Goal: Communication & Community: Answer question/provide support

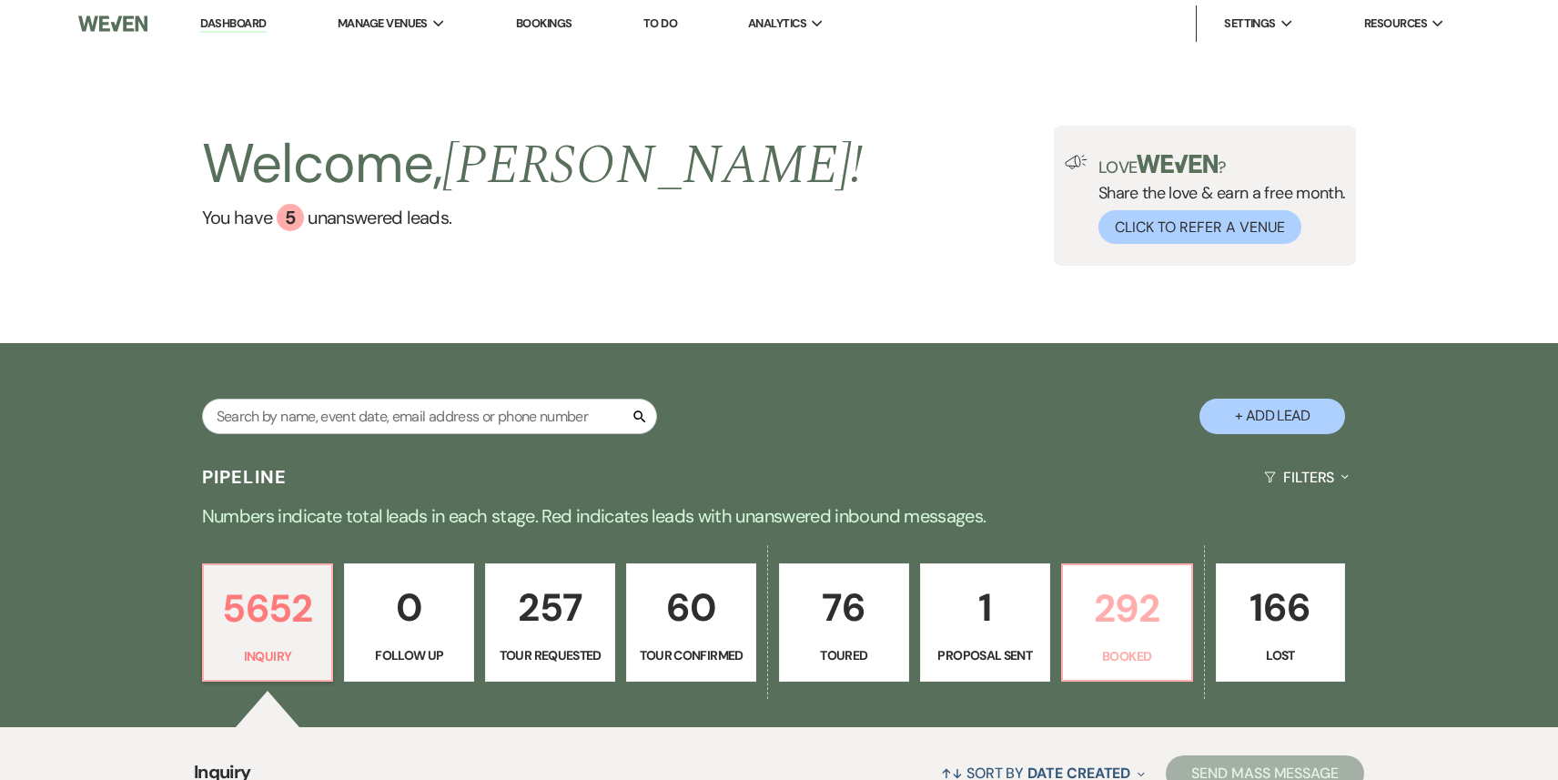
click at [1118, 629] on p "292" at bounding box center [1127, 608] width 106 height 61
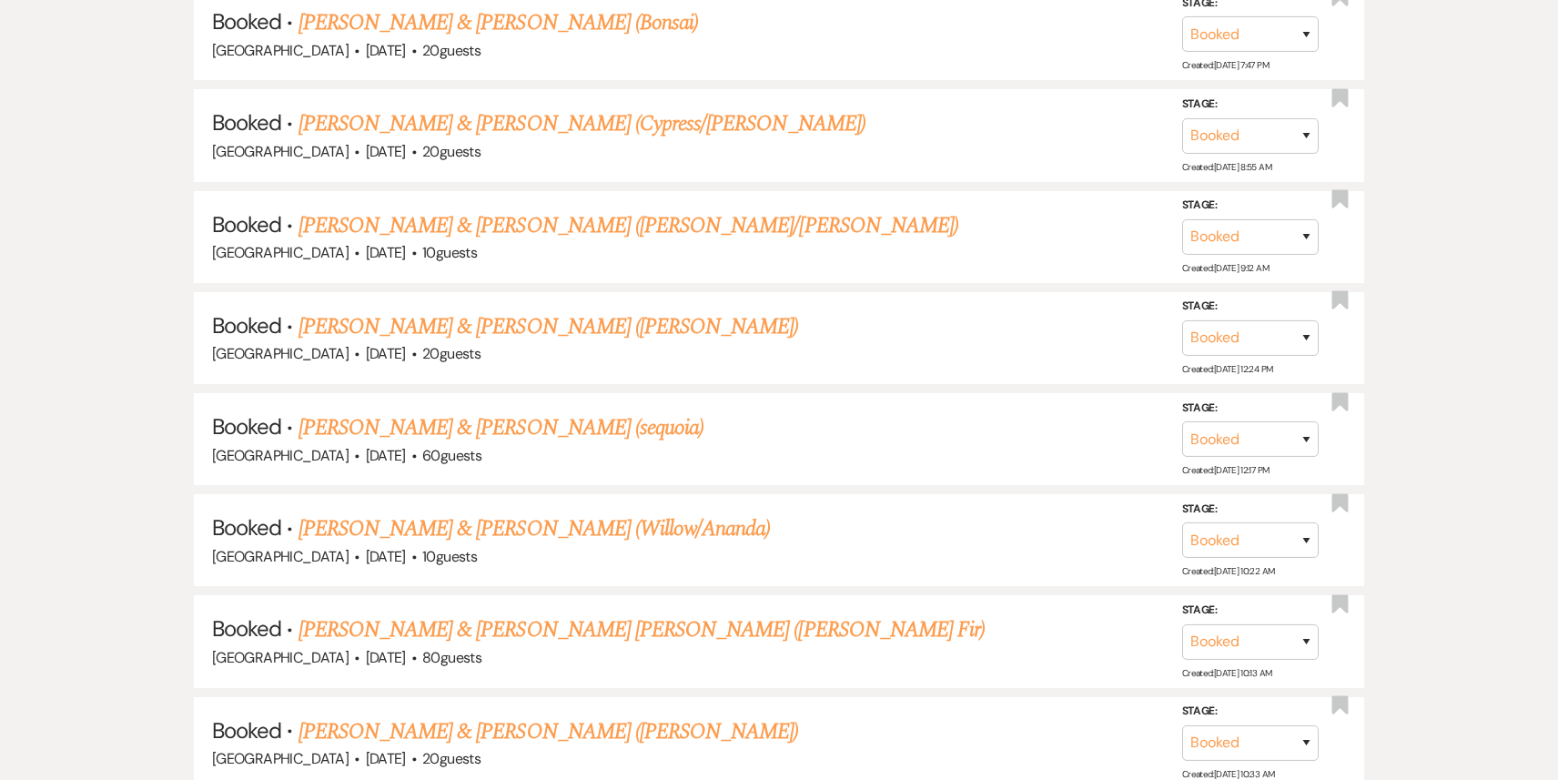
scroll to position [18675, 0]
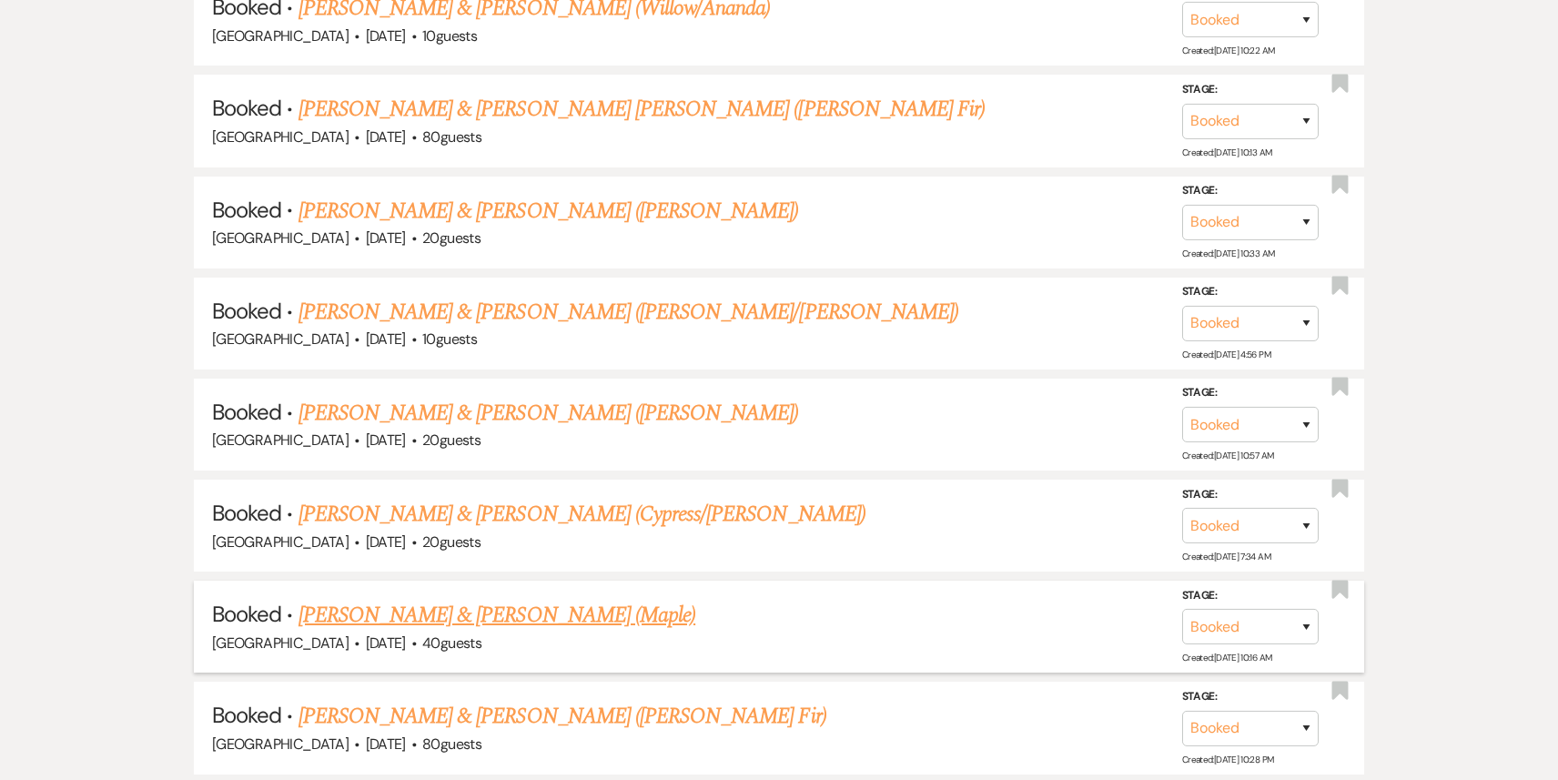
click at [490, 599] on link "[PERSON_NAME] & [PERSON_NAME] (Maple)" at bounding box center [497, 615] width 397 height 33
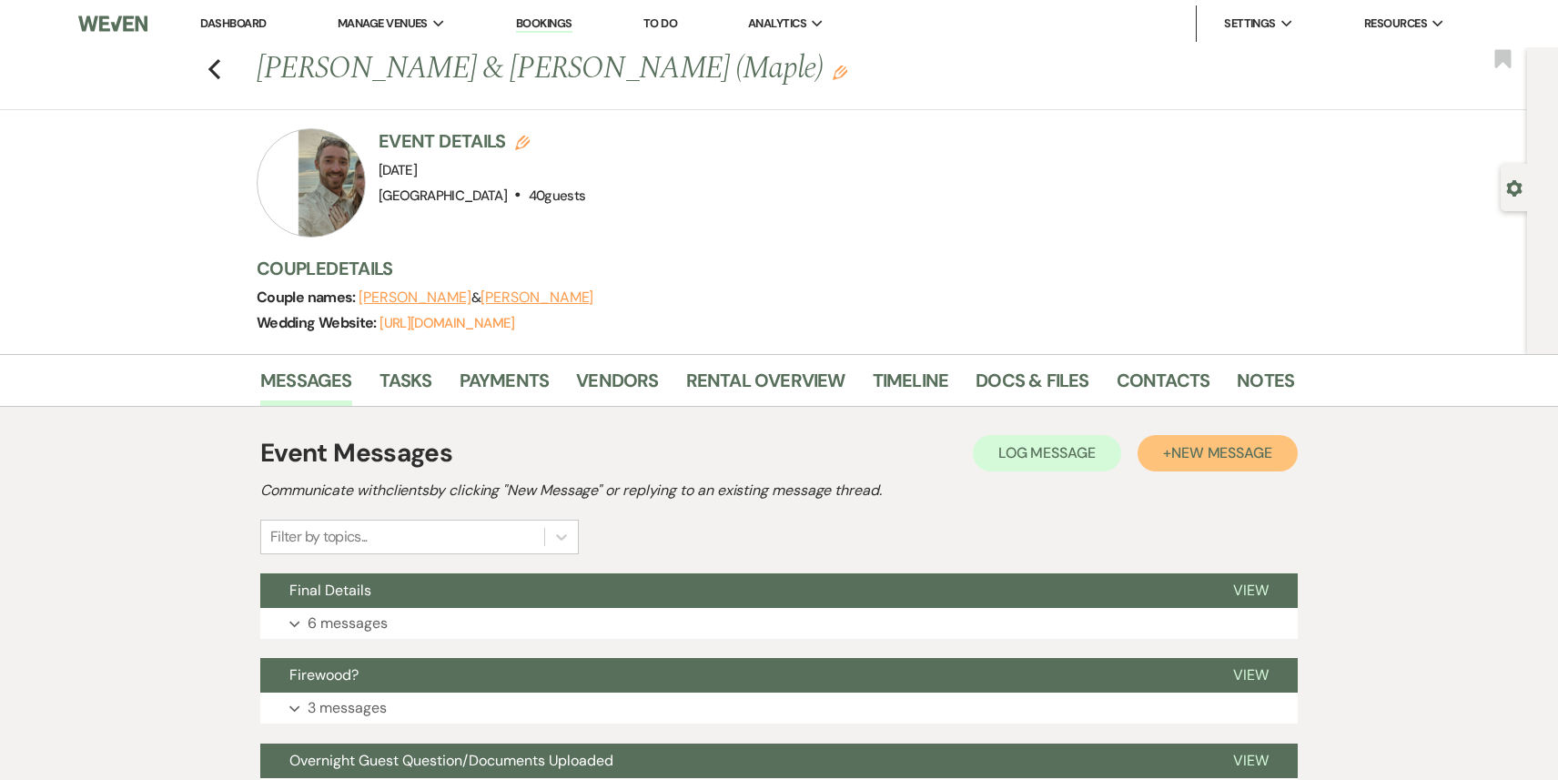
click at [1187, 461] on span "New Message" at bounding box center [1221, 452] width 101 height 19
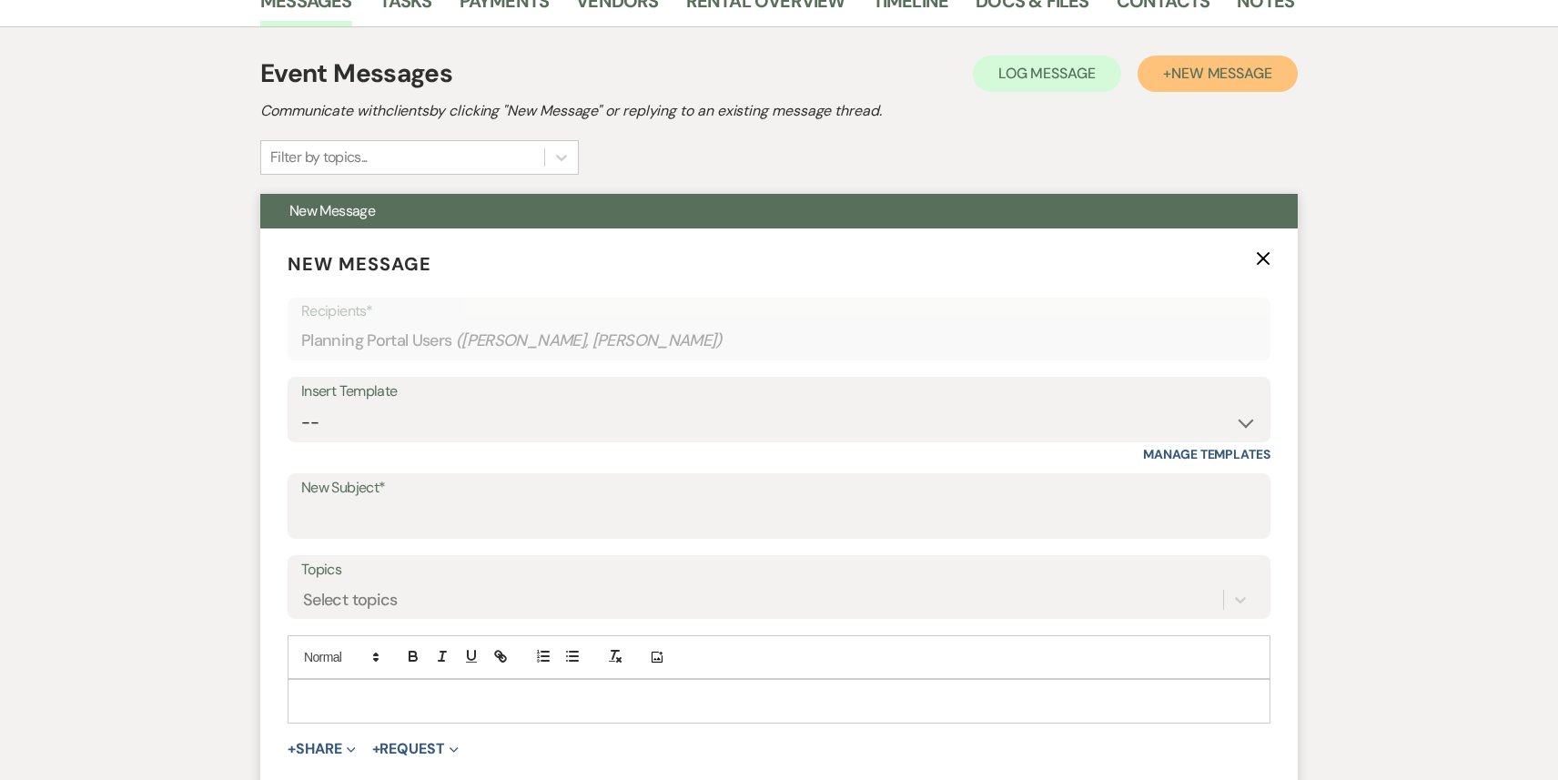
scroll to position [393, 0]
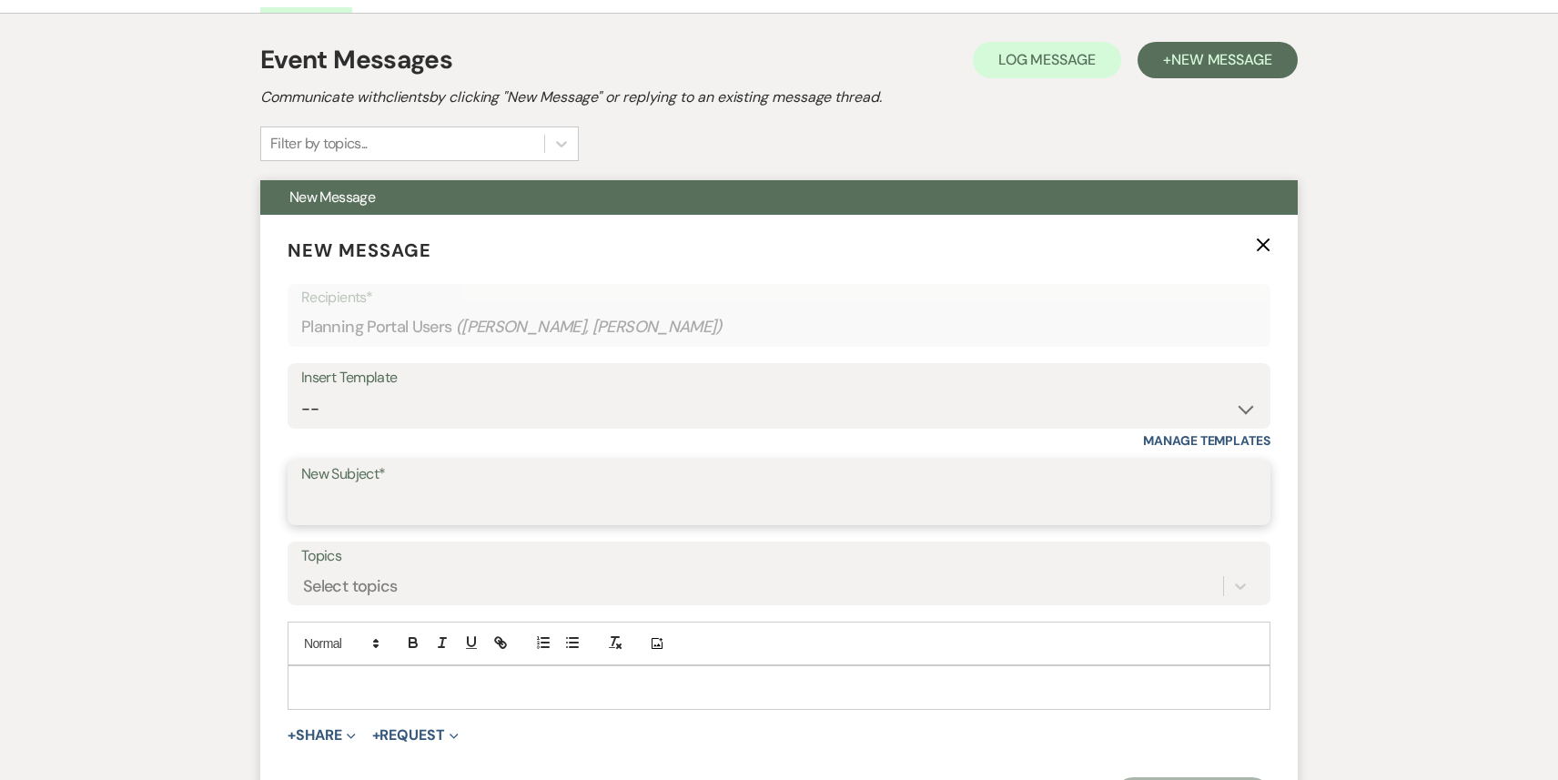
click at [348, 495] on input "New Subject*" at bounding box center [779, 505] width 956 height 35
type input "left behind item"
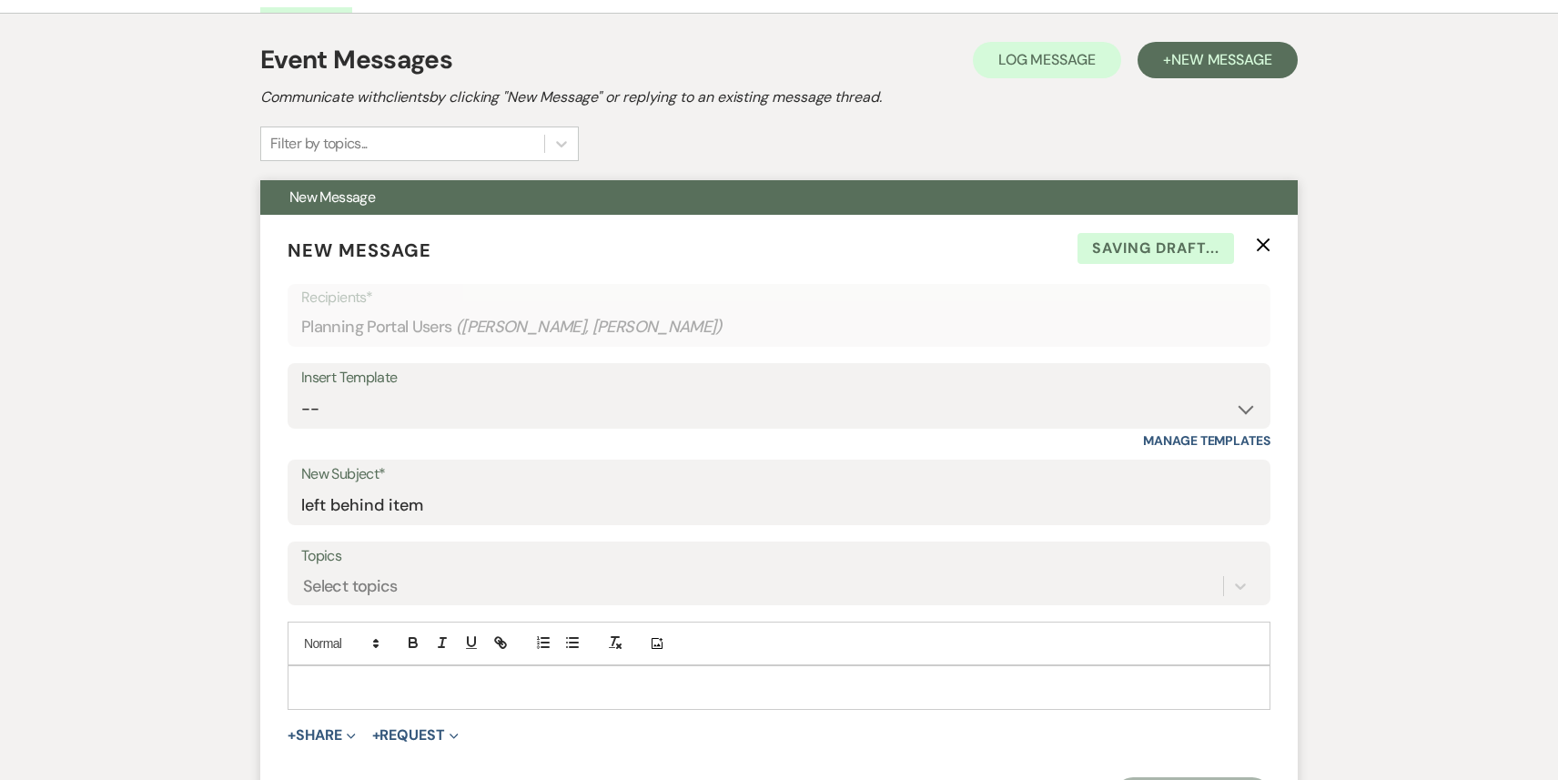
click at [371, 683] on p at bounding box center [779, 687] width 954 height 20
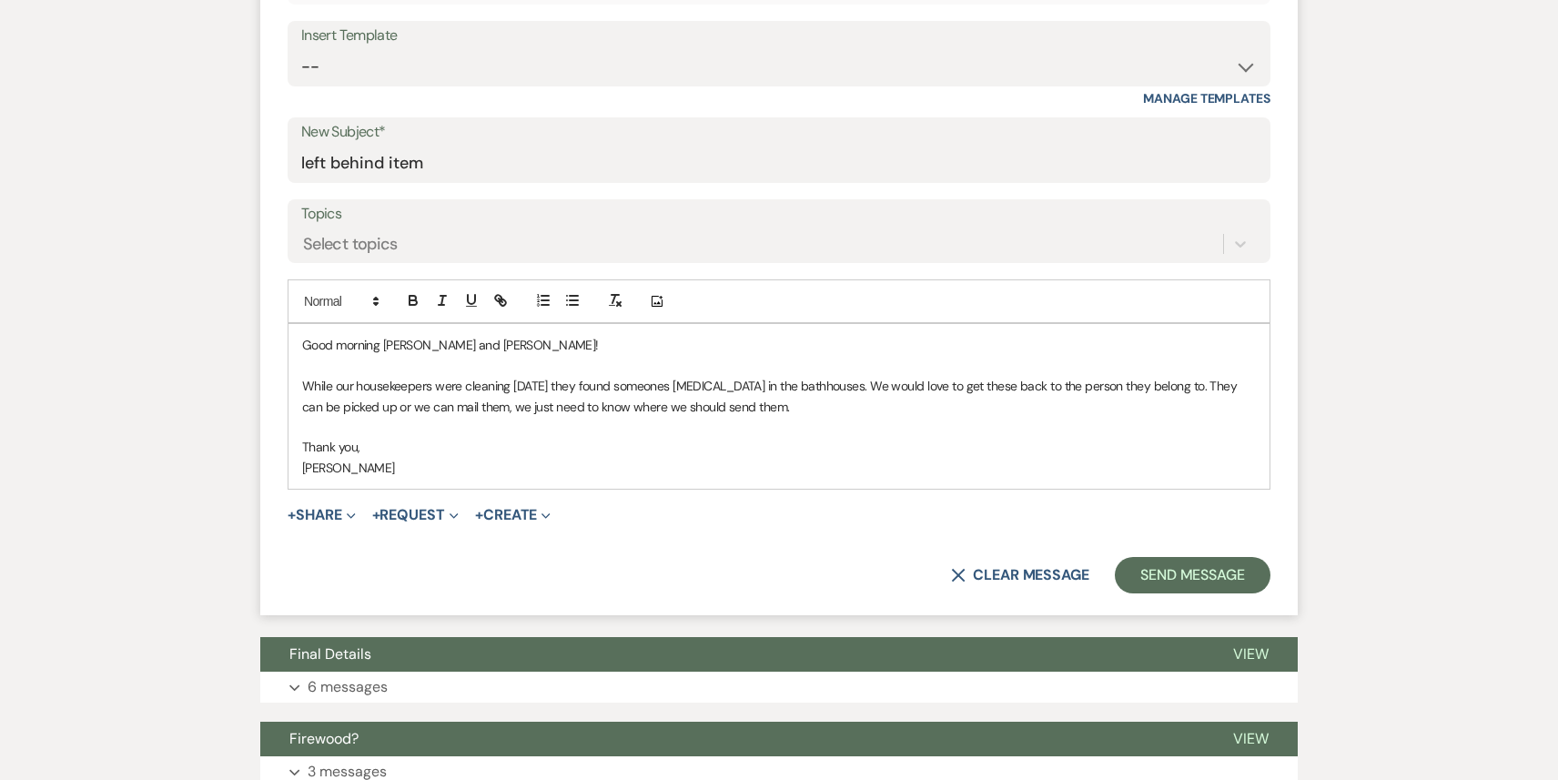
scroll to position [754, 0]
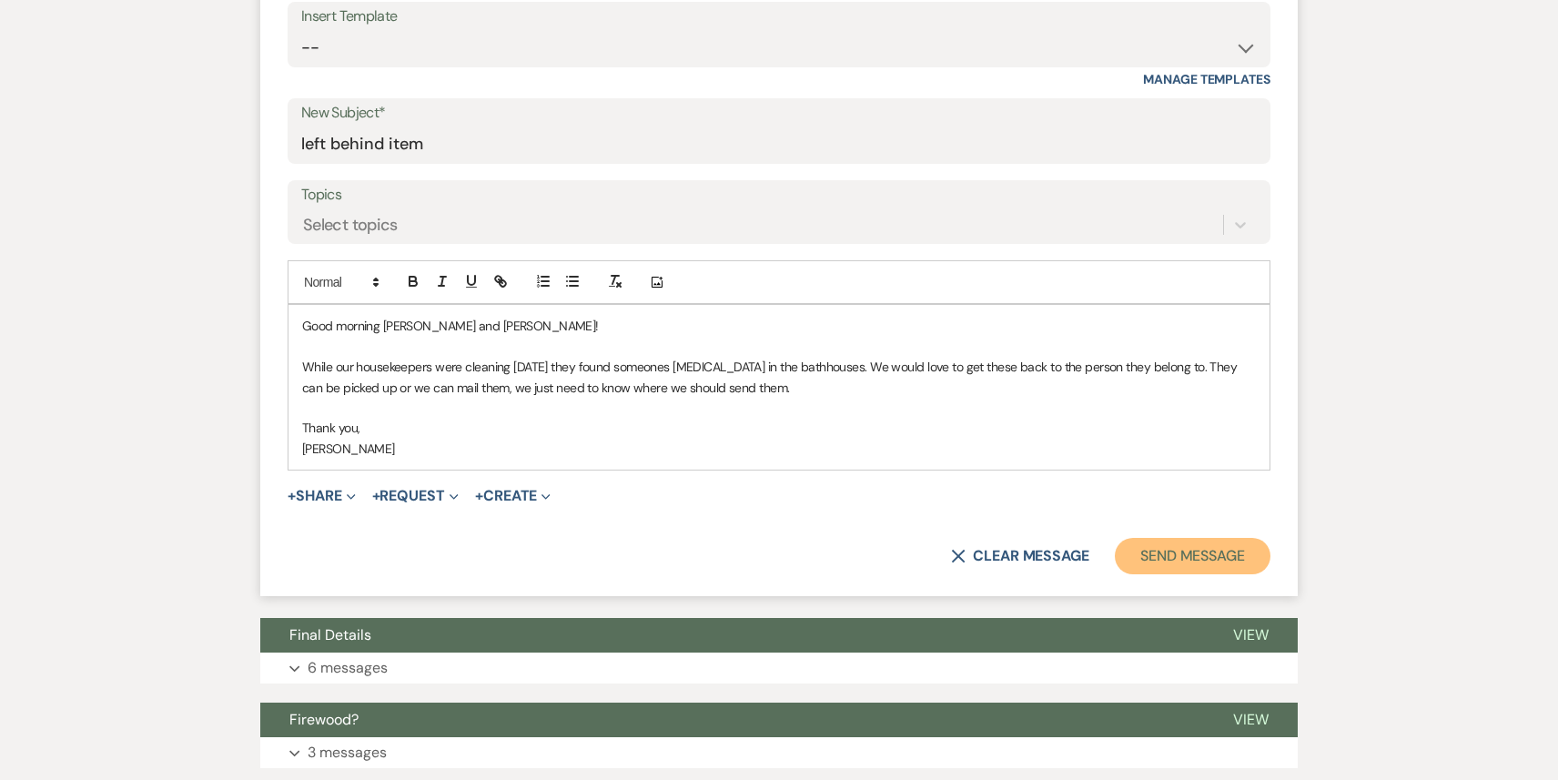
click at [1177, 561] on button "Send Message" at bounding box center [1193, 556] width 156 height 36
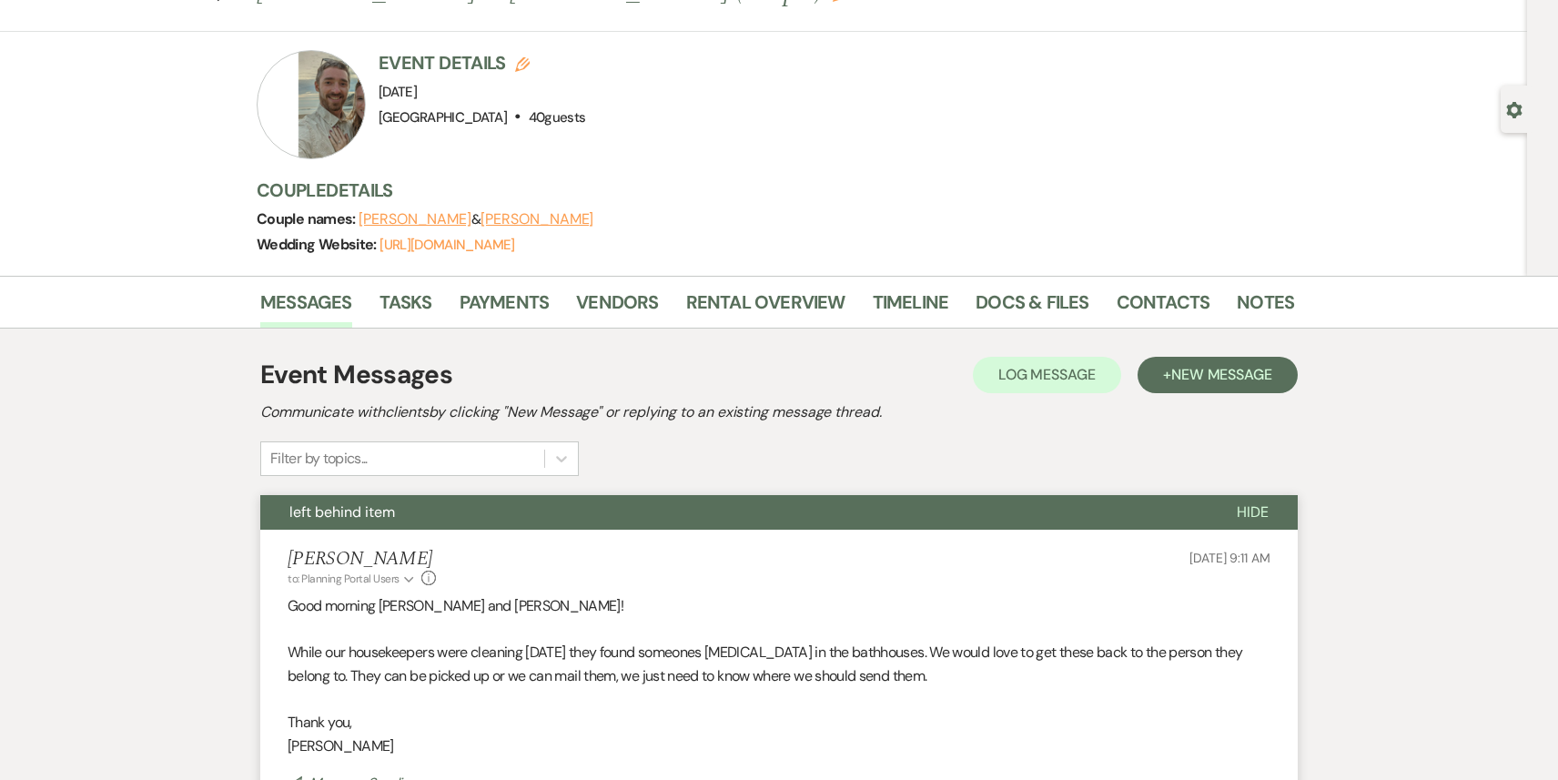
scroll to position [0, 0]
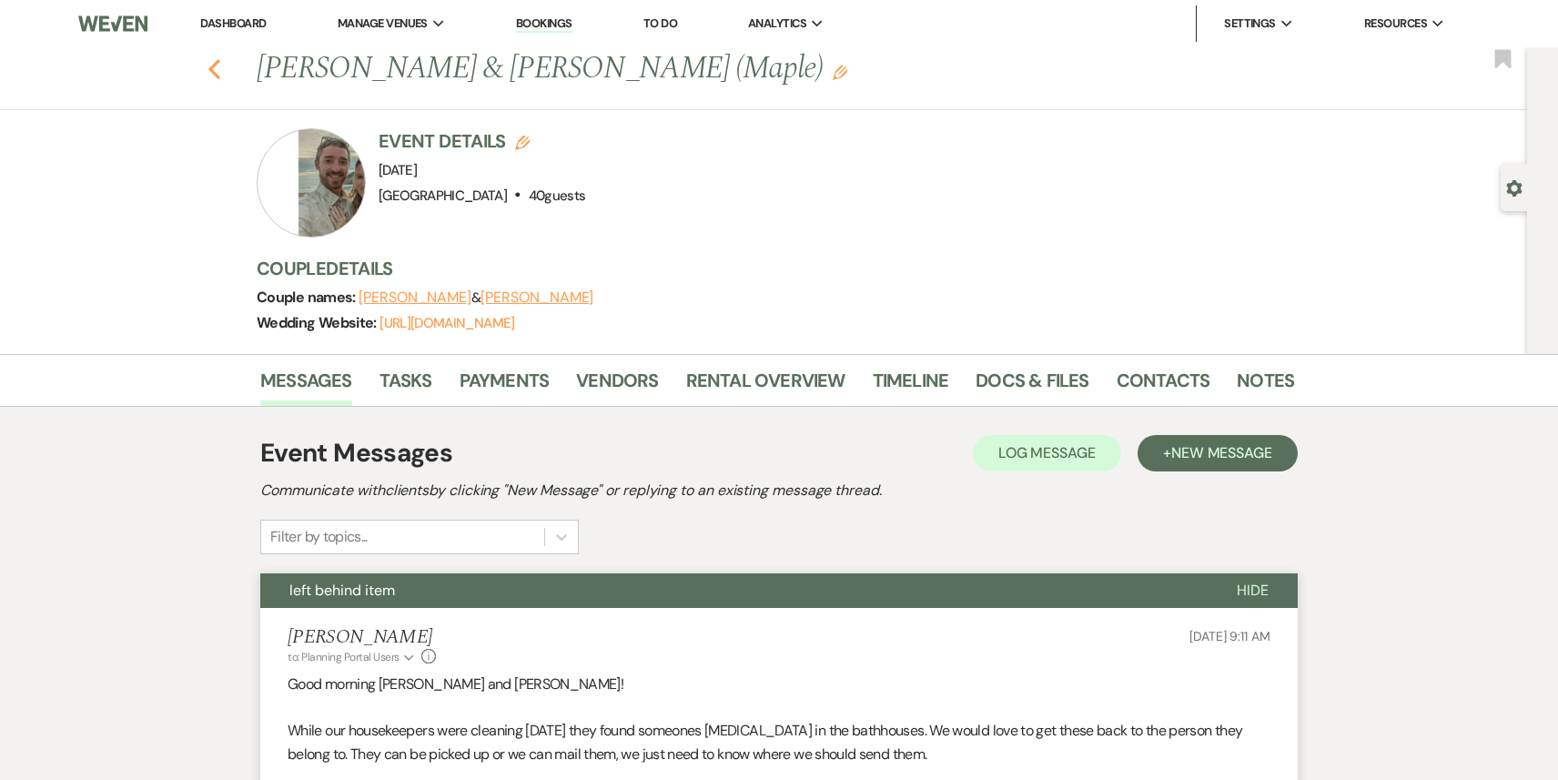
click at [218, 67] on icon "Previous" at bounding box center [215, 69] width 14 height 22
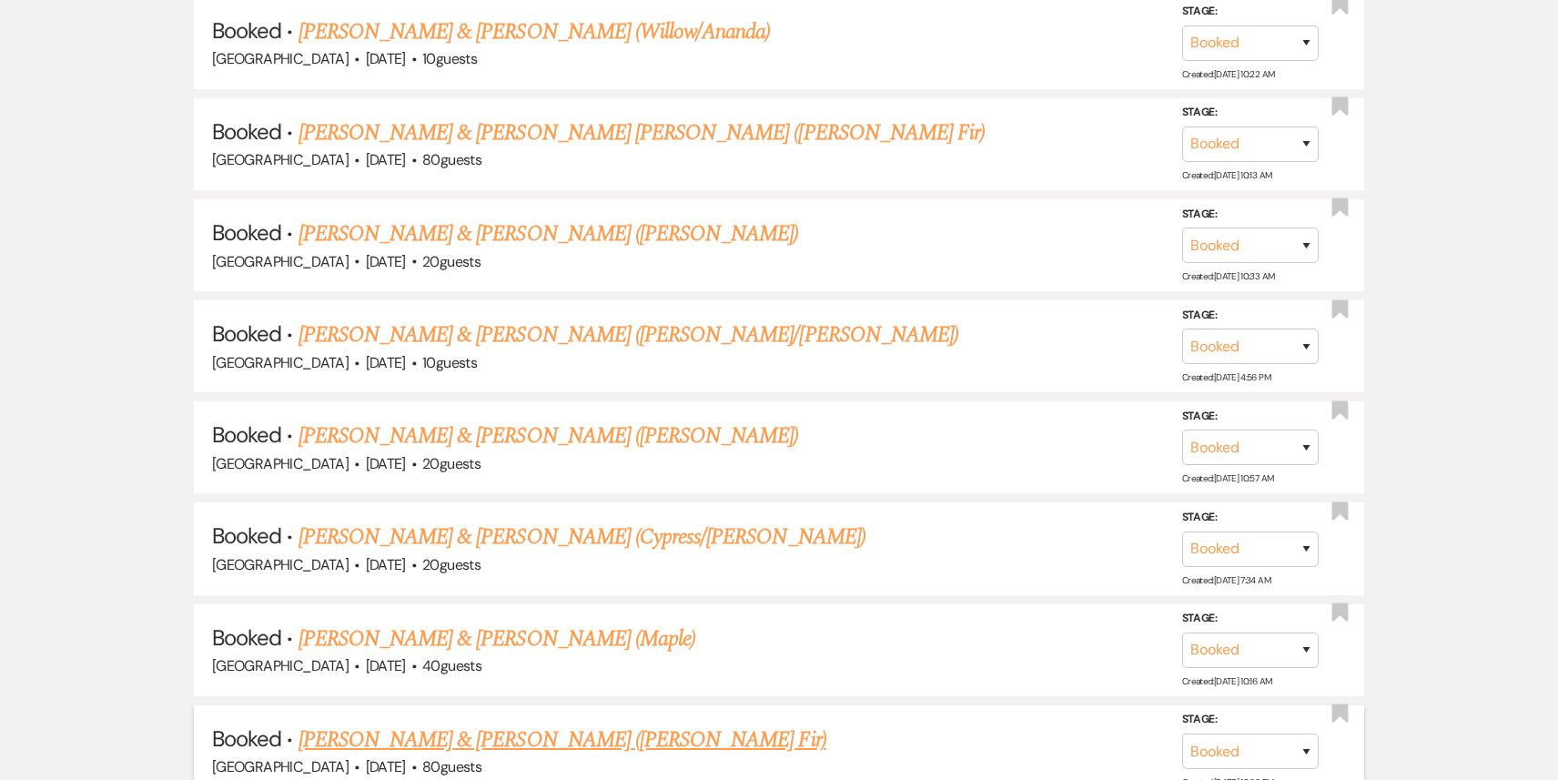
scroll to position [18652, 0]
click at [457, 723] on link "[PERSON_NAME] & [PERSON_NAME] ([PERSON_NAME] Fir)" at bounding box center [563, 739] width 528 height 33
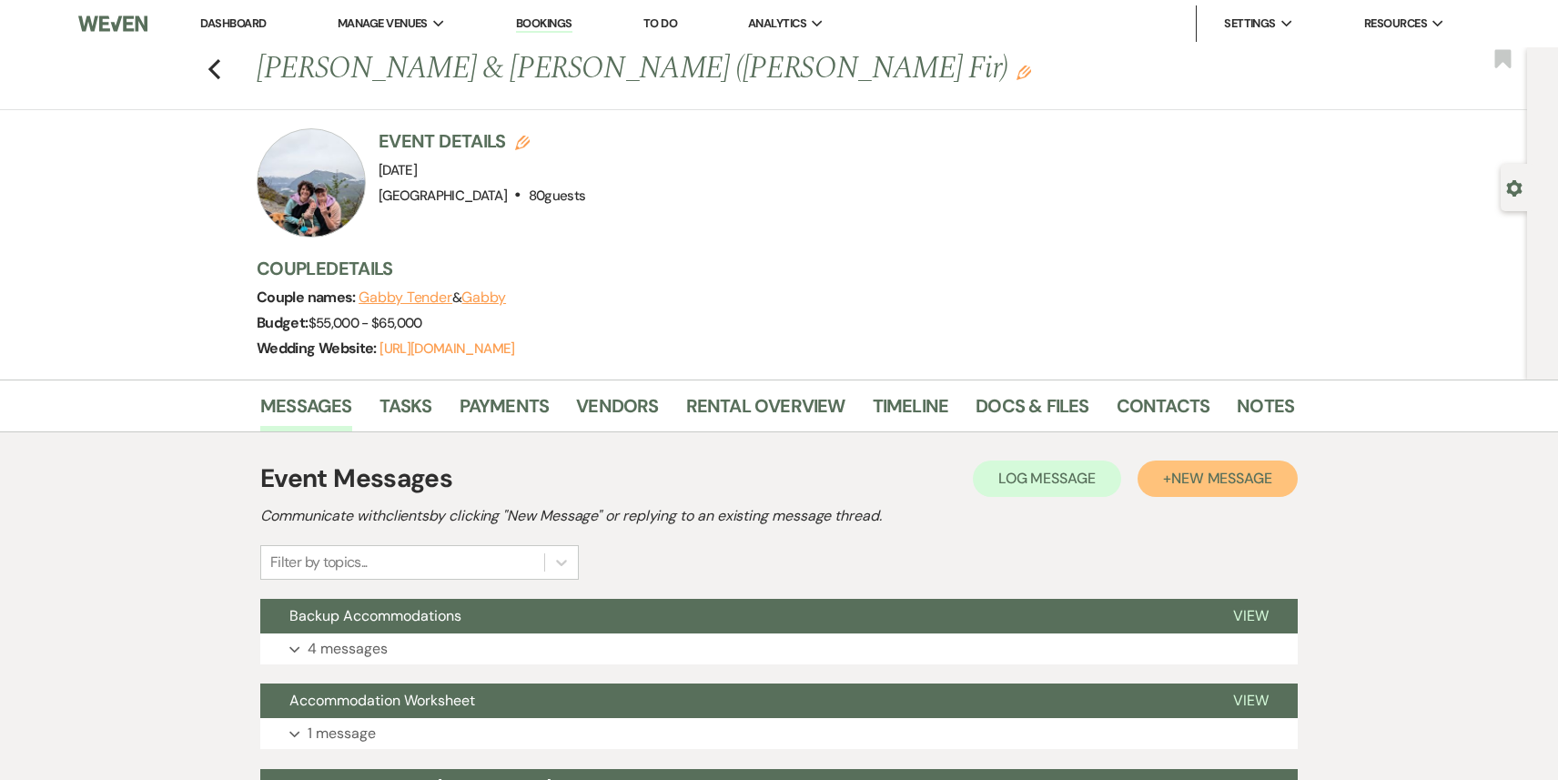
click at [1233, 484] on span "New Message" at bounding box center [1221, 478] width 101 height 19
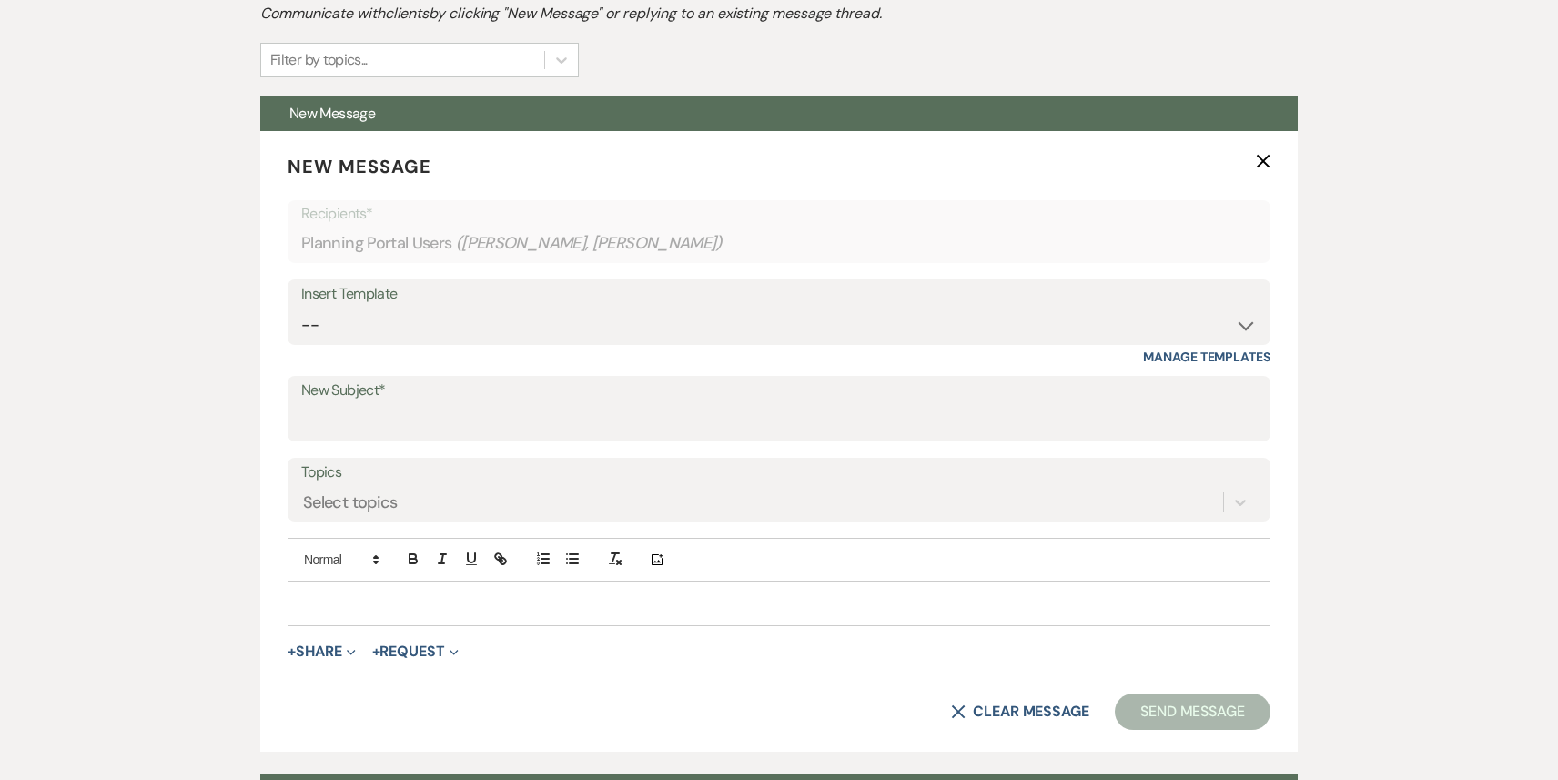
scroll to position [512, 0]
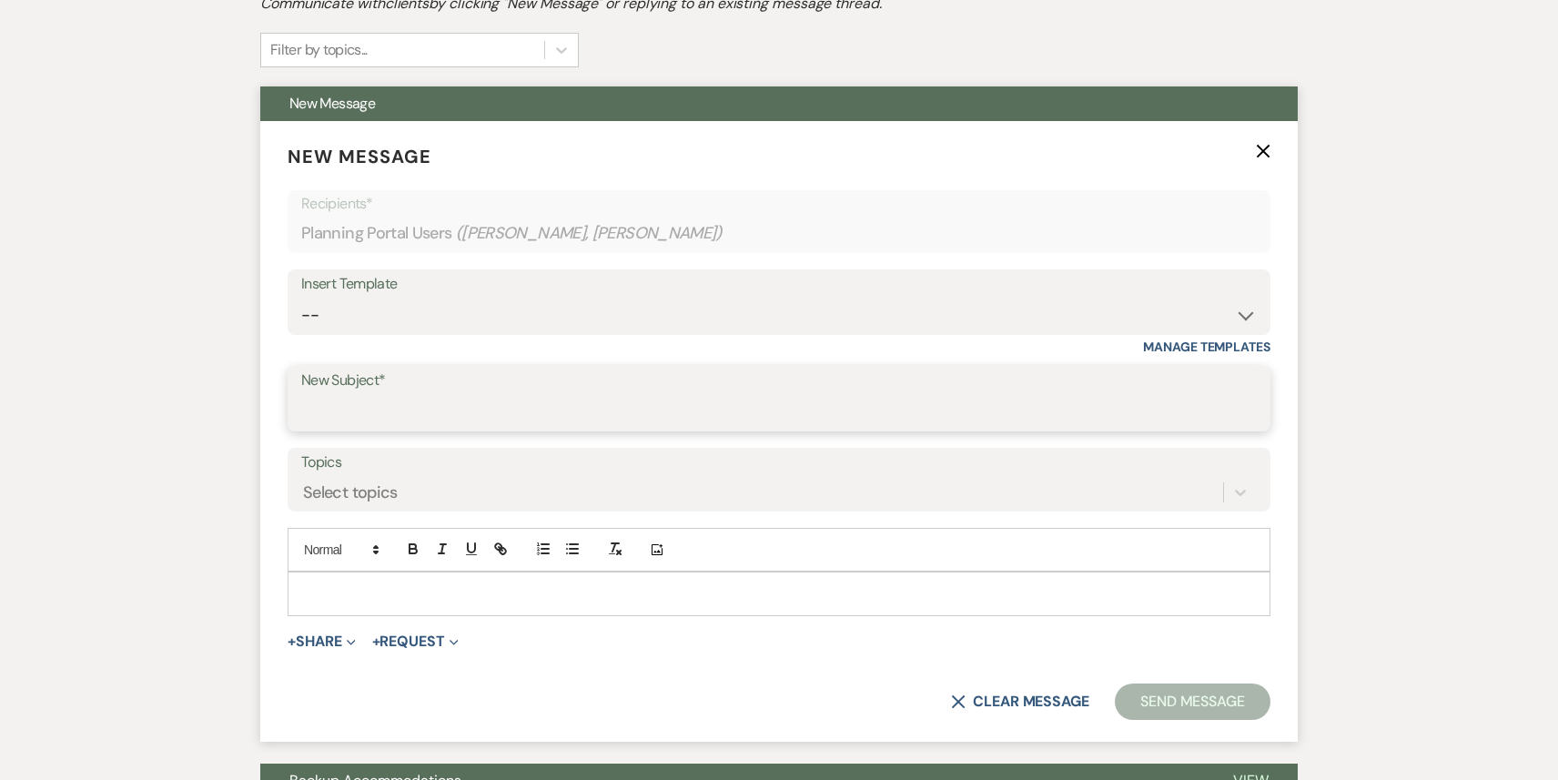
click at [481, 412] on input "New Subject*" at bounding box center [779, 411] width 956 height 35
type input "left behind item"
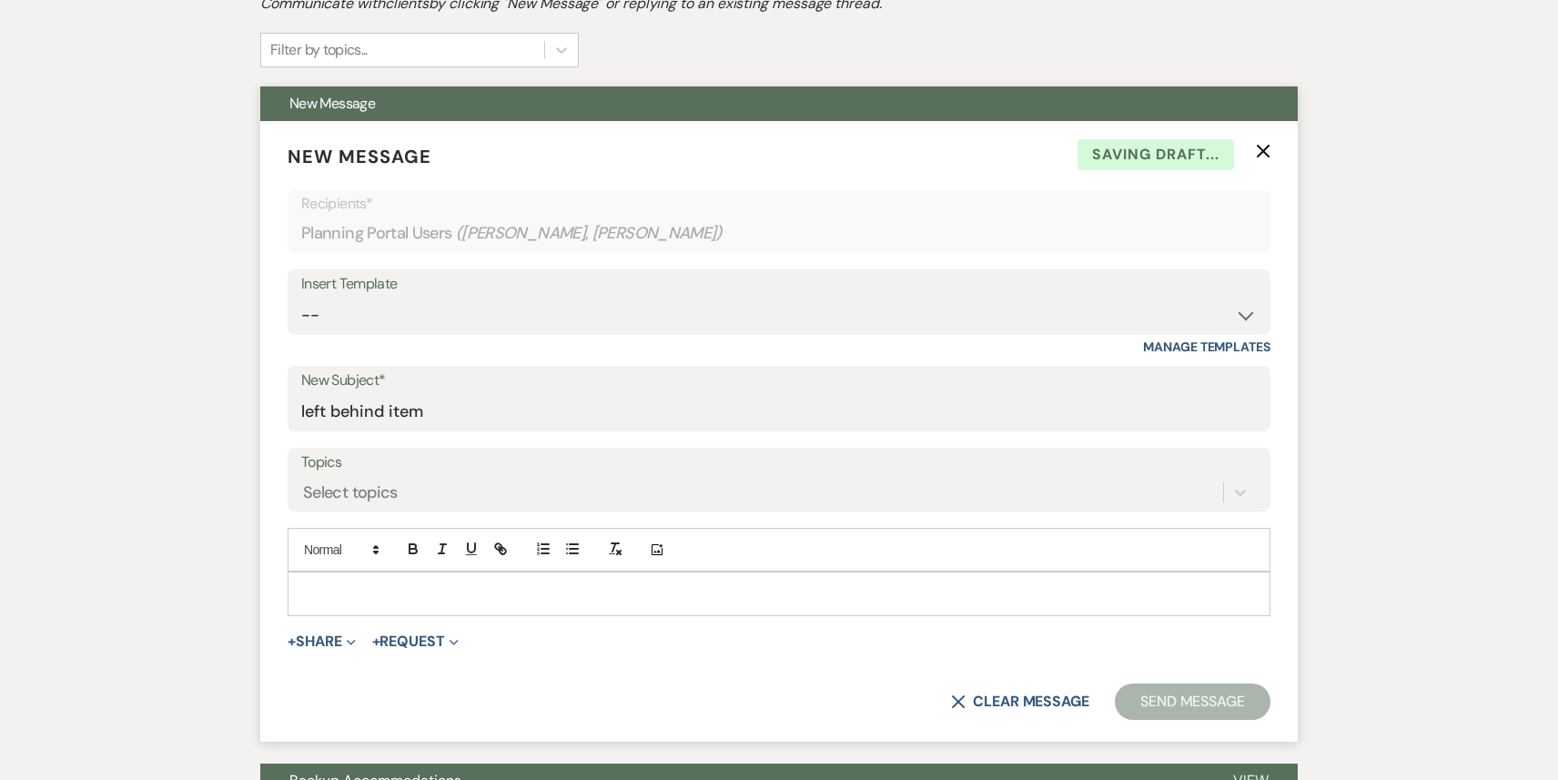
click at [361, 599] on p at bounding box center [779, 593] width 954 height 20
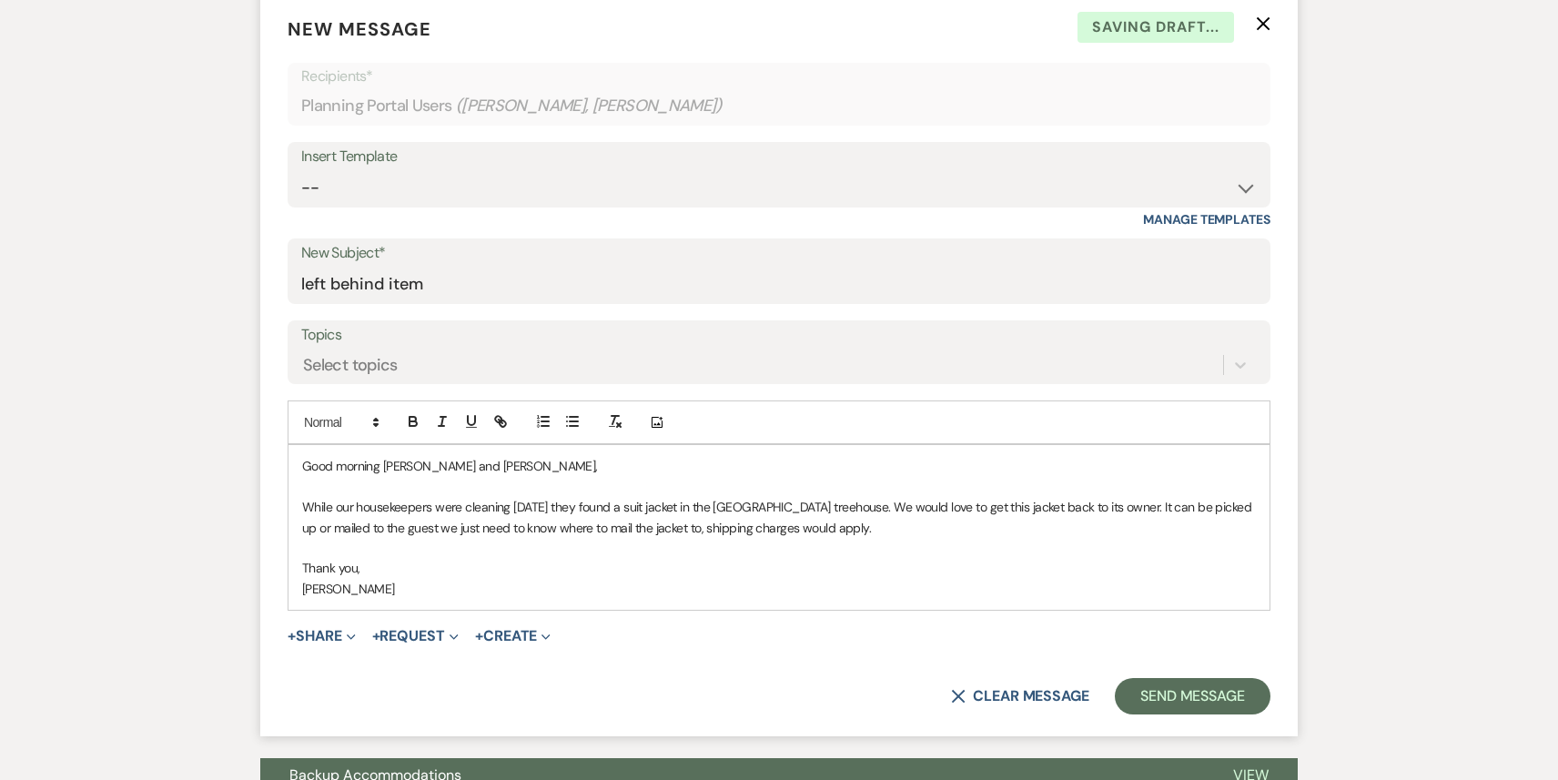
scroll to position [673, 0]
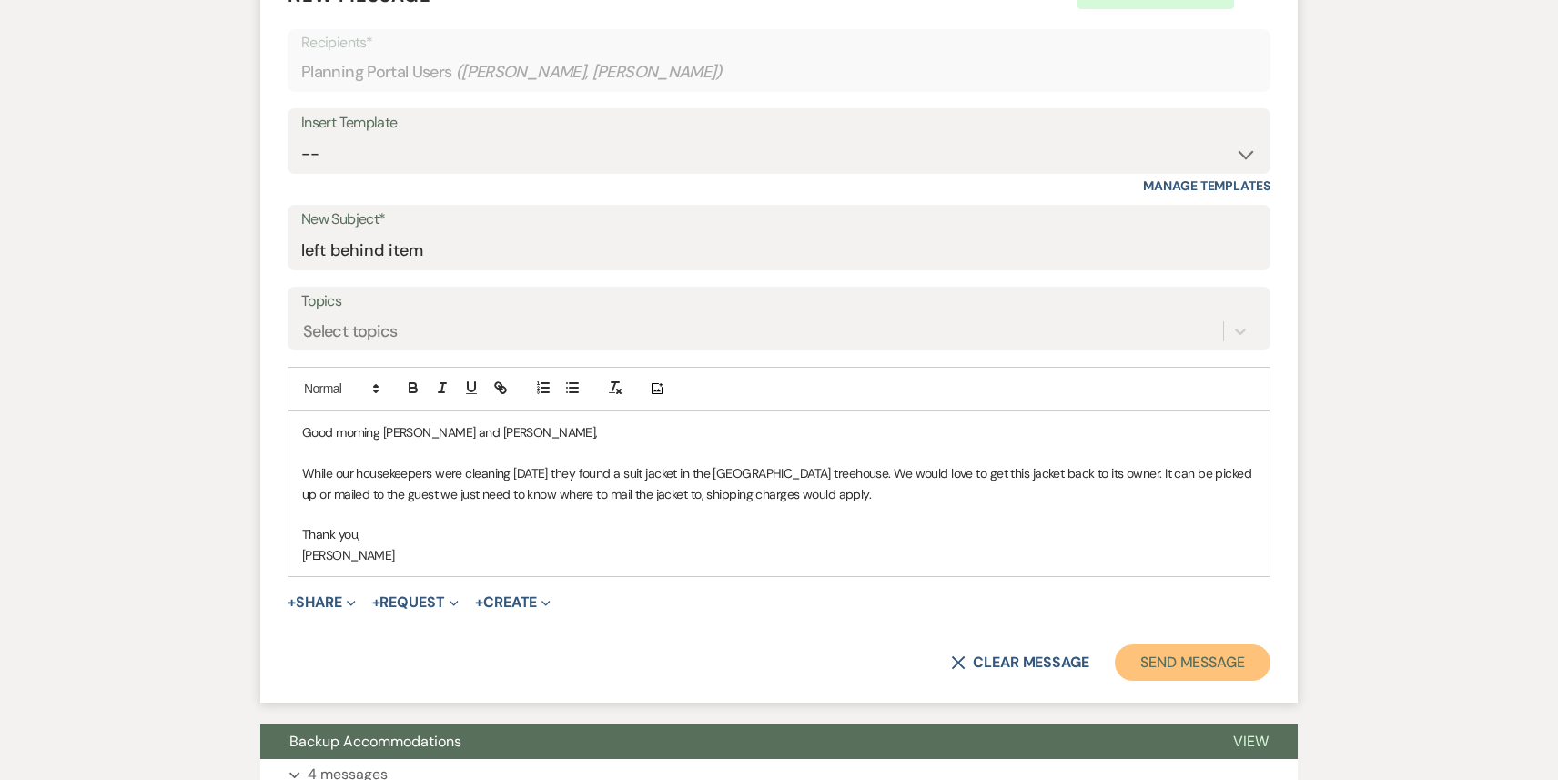
click at [1219, 646] on button "Send Message" at bounding box center [1193, 662] width 156 height 36
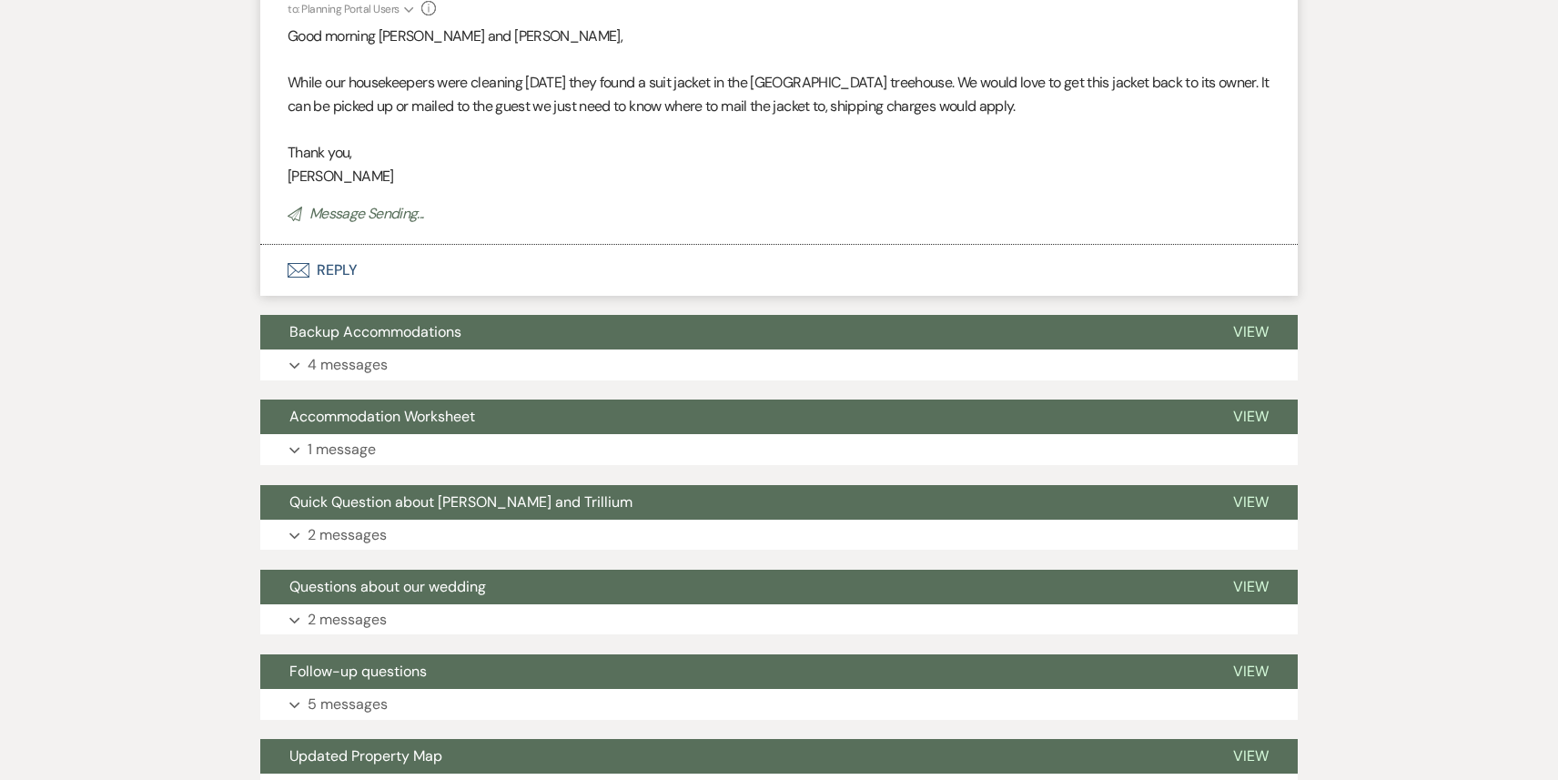
scroll to position [0, 0]
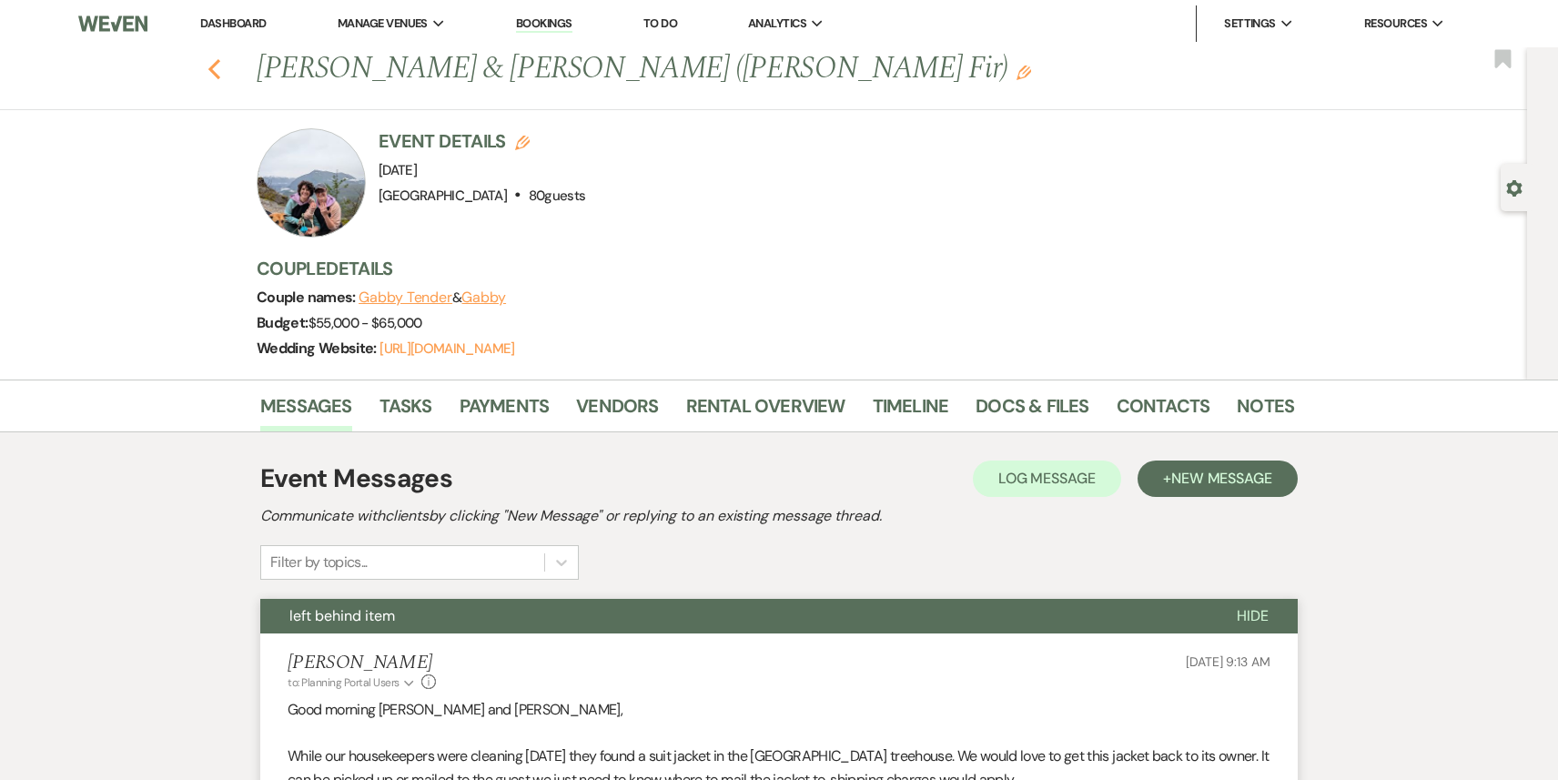
click at [214, 61] on icon "Previous" at bounding box center [215, 69] width 14 height 22
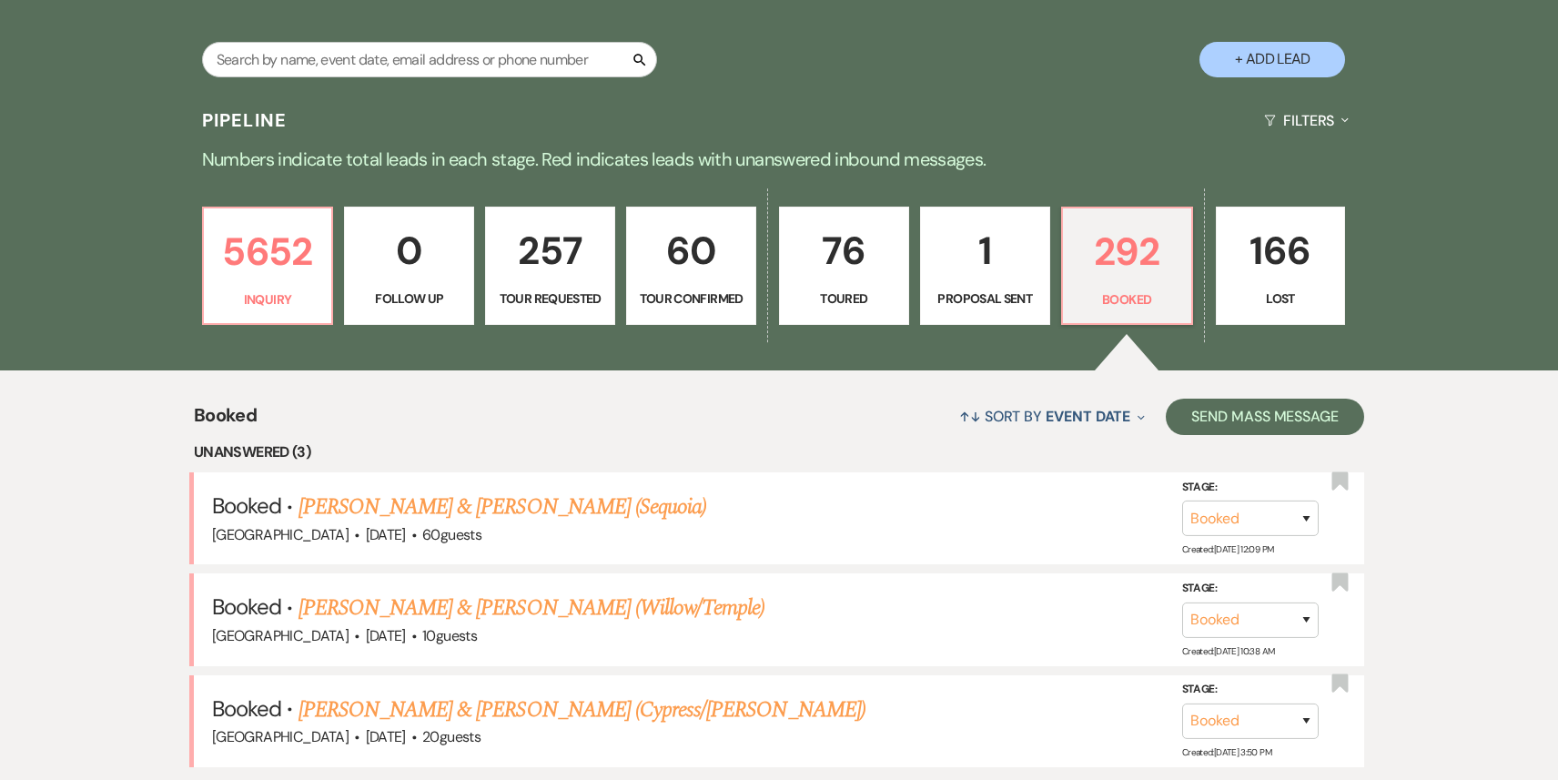
scroll to position [710, 0]
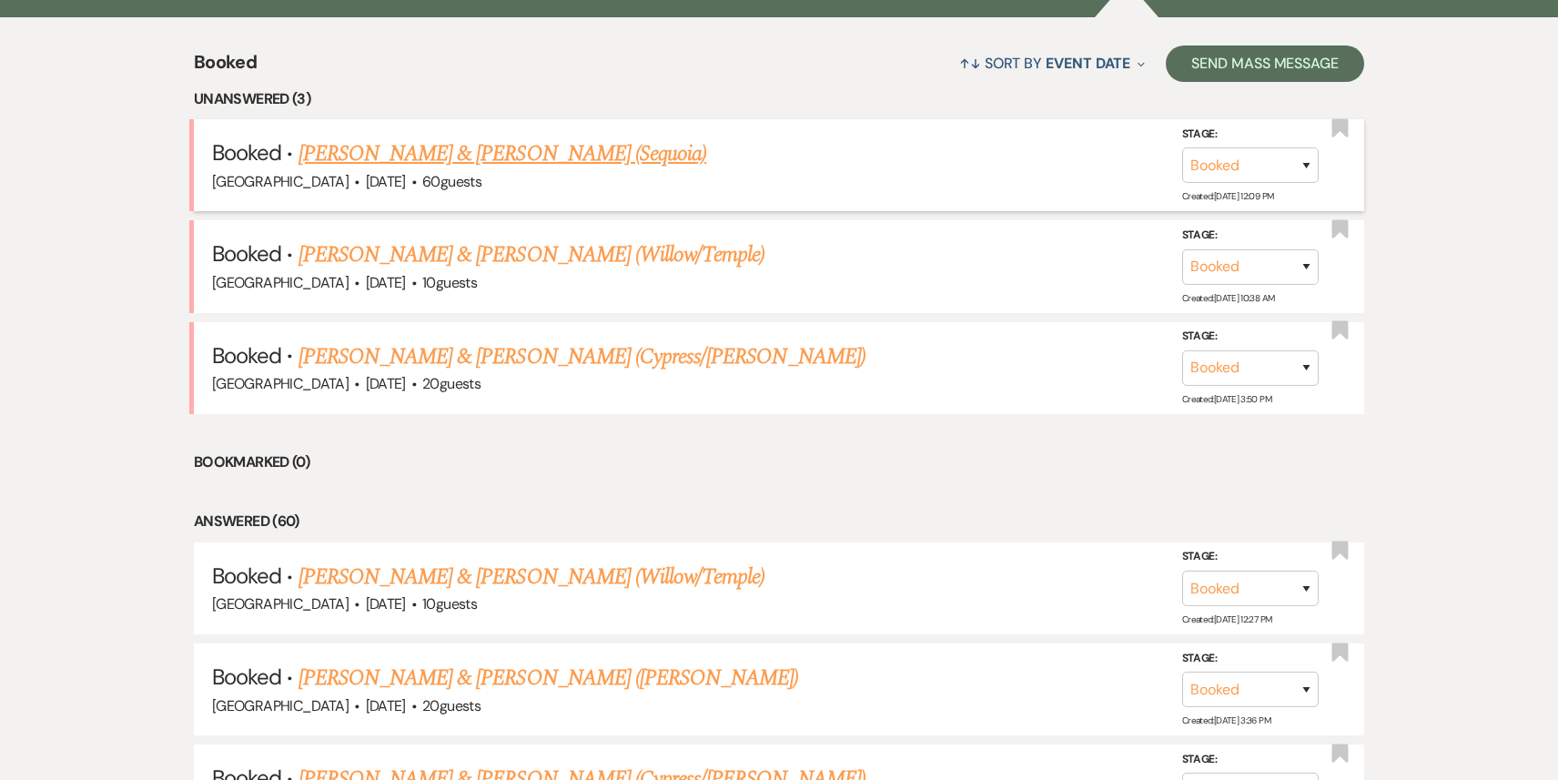
click at [547, 153] on link "[PERSON_NAME] & [PERSON_NAME] (Sequoia)" at bounding box center [503, 153] width 409 height 33
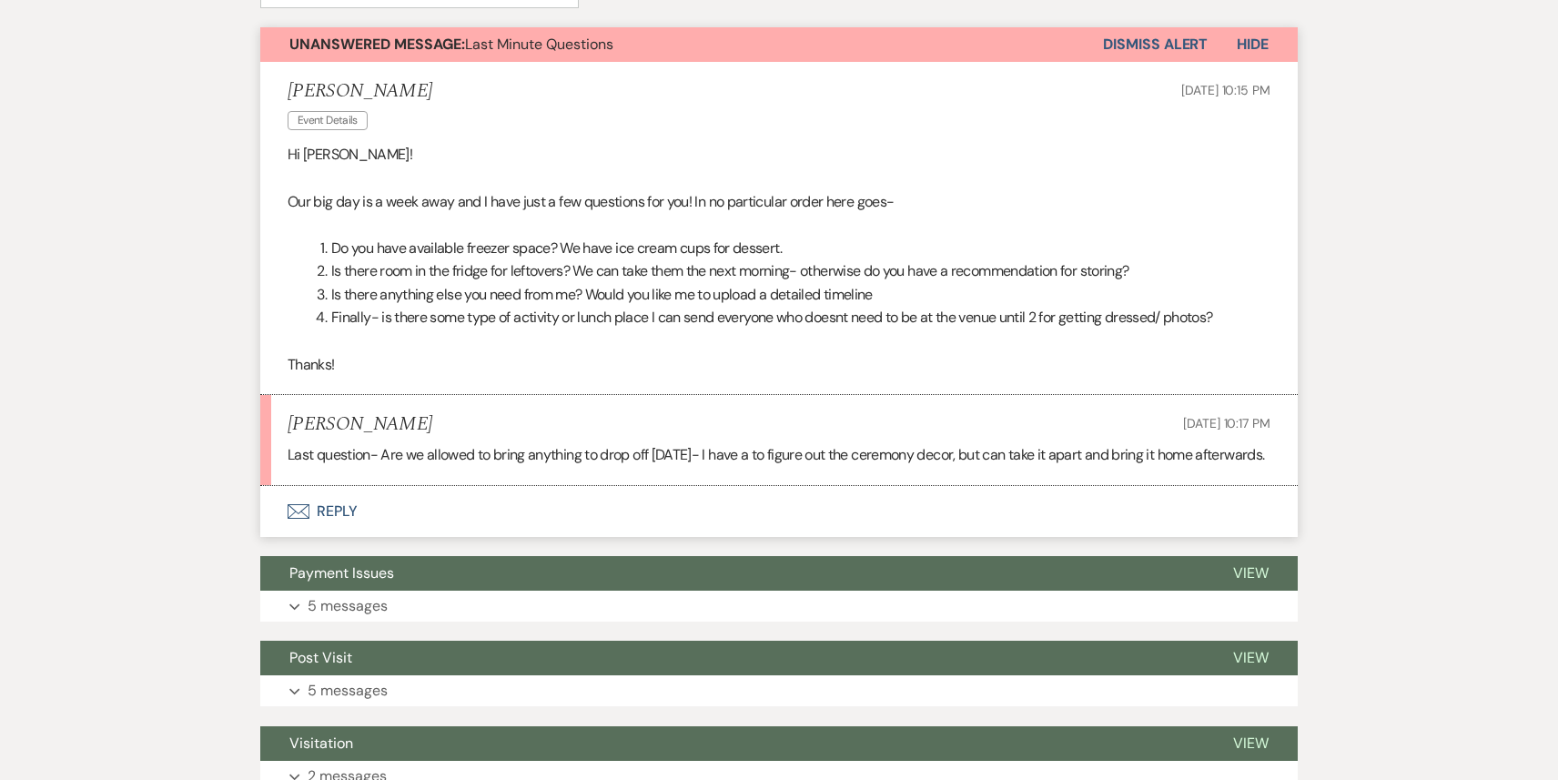
scroll to position [525, 0]
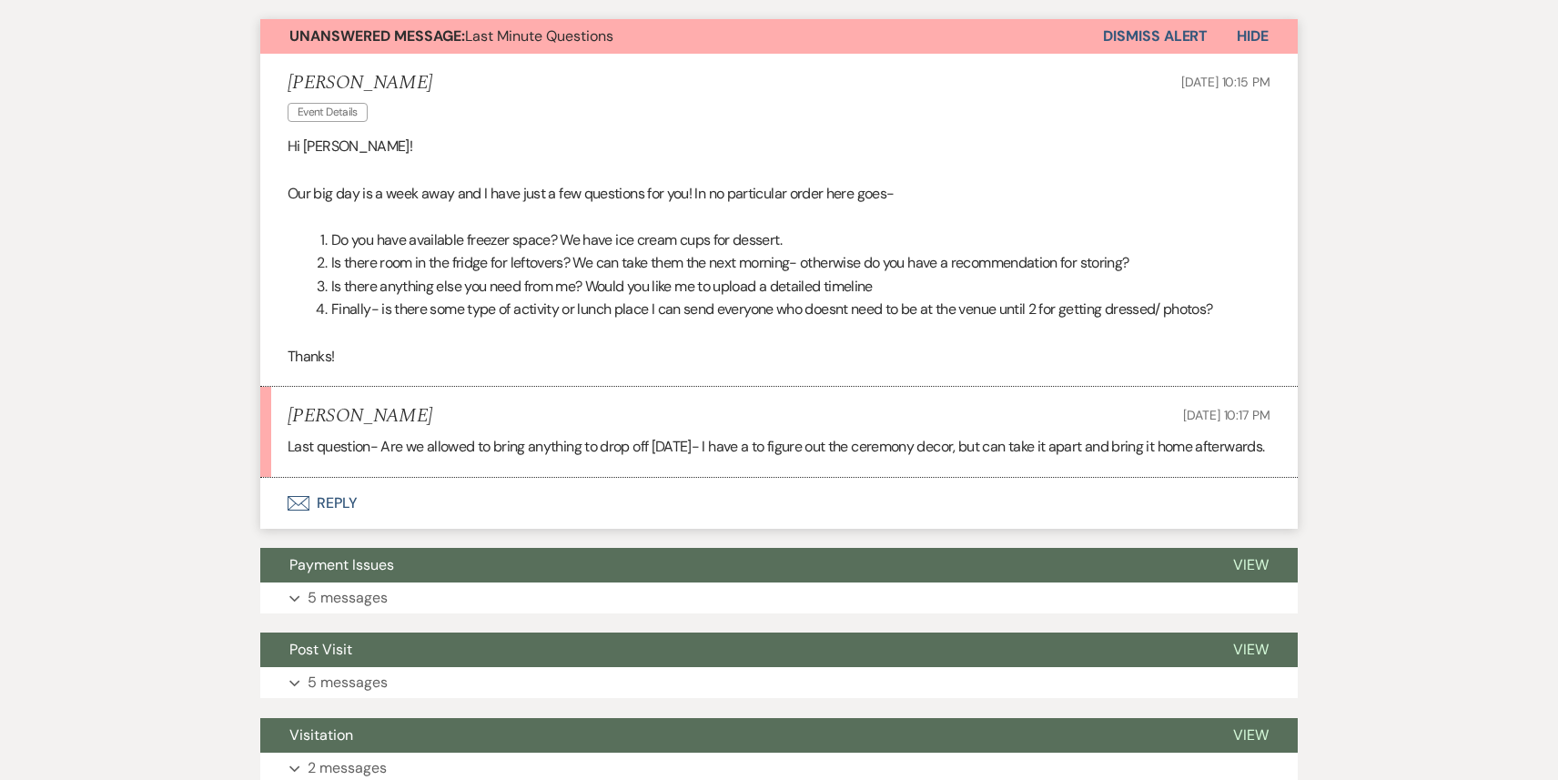
click at [352, 524] on button "Envelope Reply" at bounding box center [779, 503] width 1038 height 51
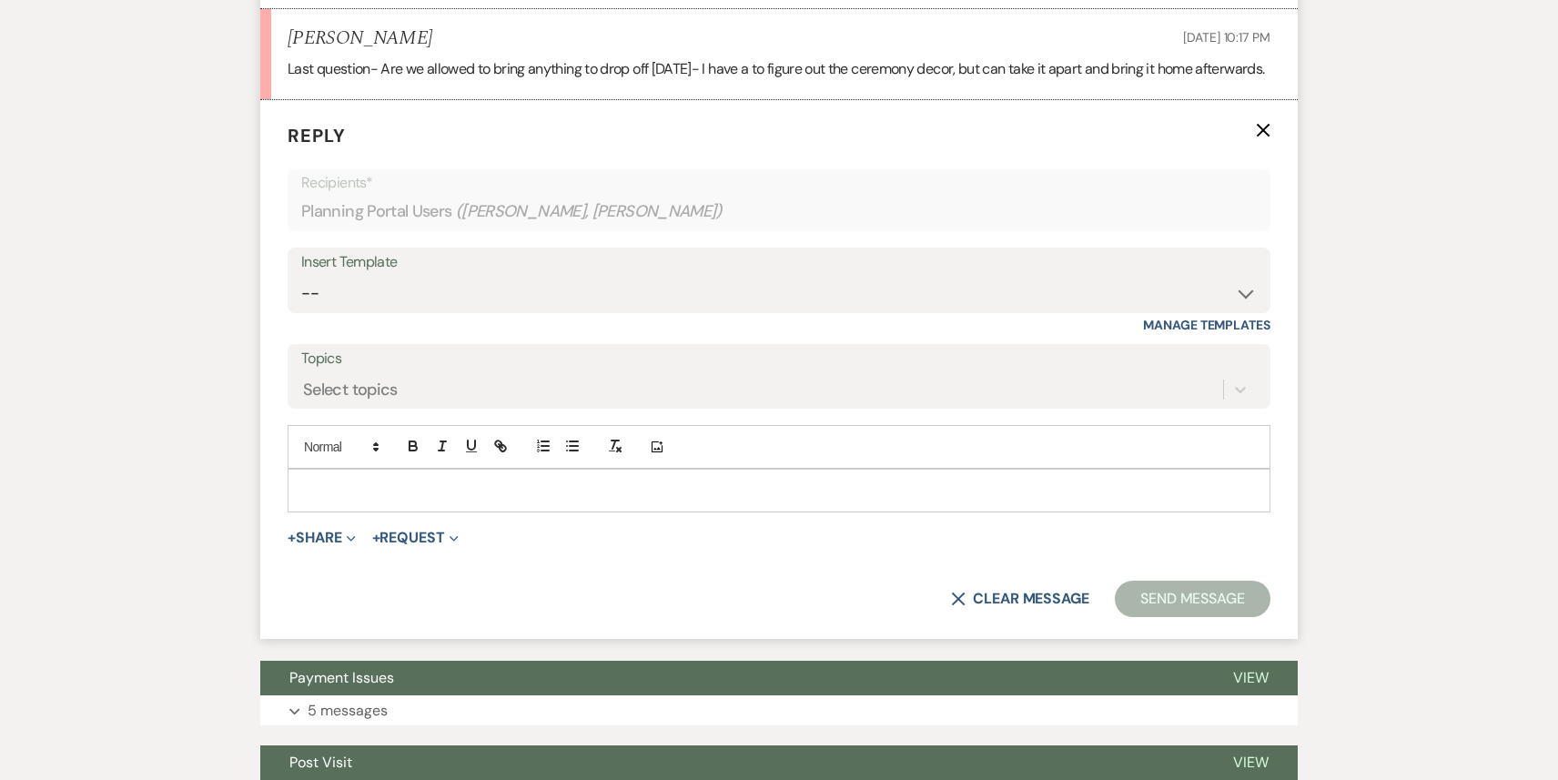
scroll to position [906, 0]
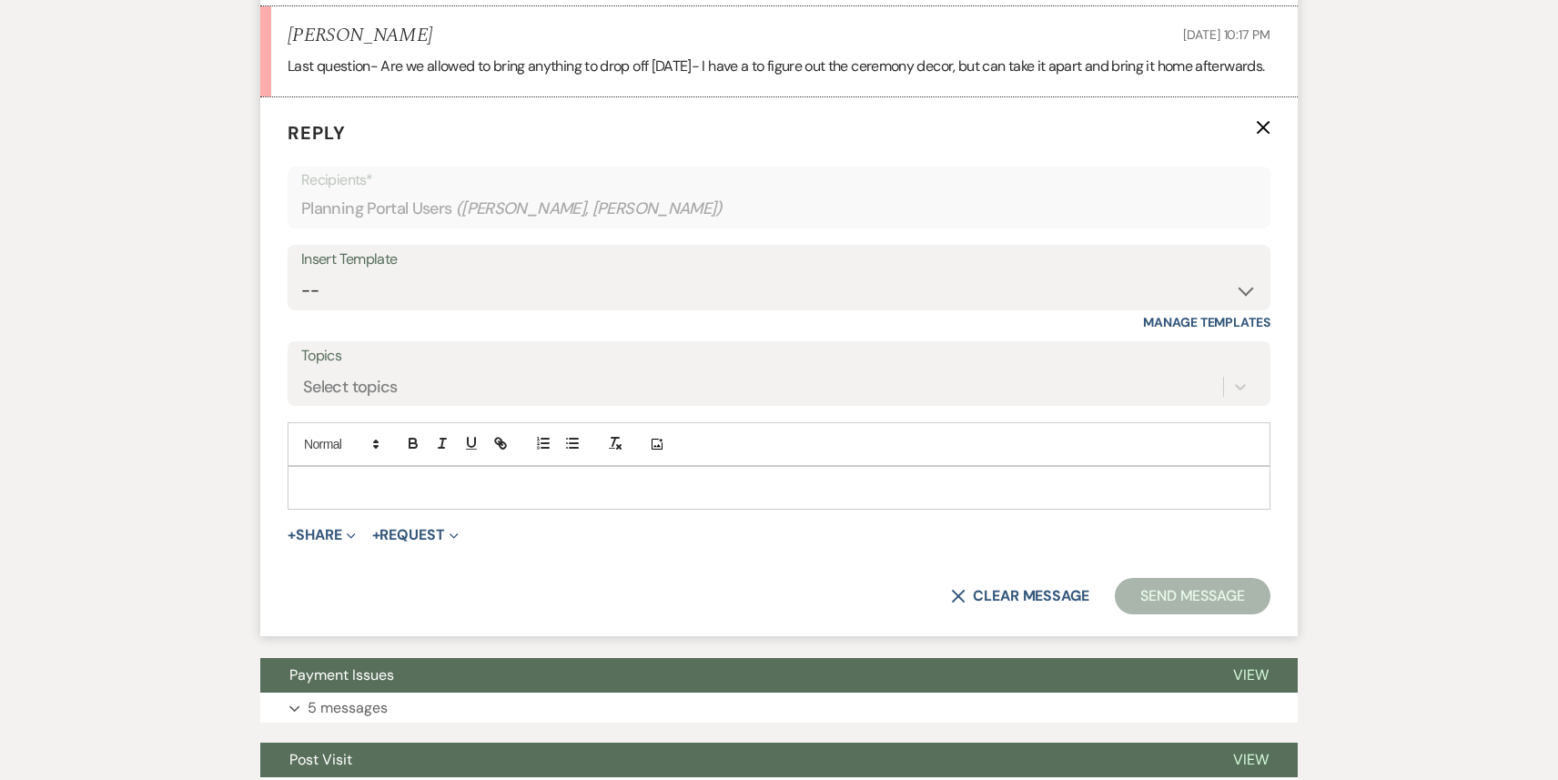
click at [350, 498] on p at bounding box center [779, 488] width 954 height 20
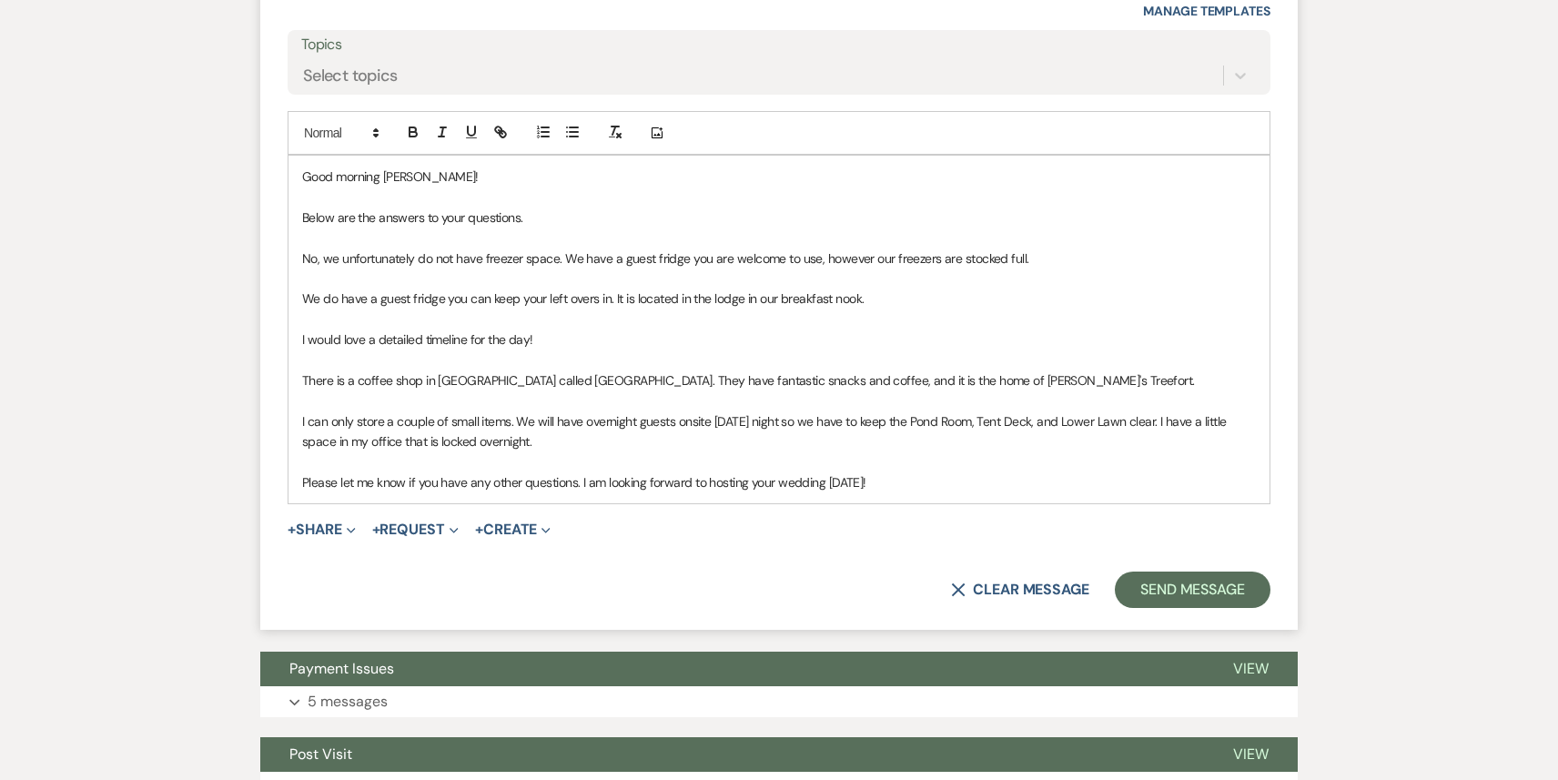
scroll to position [1220, 0]
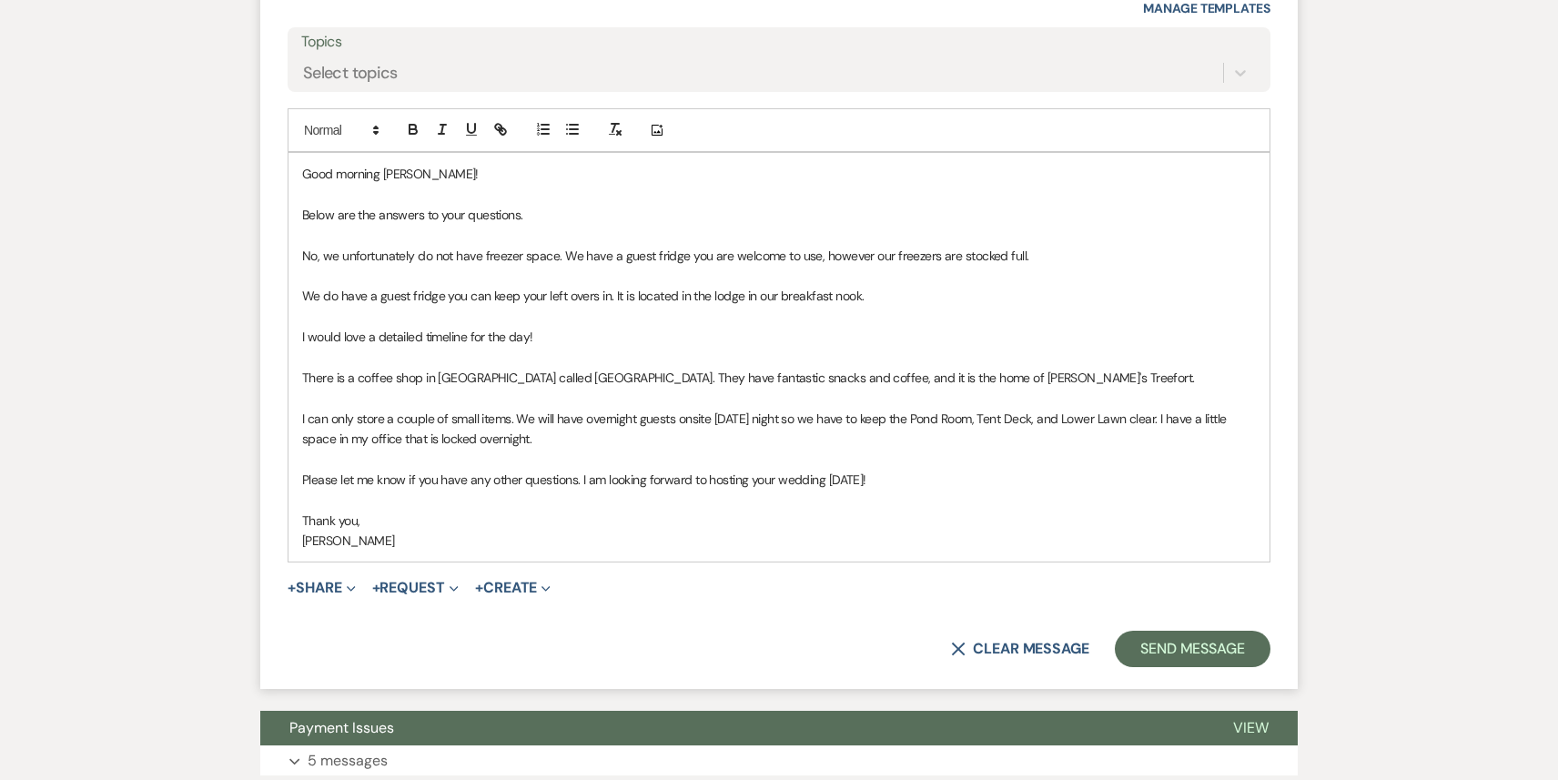
click at [302, 439] on p "I can only store a couple of small items. We will have overnight guests onsite …" at bounding box center [779, 429] width 954 height 41
click at [572, 137] on icon "button" at bounding box center [572, 129] width 16 height 16
click at [301, 400] on div "Good morning [PERSON_NAME]! Below are the answers to your questions. No, we unf…" at bounding box center [779, 357] width 981 height 409
click at [572, 137] on icon "button" at bounding box center [572, 129] width 16 height 16
click at [298, 364] on div "Good morning [PERSON_NAME]! Below are the answers to your questions. No, we unf…" at bounding box center [779, 357] width 981 height 409
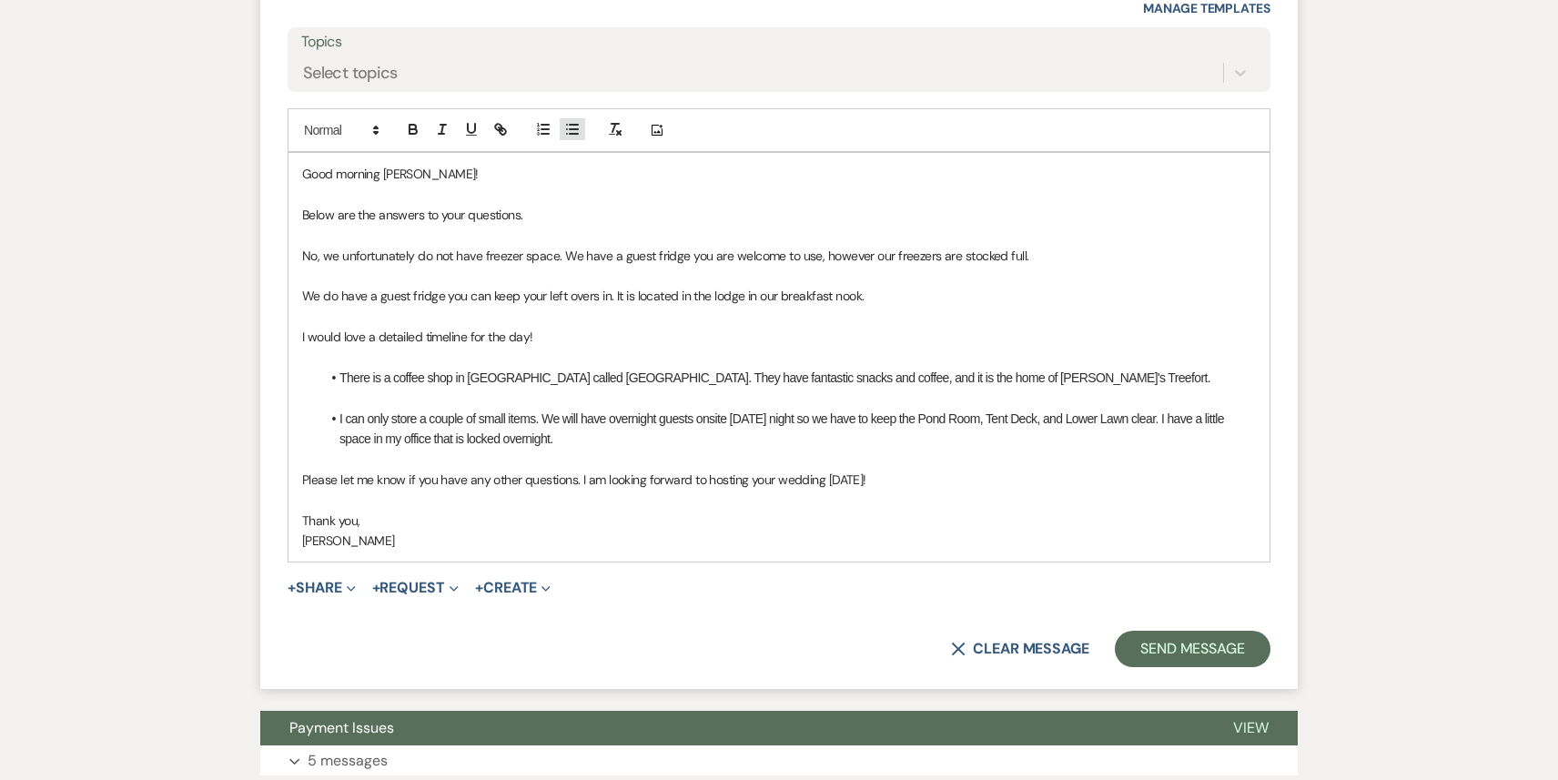
click at [572, 125] on line "button" at bounding box center [574, 125] width 8 height 0
click at [302, 306] on p "We do have a guest fridge you can keep your left overs in. It is located in the…" at bounding box center [779, 296] width 954 height 20
click at [570, 137] on icon "button" at bounding box center [572, 129] width 16 height 16
click at [303, 266] on p "No, we unfortunately do not have freezer space. We have a guest fridge you are …" at bounding box center [779, 256] width 954 height 20
click at [572, 137] on icon "button" at bounding box center [572, 129] width 16 height 16
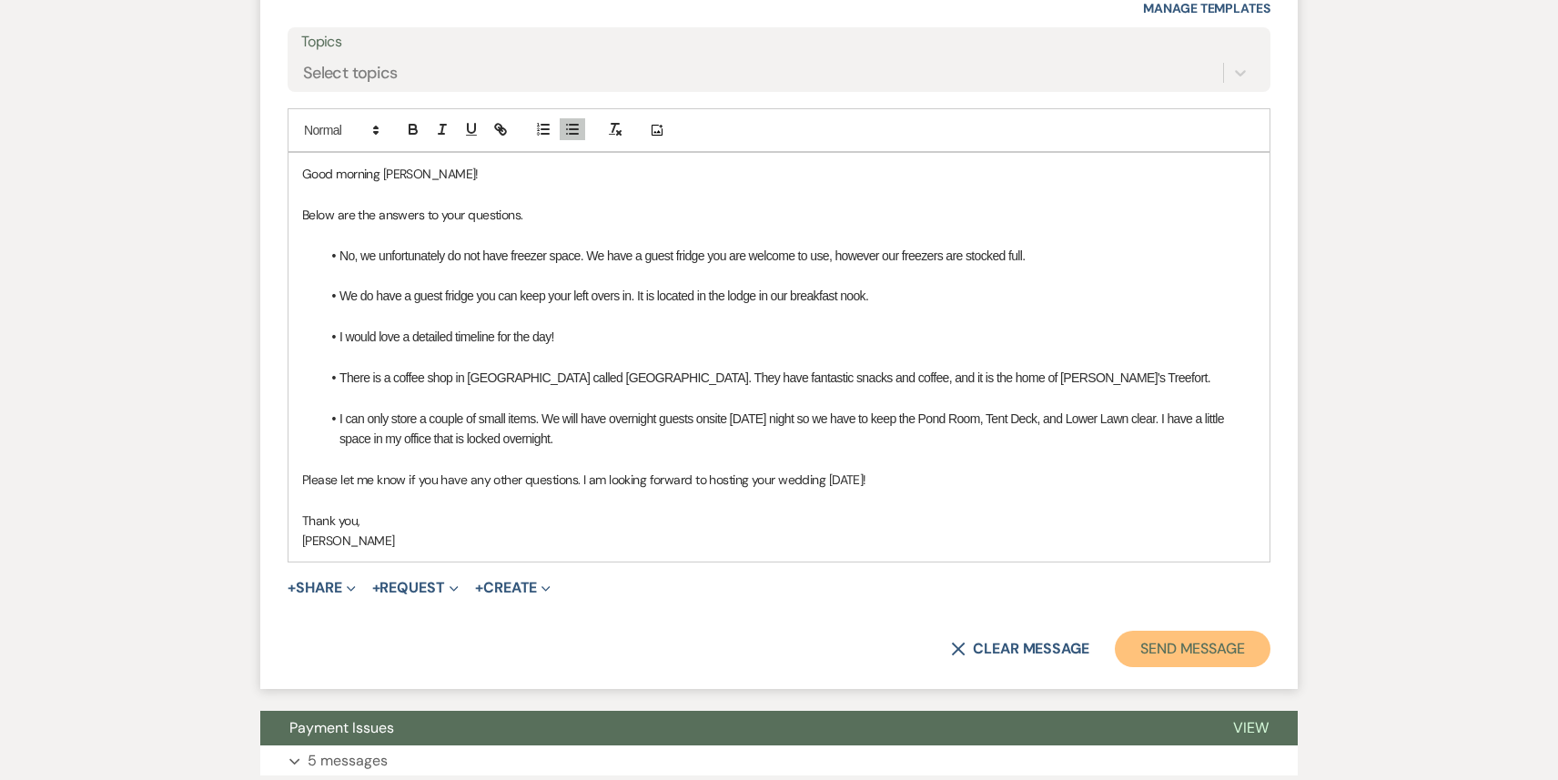
click at [1205, 657] on button "Send Message" at bounding box center [1193, 649] width 156 height 36
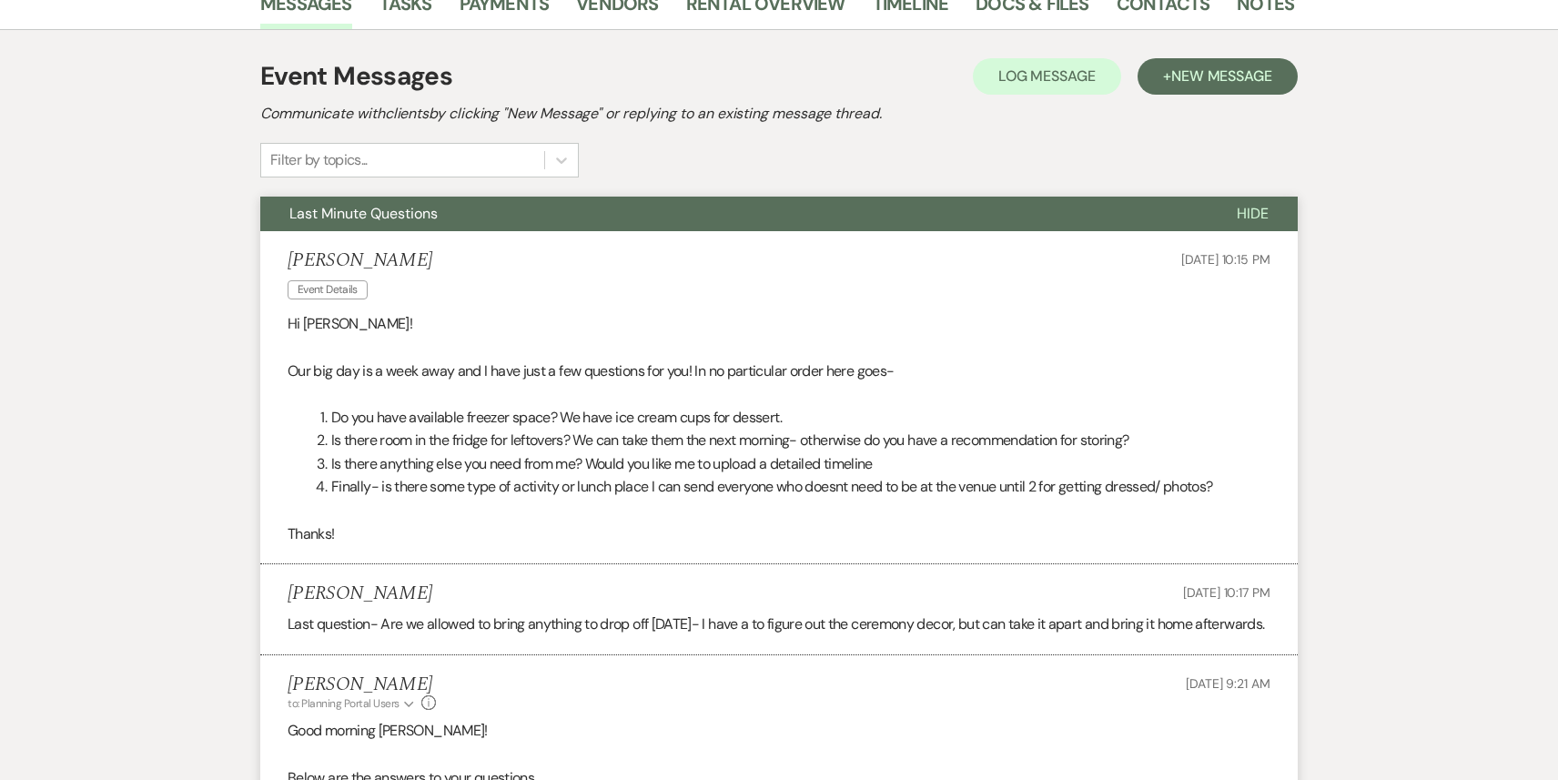
scroll to position [0, 0]
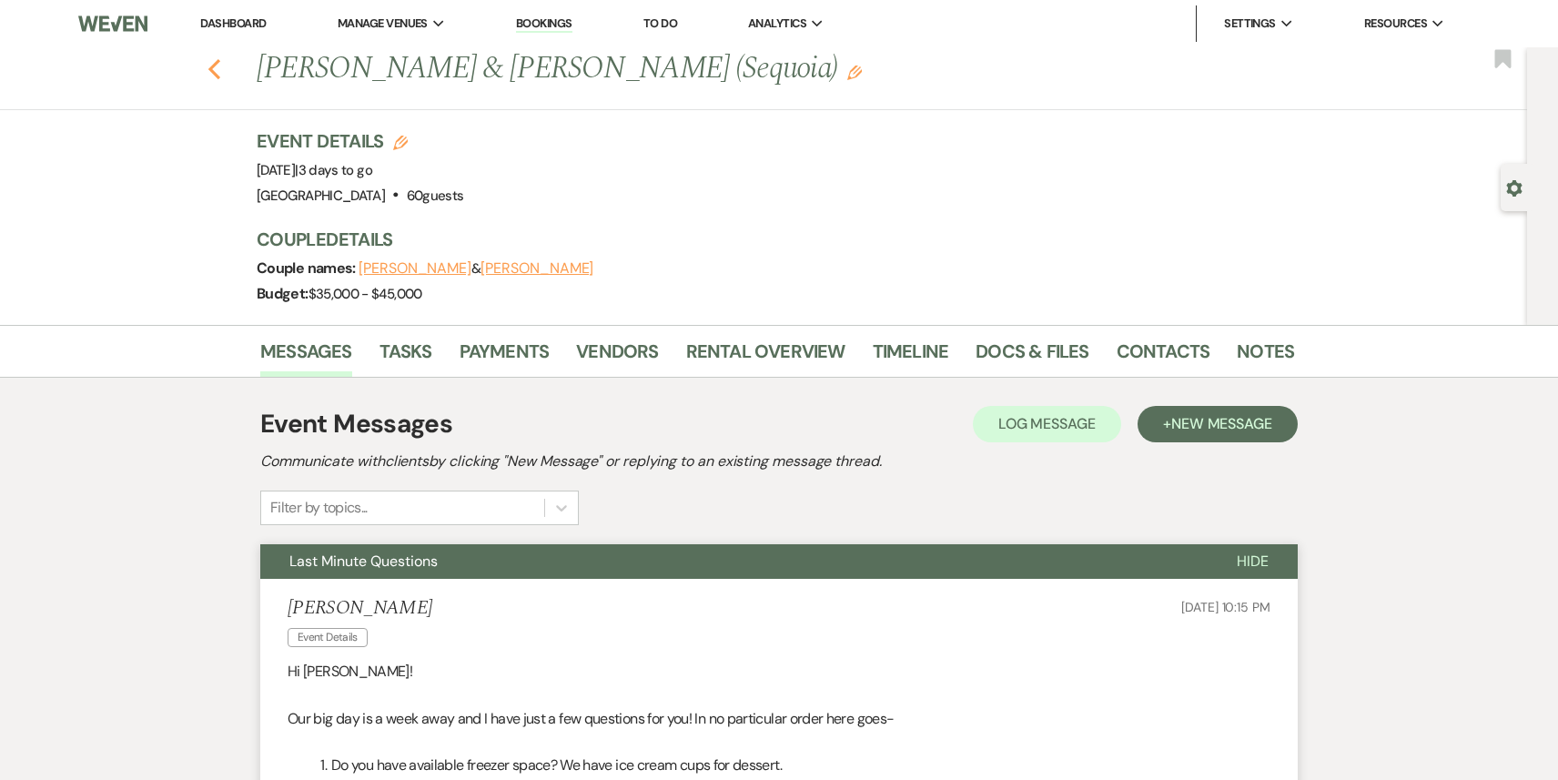
click at [217, 66] on icon "Previous" at bounding box center [215, 69] width 14 height 22
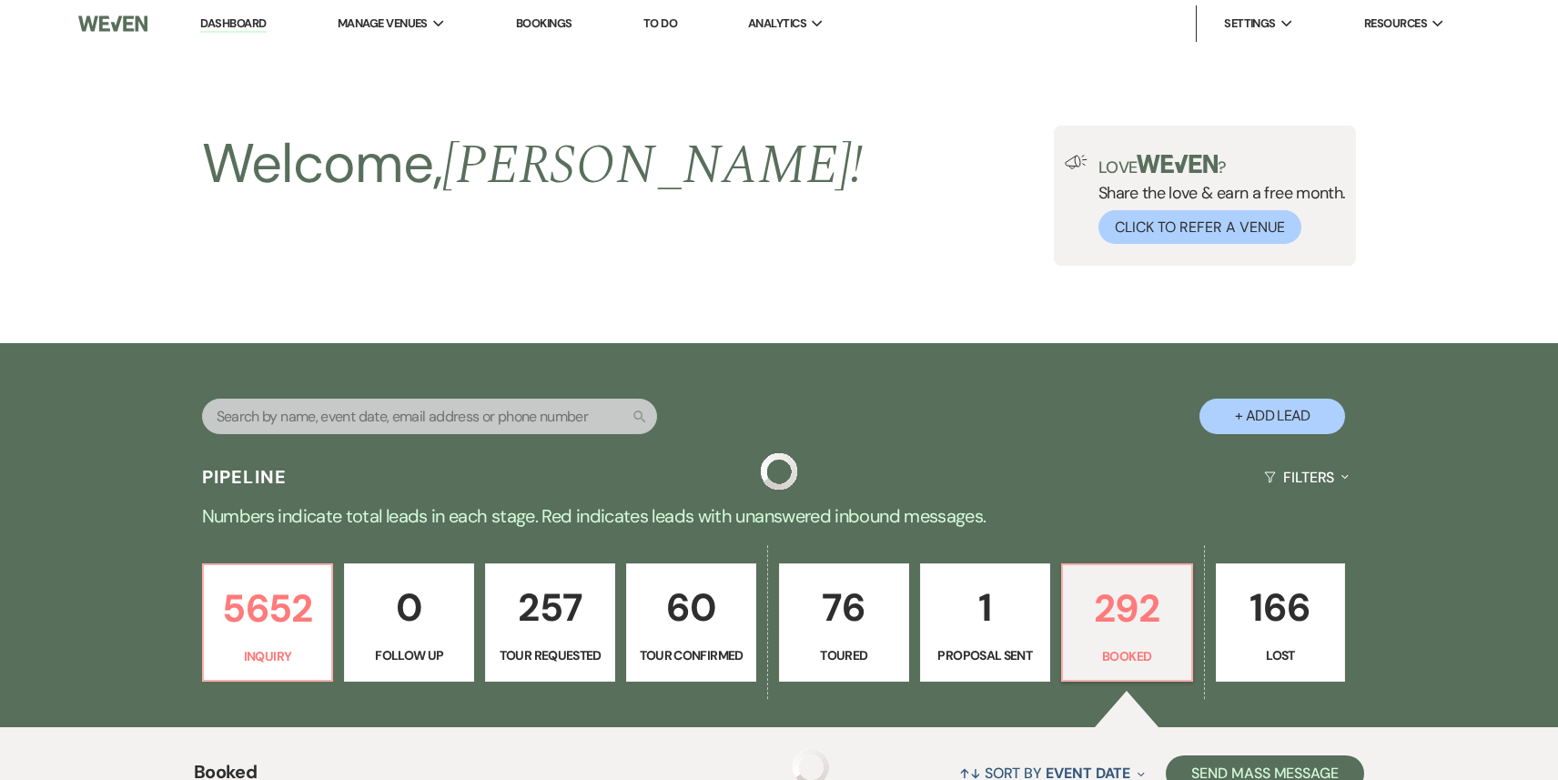
scroll to position [710, 0]
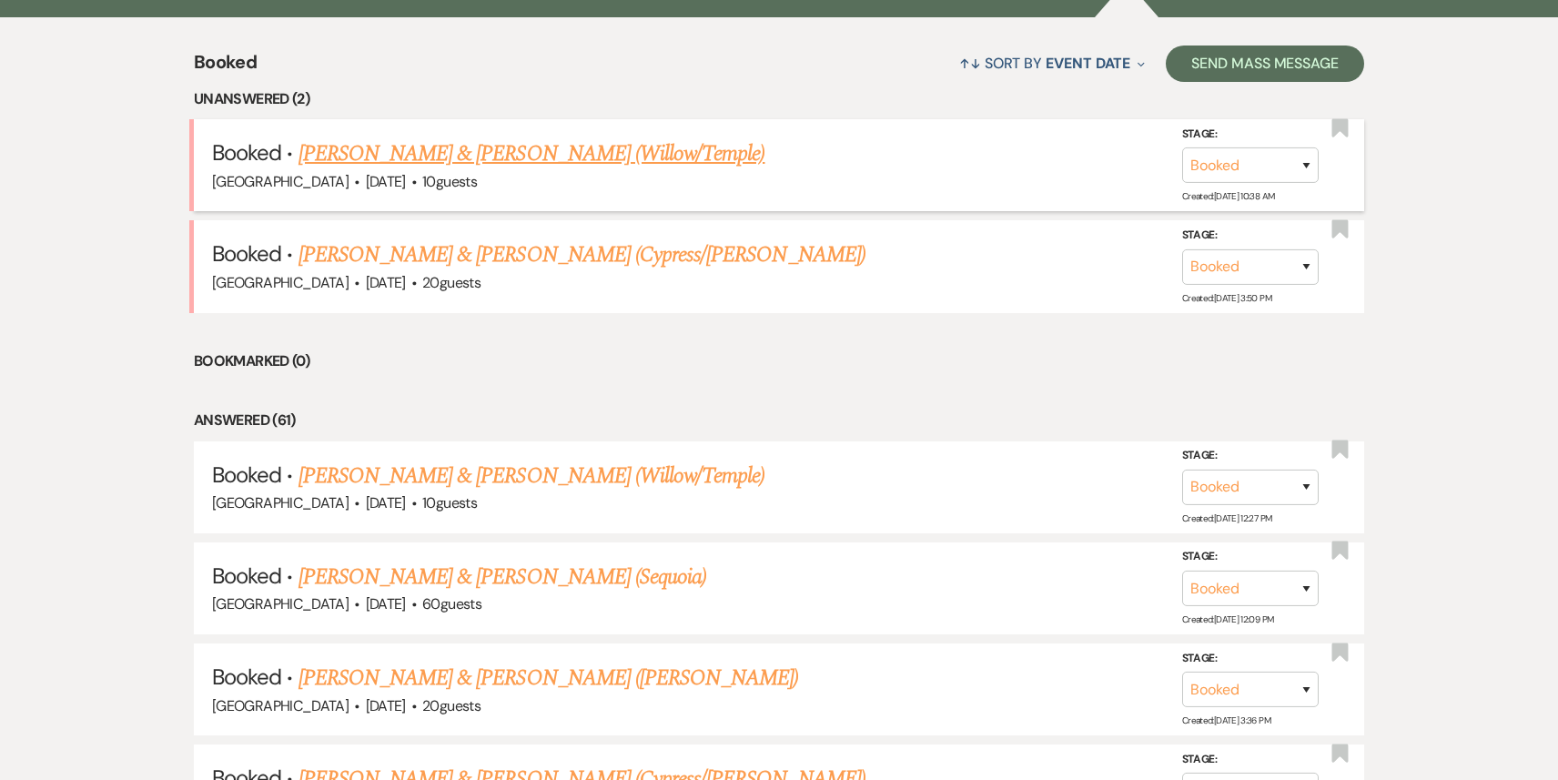
click at [518, 160] on link "[PERSON_NAME] & [PERSON_NAME] (Willow/Temple)" at bounding box center [532, 153] width 467 height 33
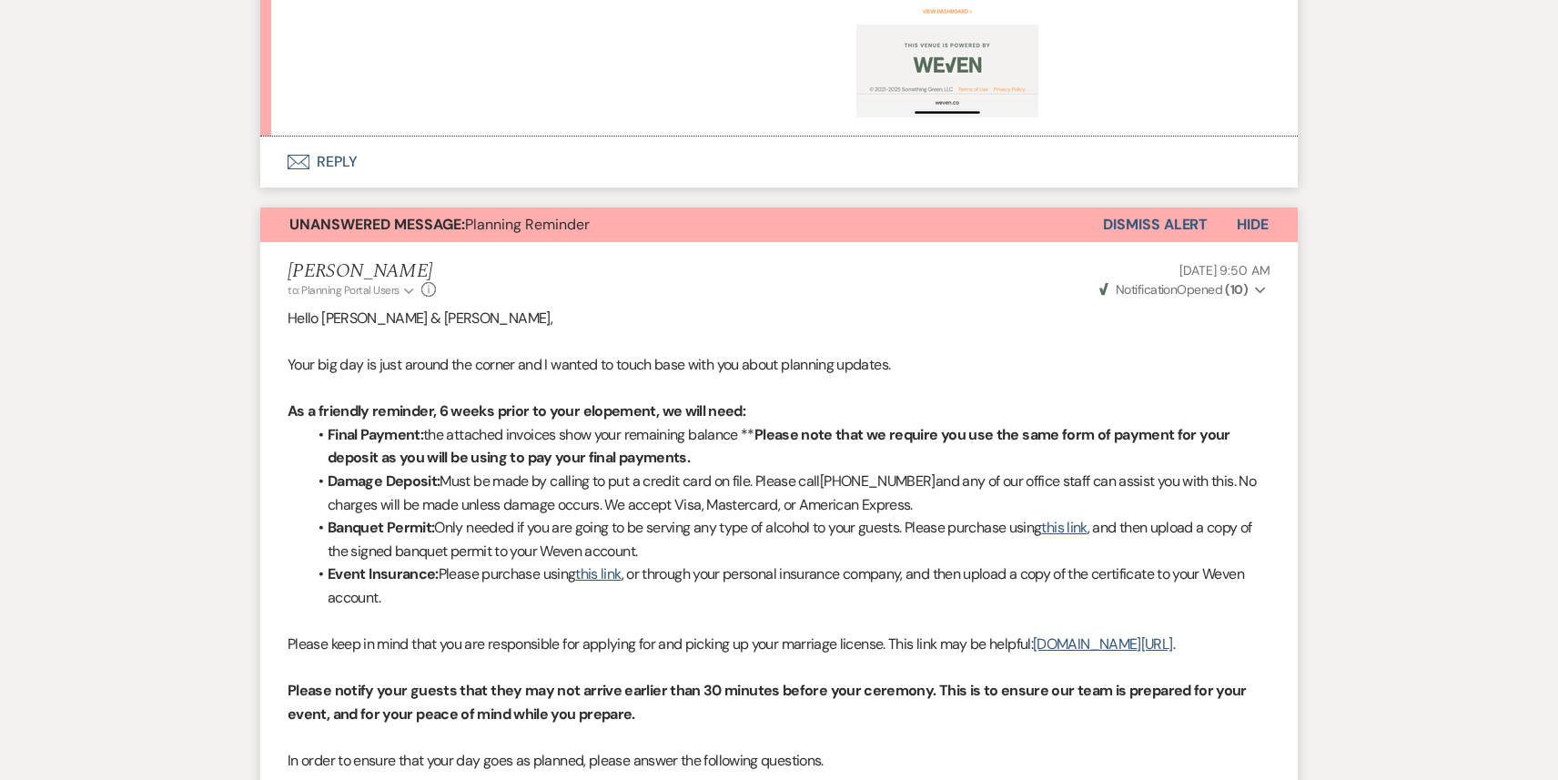
click at [518, 160] on button "Envelope Reply" at bounding box center [779, 162] width 1038 height 51
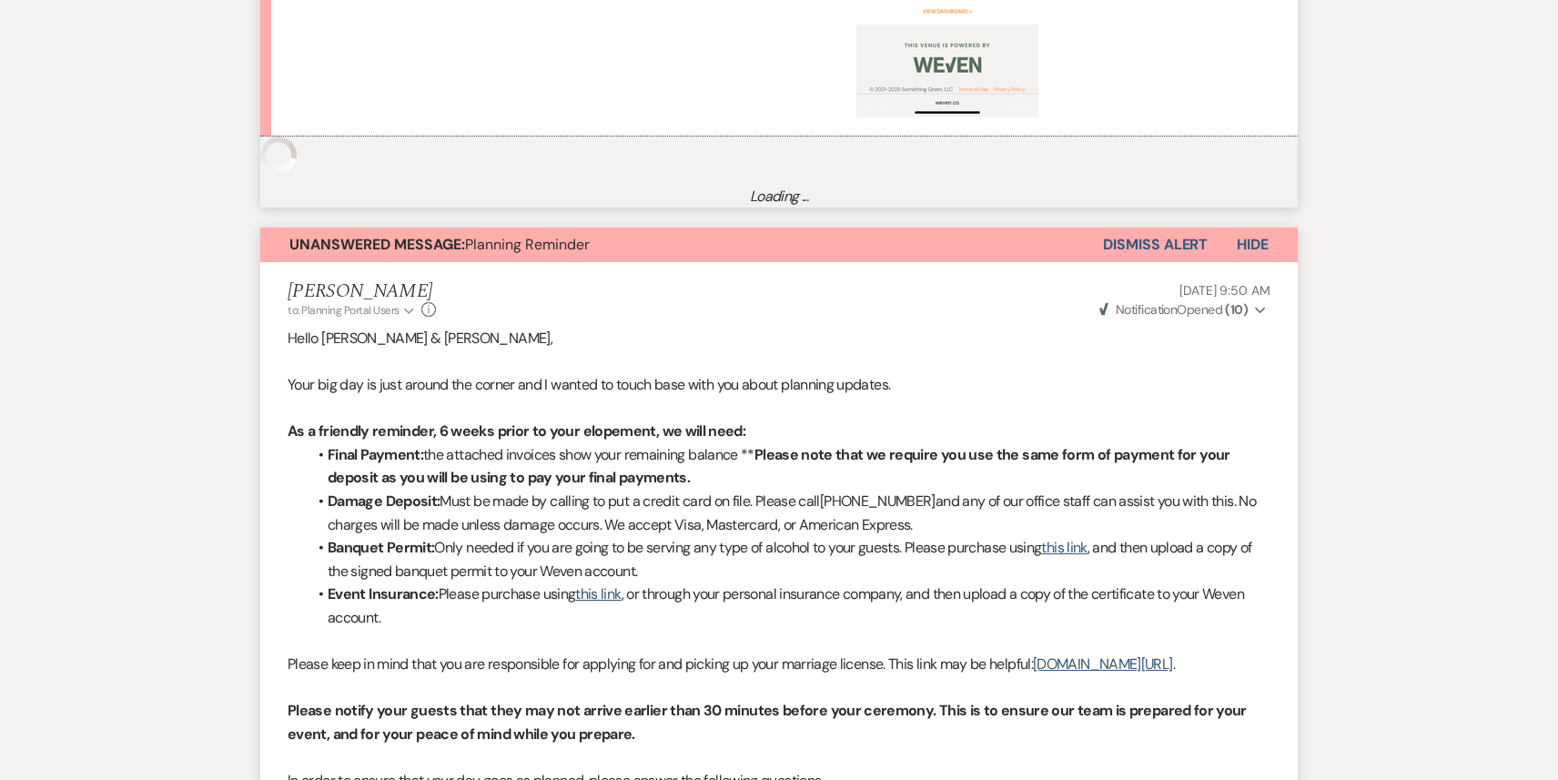
scroll to position [946, 0]
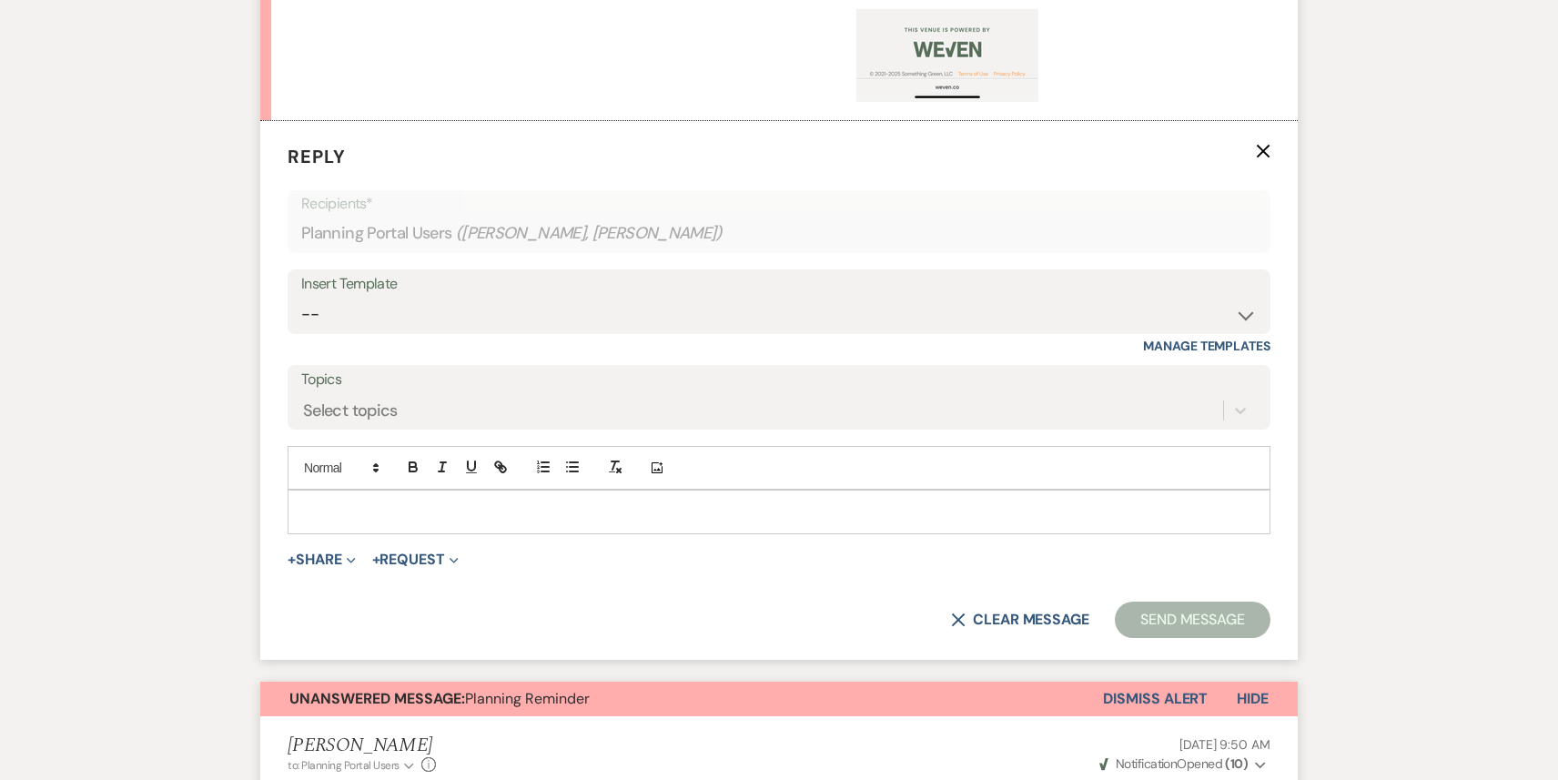
click at [399, 507] on p at bounding box center [779, 511] width 954 height 20
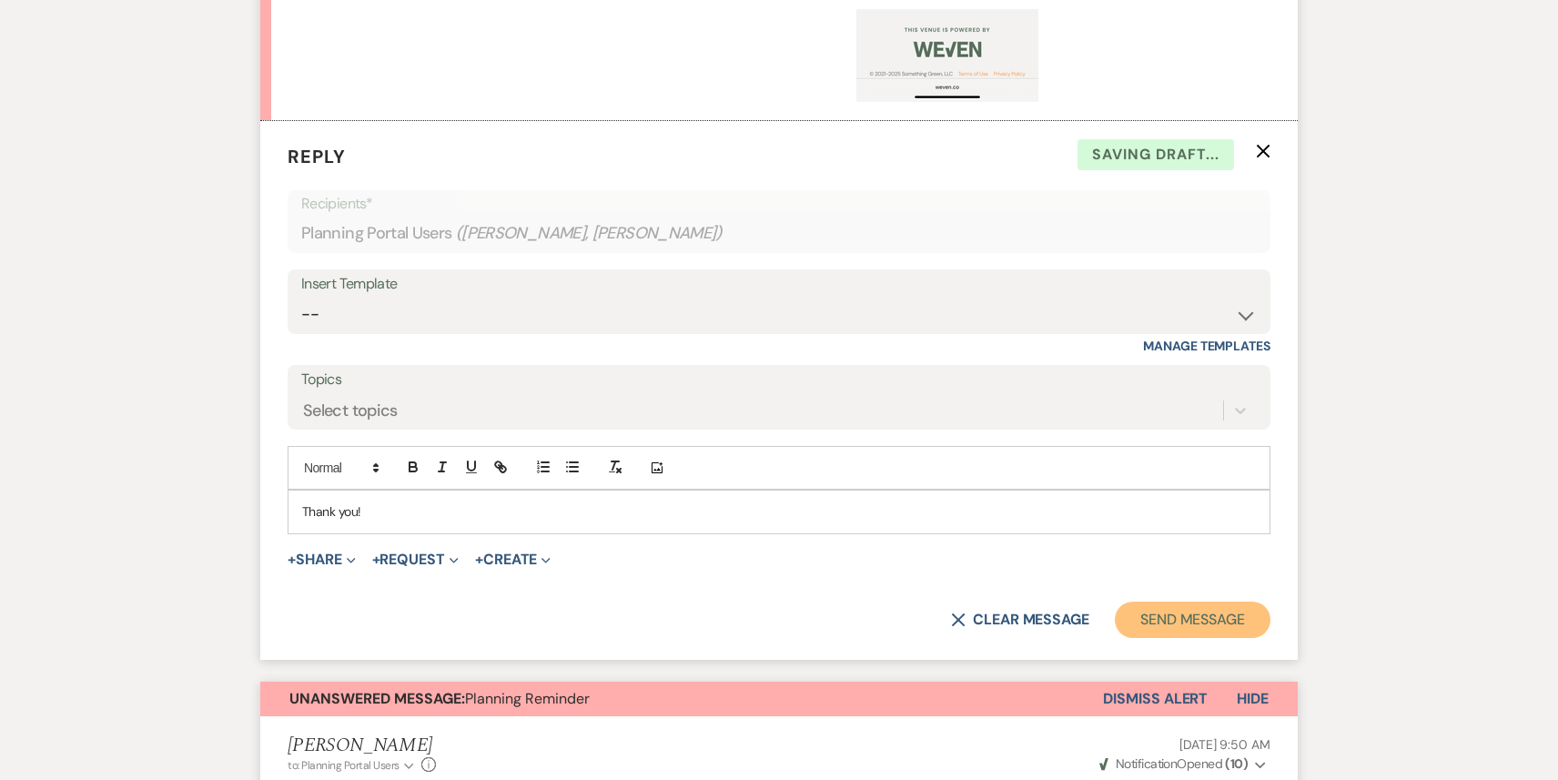
click at [1209, 631] on button "Send Message" at bounding box center [1193, 620] width 156 height 36
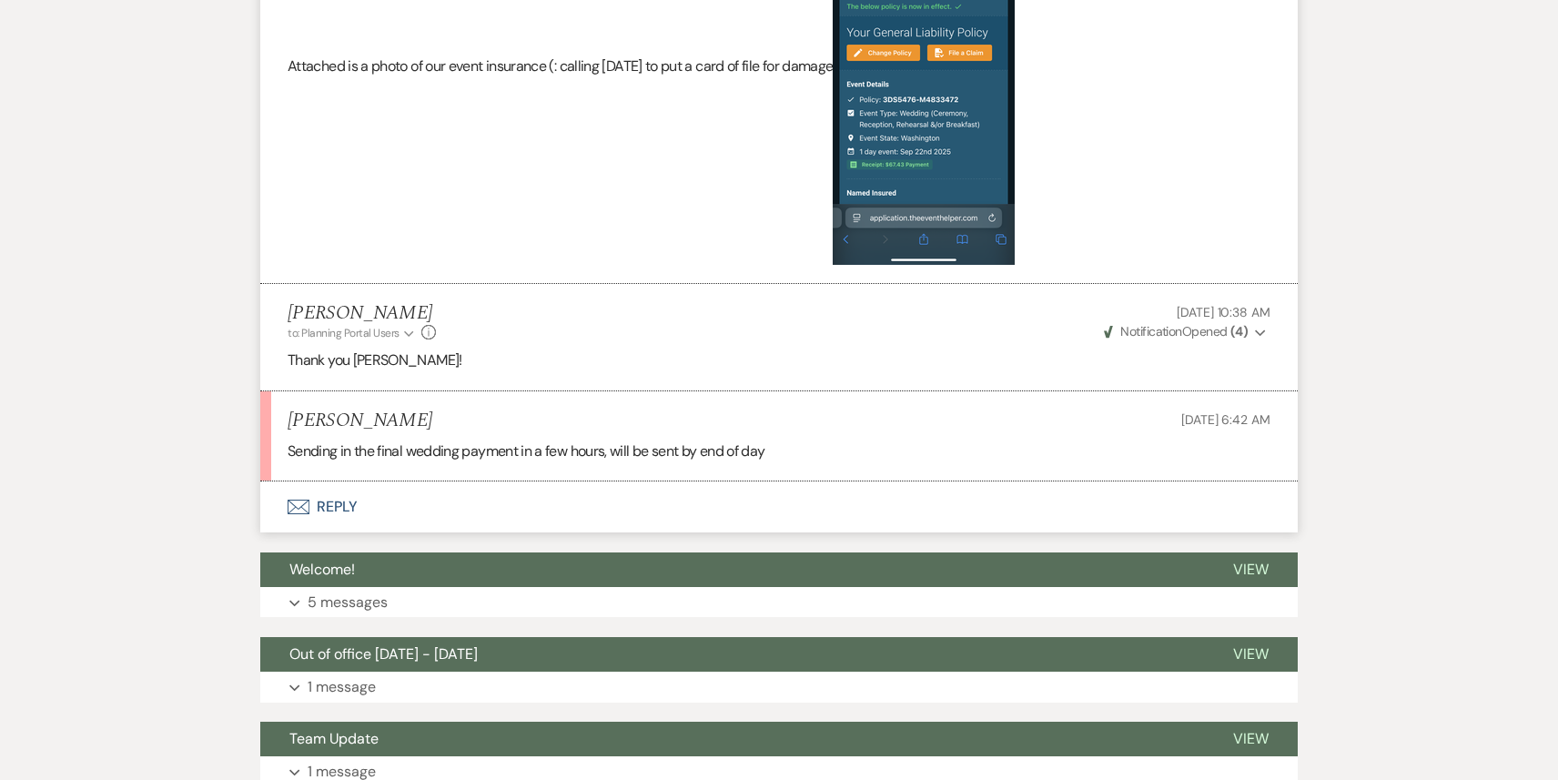
scroll to position [4008, 0]
click at [534, 522] on button "Envelope Reply" at bounding box center [779, 506] width 1038 height 51
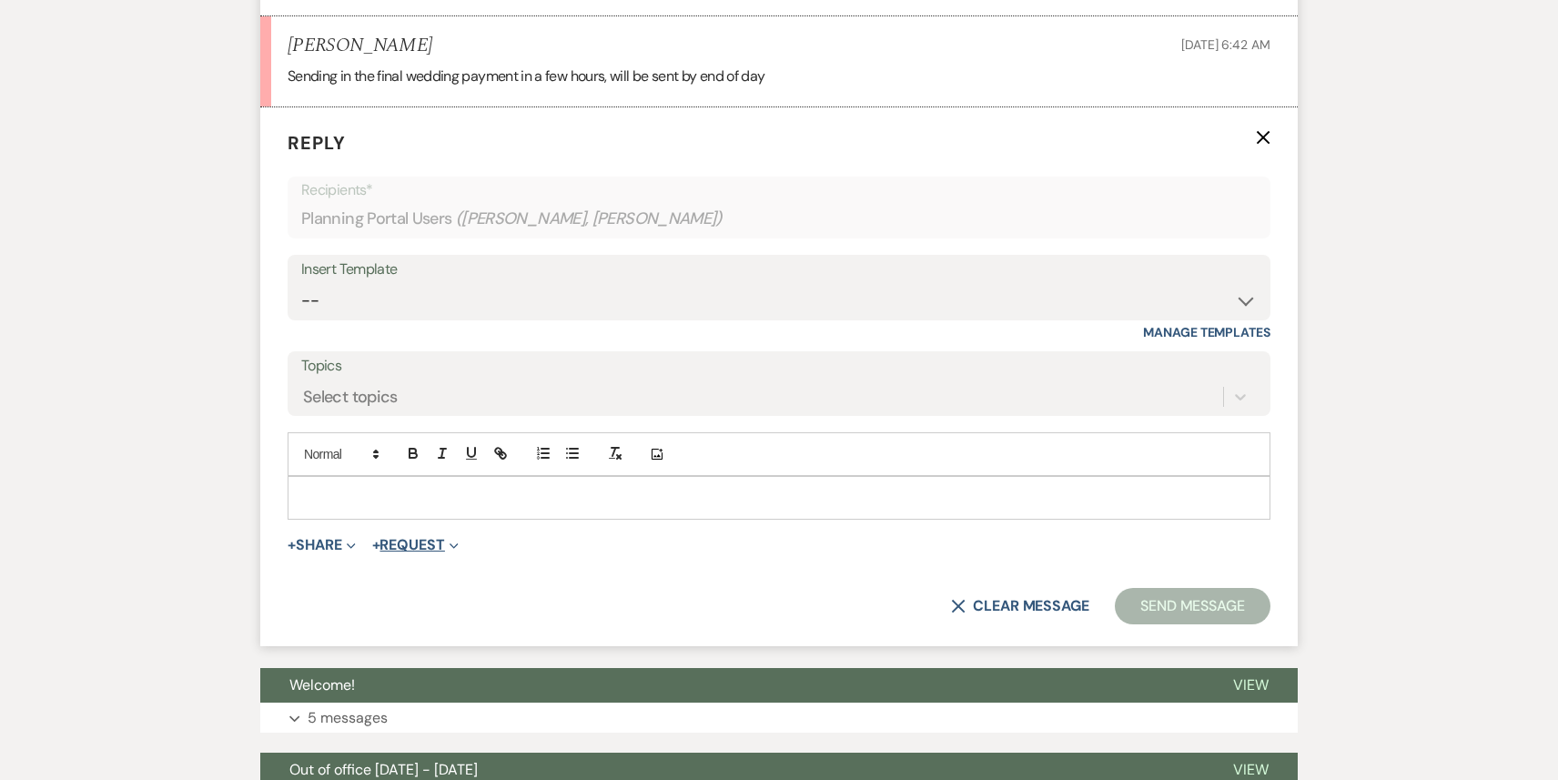
scroll to position [4392, 0]
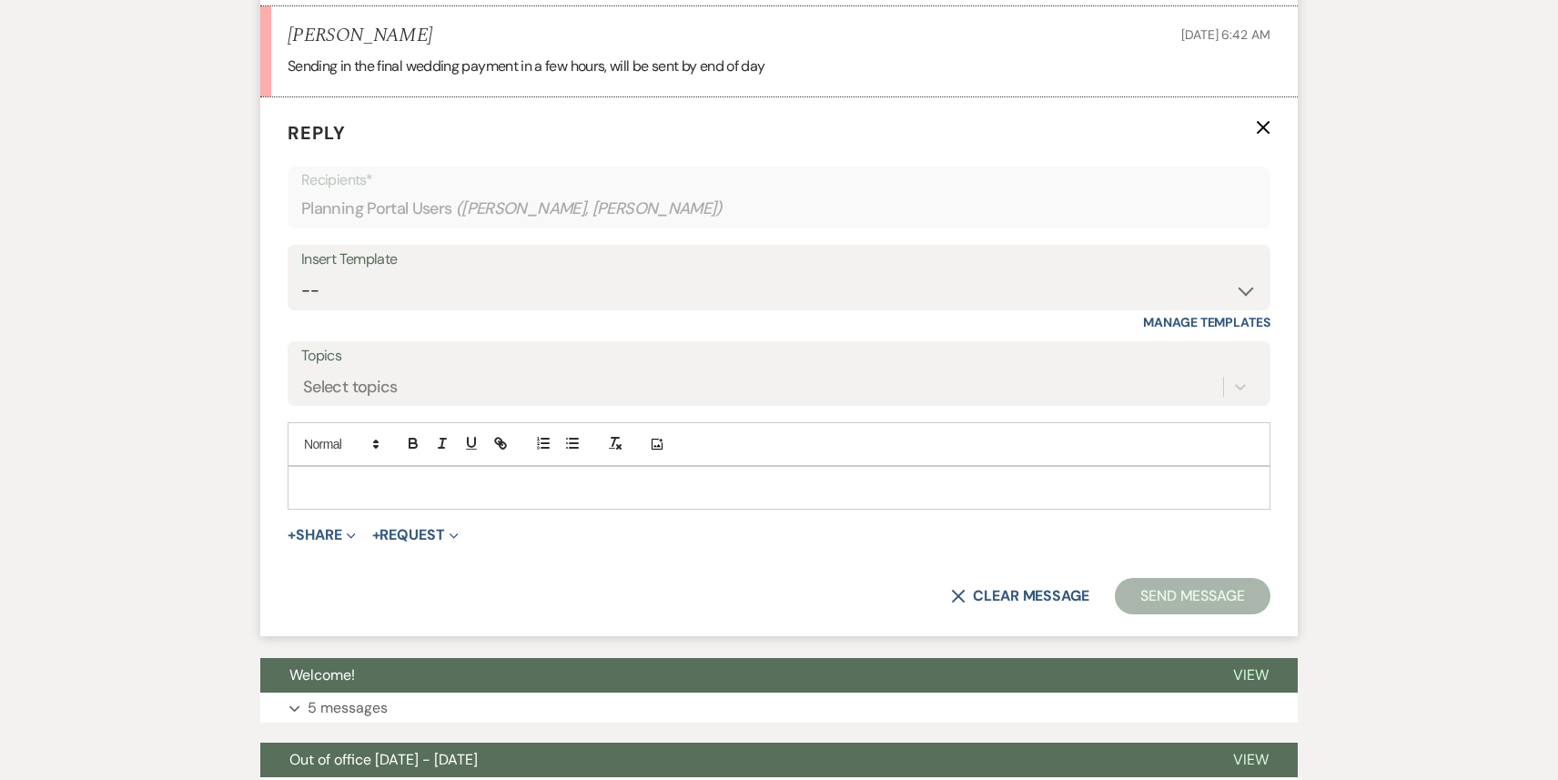
click at [372, 509] on div at bounding box center [779, 488] width 981 height 42
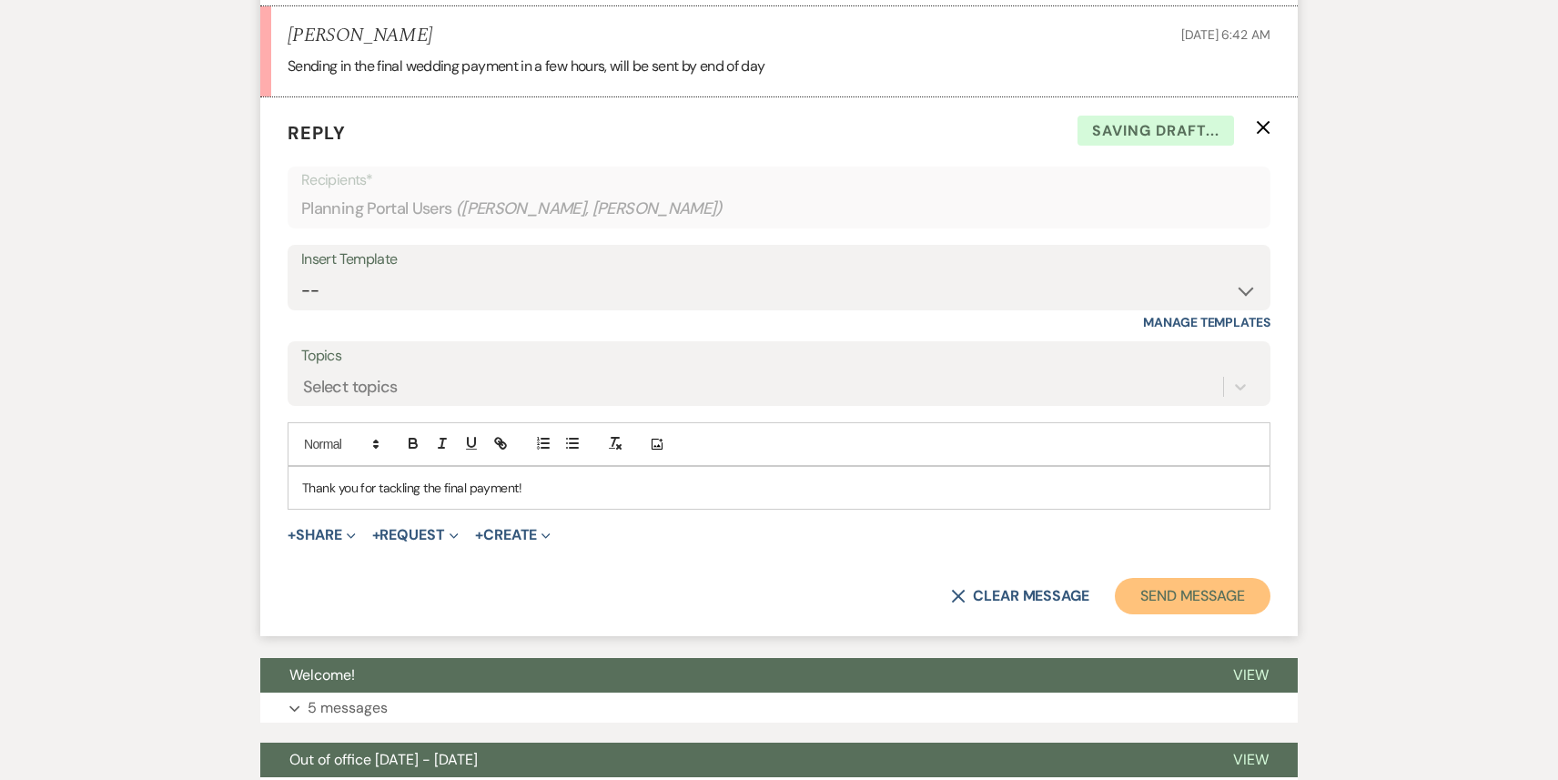
click at [1222, 614] on button "Send Message" at bounding box center [1193, 596] width 156 height 36
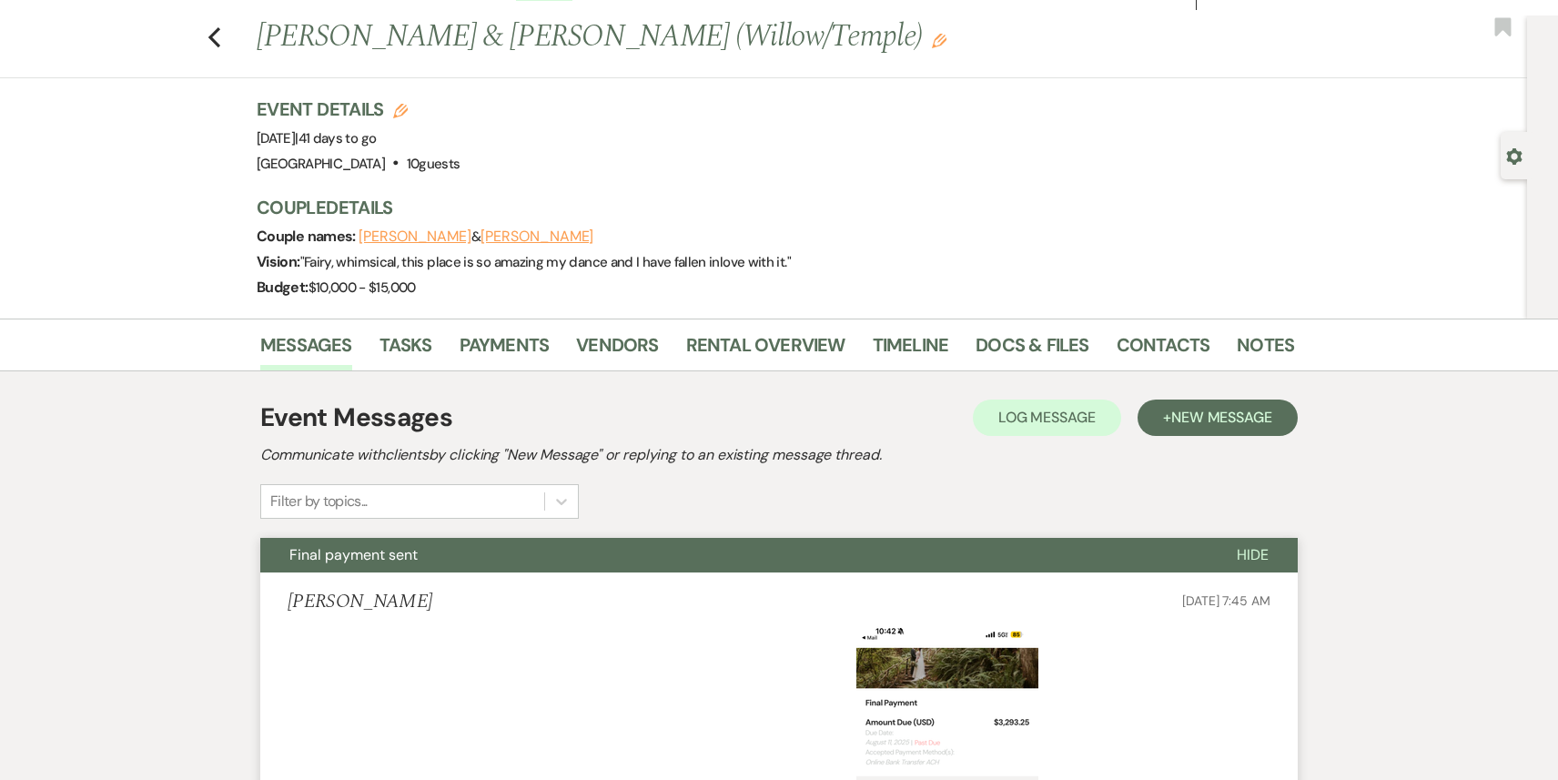
scroll to position [0, 0]
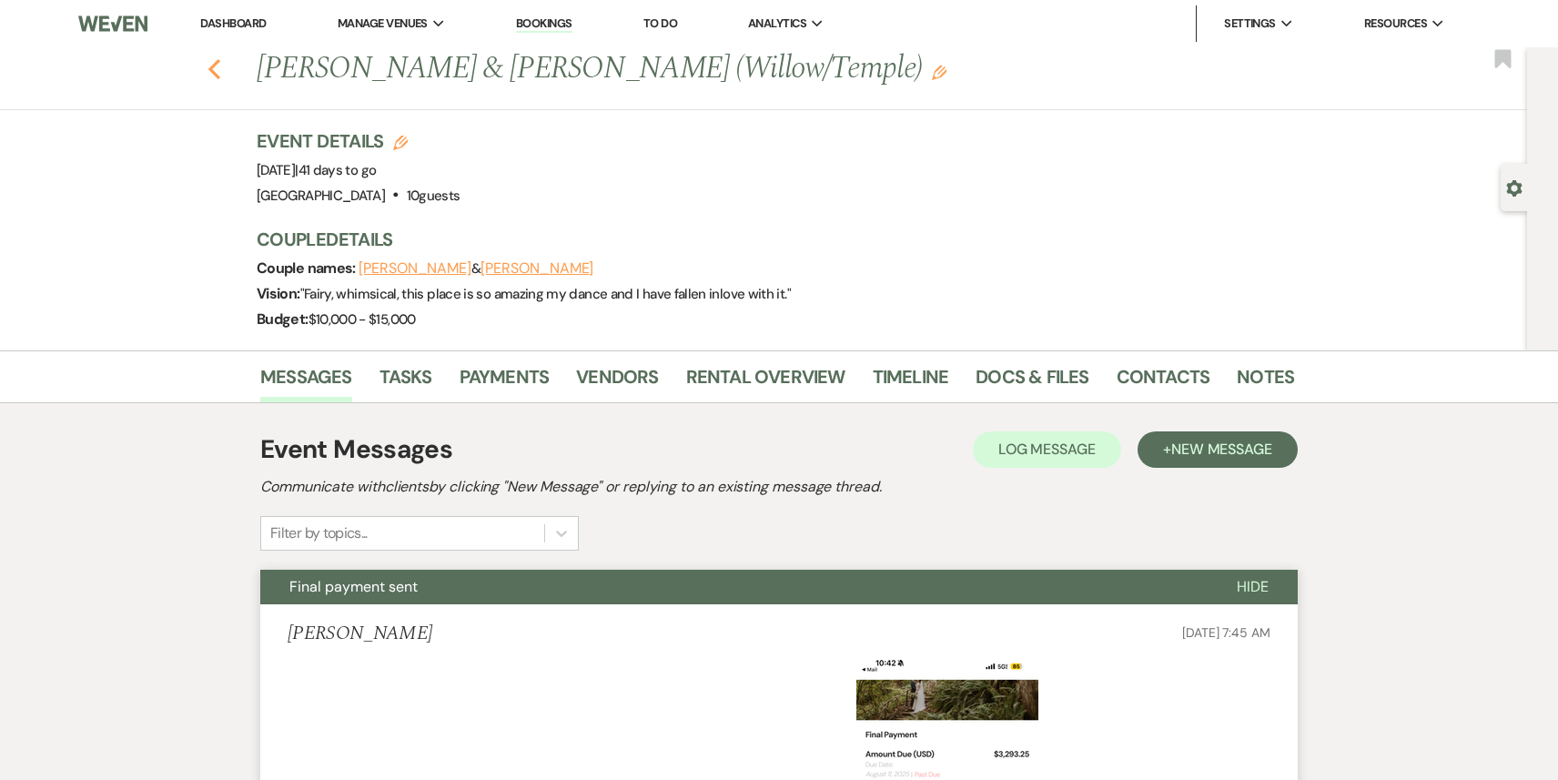
click at [208, 68] on use "button" at bounding box center [214, 69] width 12 height 20
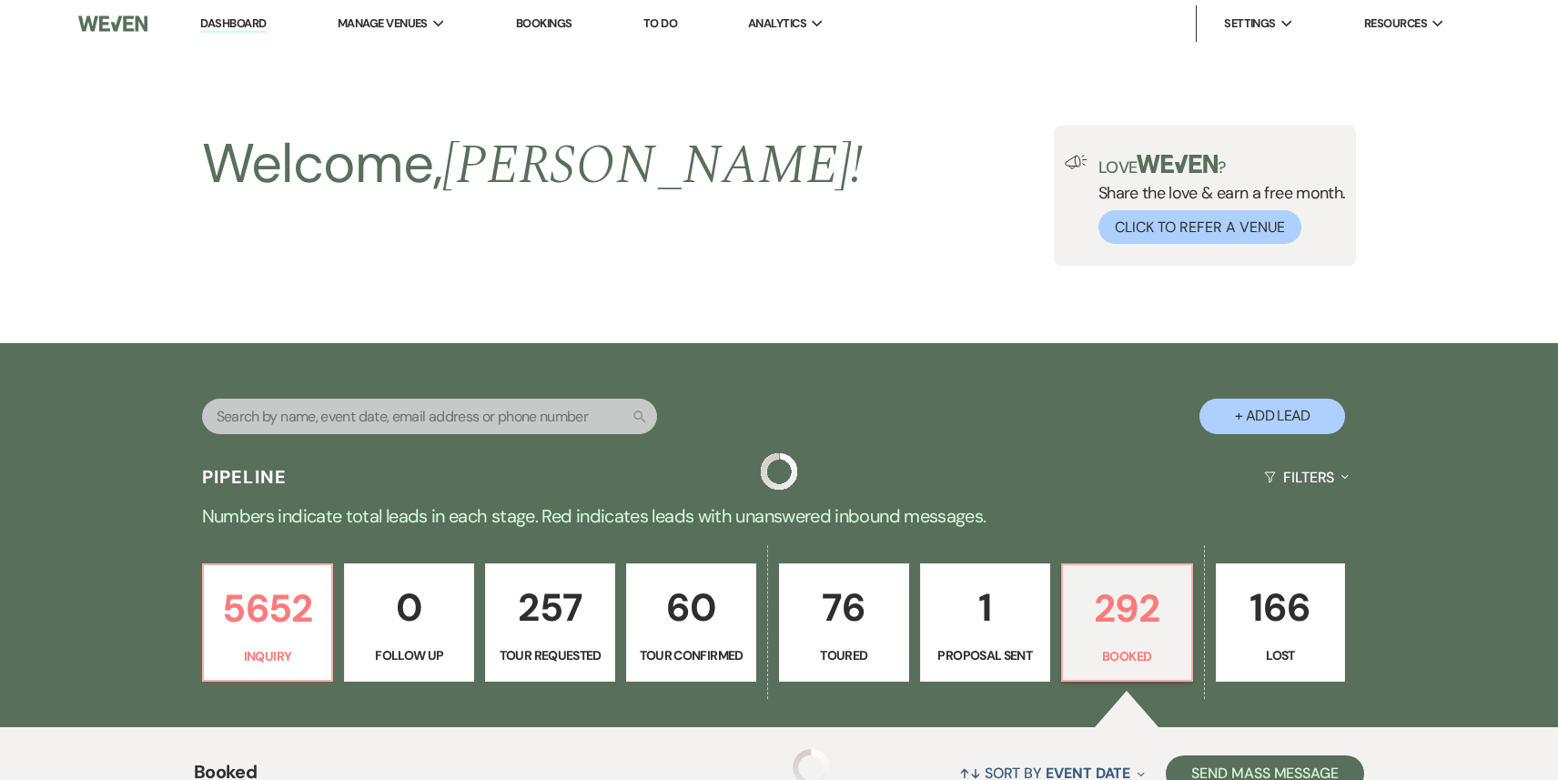
scroll to position [710, 0]
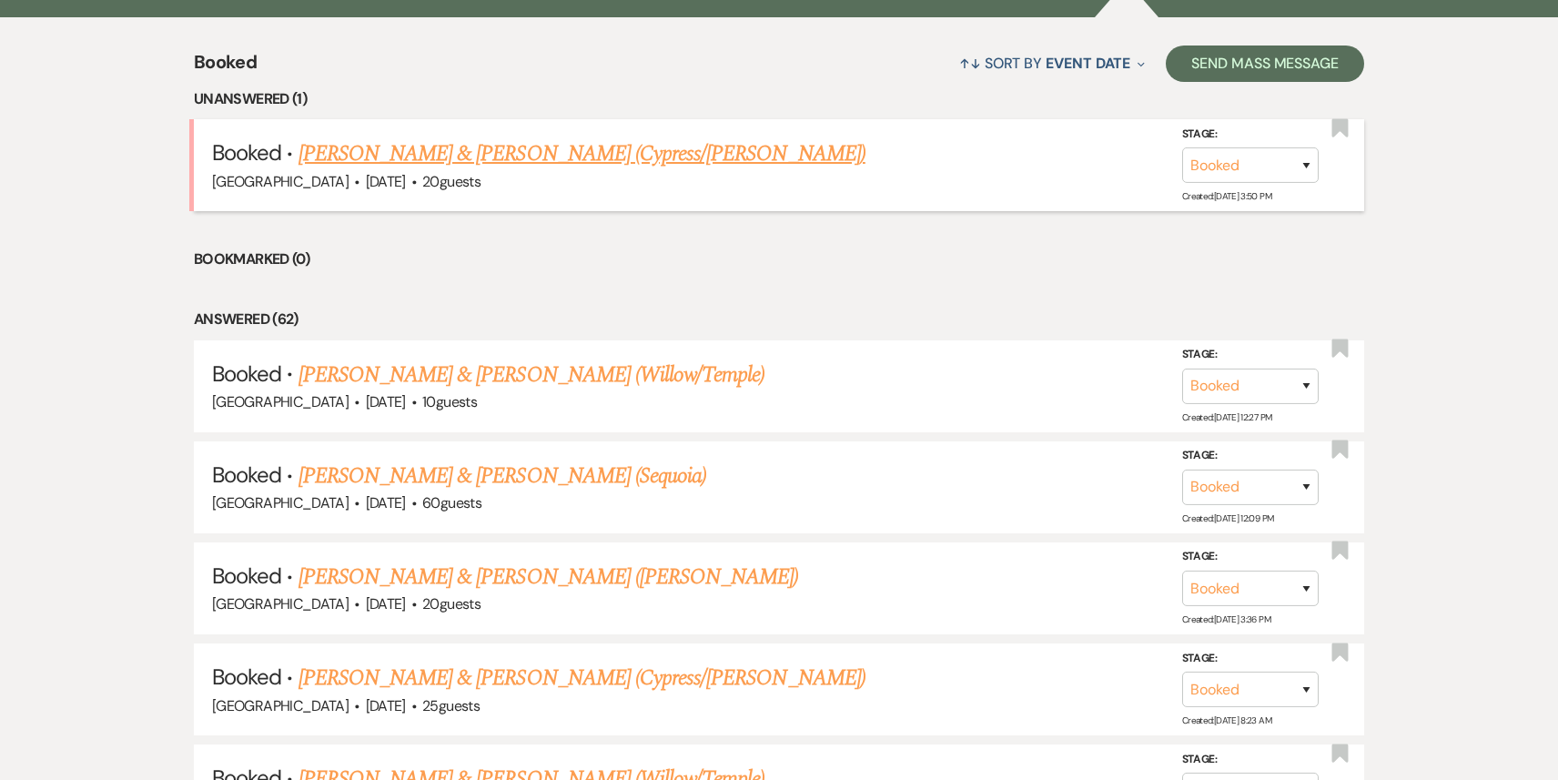
click at [619, 163] on link "[PERSON_NAME] & [PERSON_NAME] (Cypress/[PERSON_NAME])" at bounding box center [582, 153] width 567 height 33
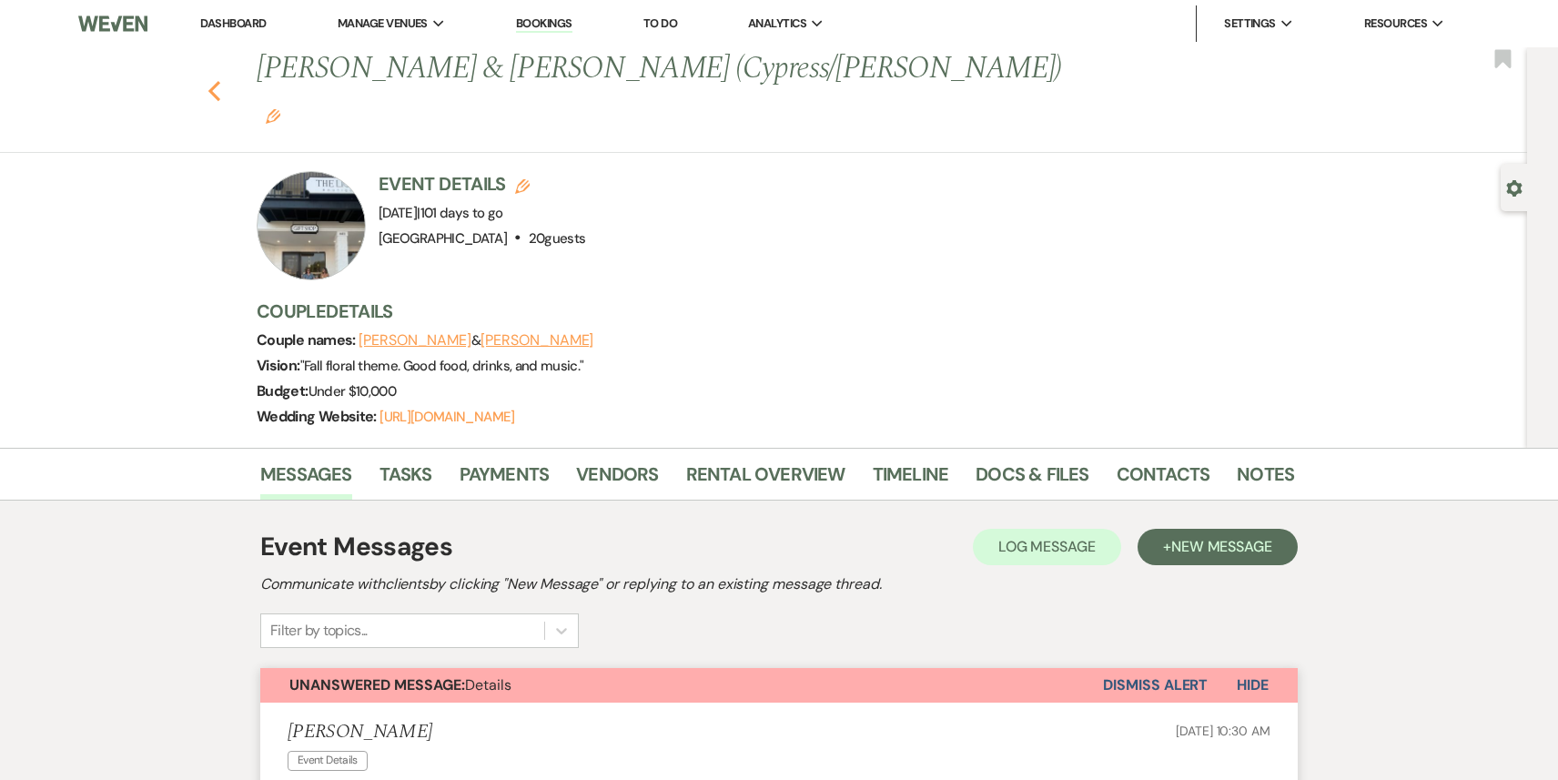
click at [213, 81] on use "button" at bounding box center [214, 91] width 12 height 20
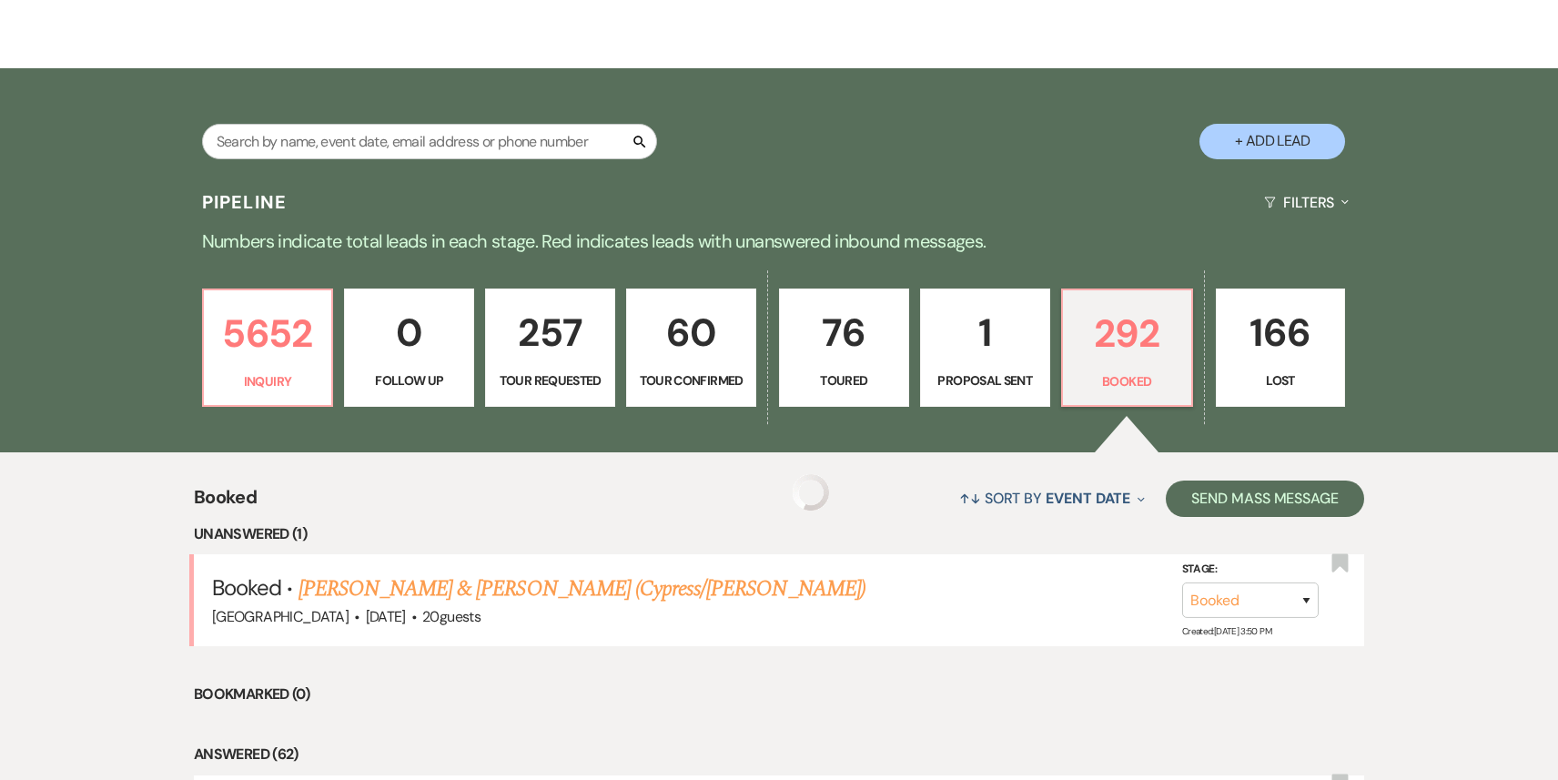
scroll to position [30, 0]
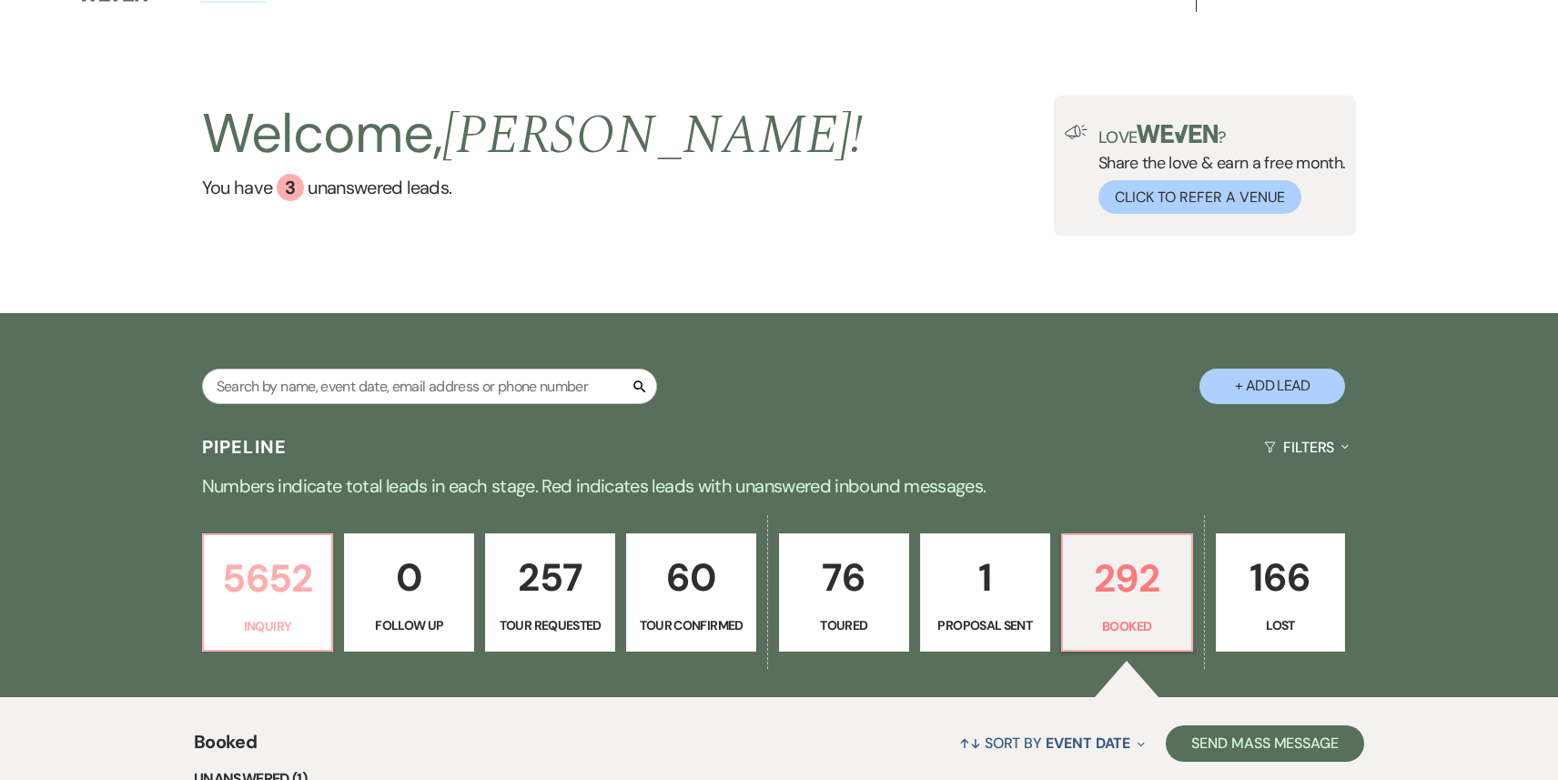
click at [256, 588] on p "5652" at bounding box center [268, 578] width 106 height 61
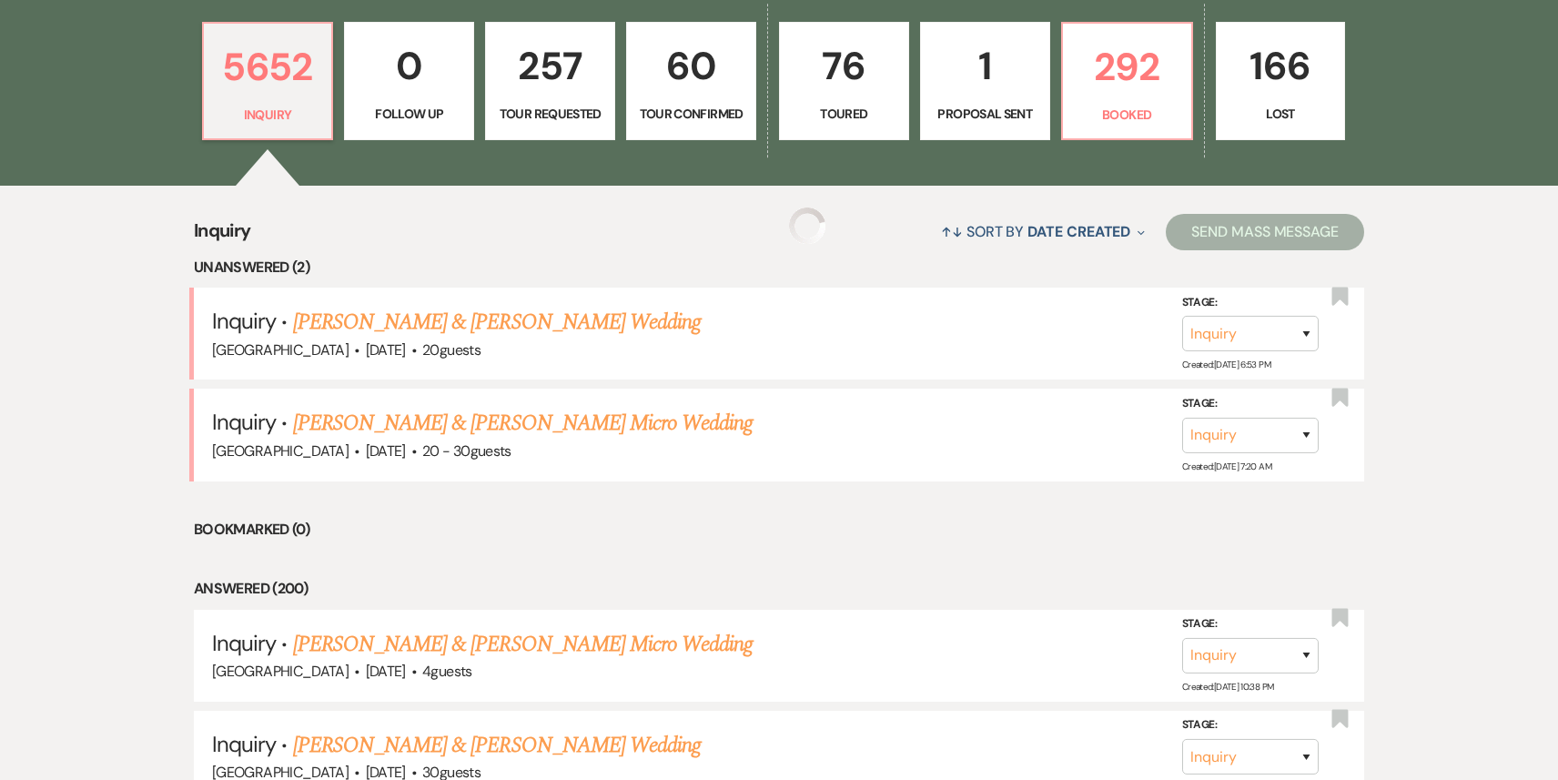
scroll to position [555, 0]
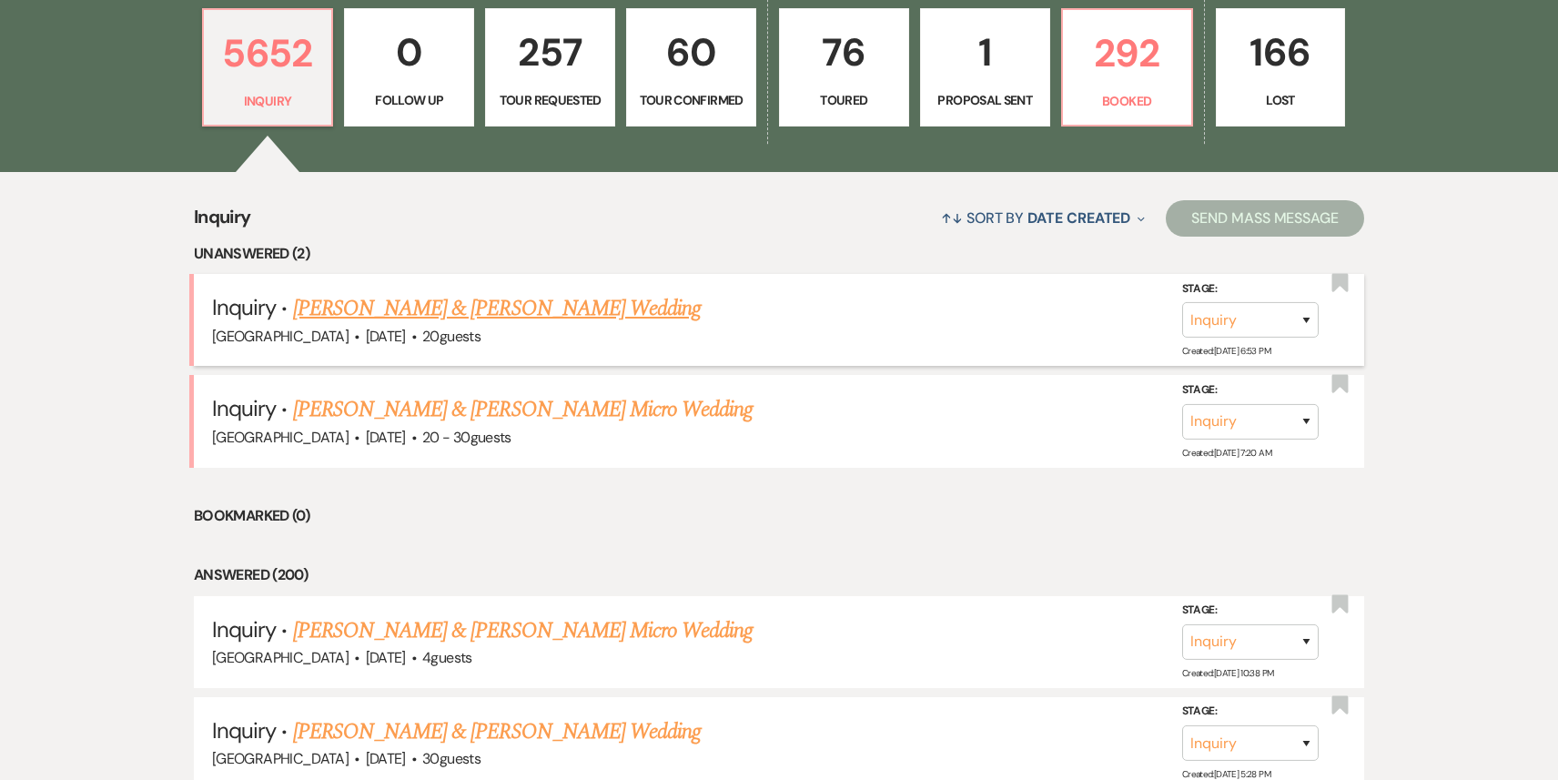
click at [472, 307] on link "[PERSON_NAME] & [PERSON_NAME] Wedding" at bounding box center [497, 308] width 408 height 33
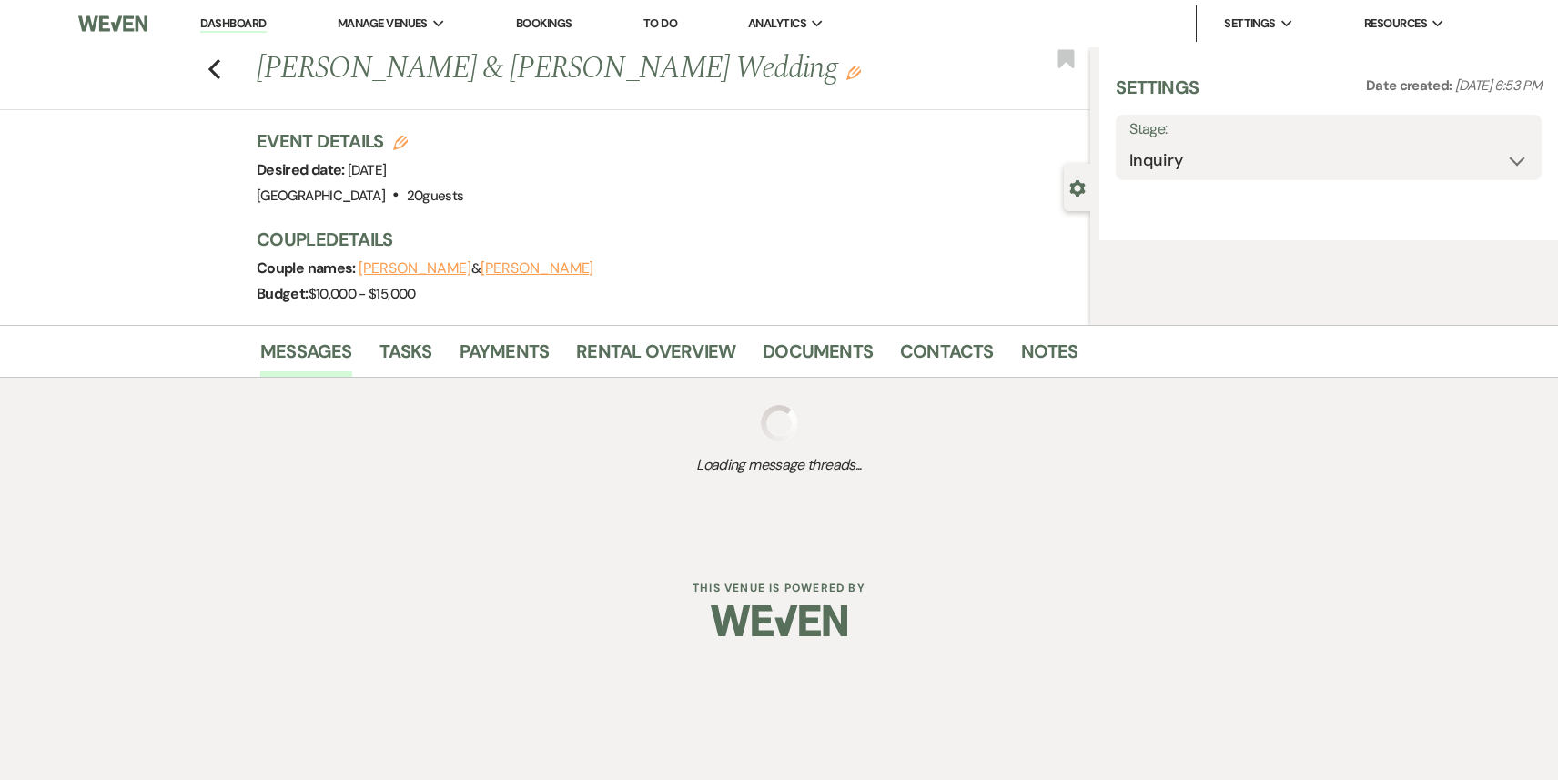
select select "5"
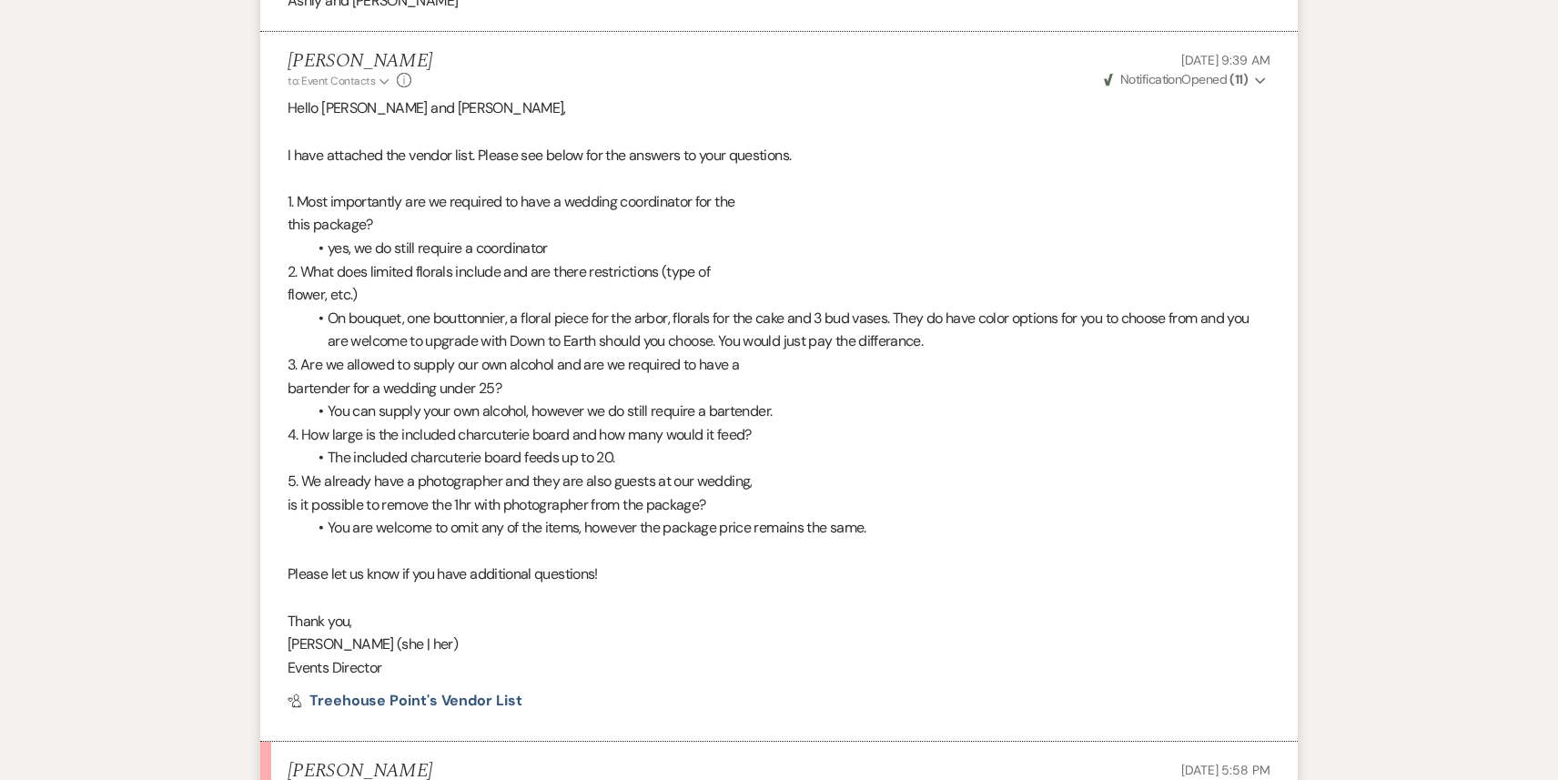
scroll to position [3283, 0]
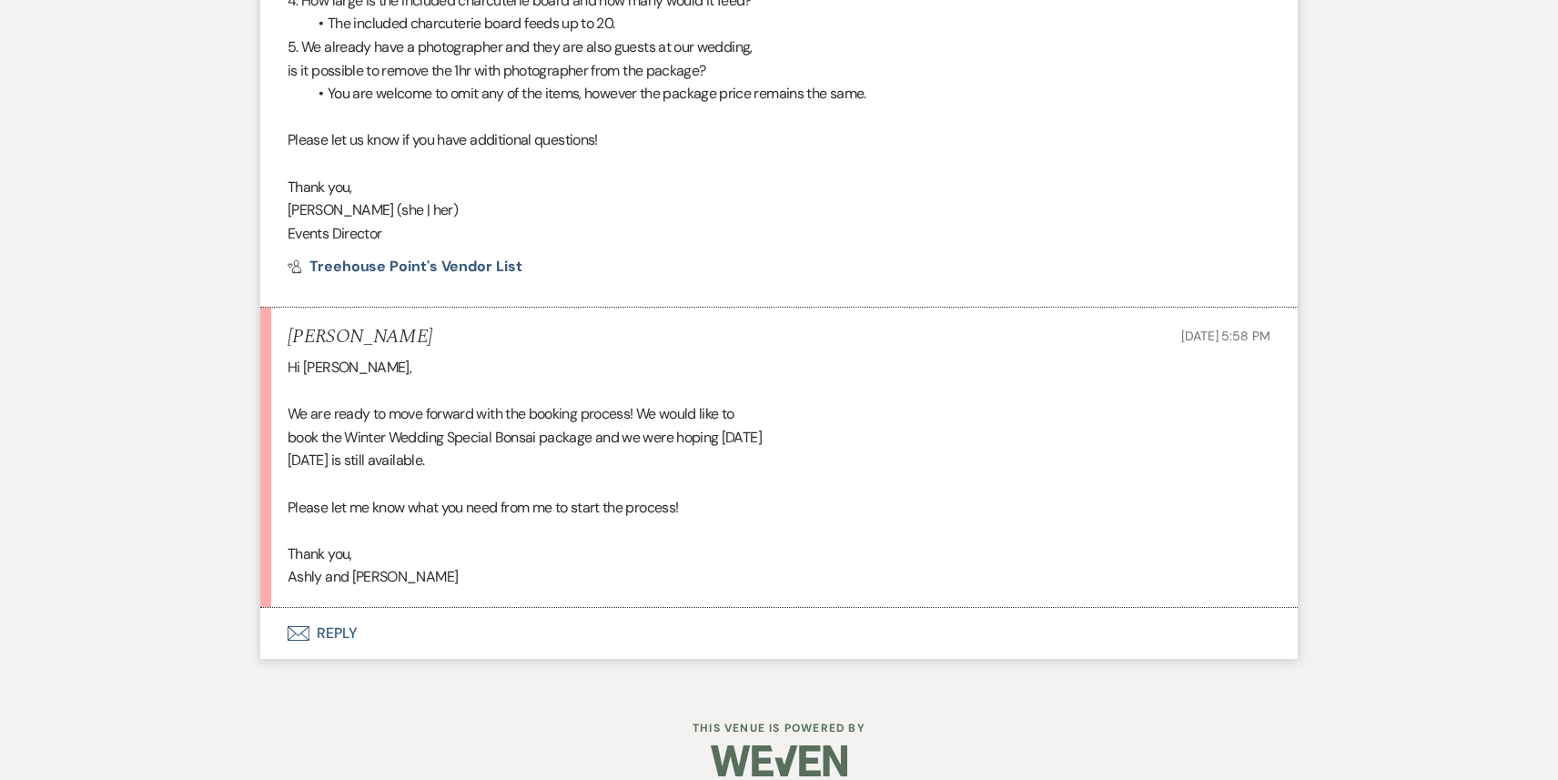
click at [484, 617] on button "Envelope Reply" at bounding box center [779, 633] width 1038 height 51
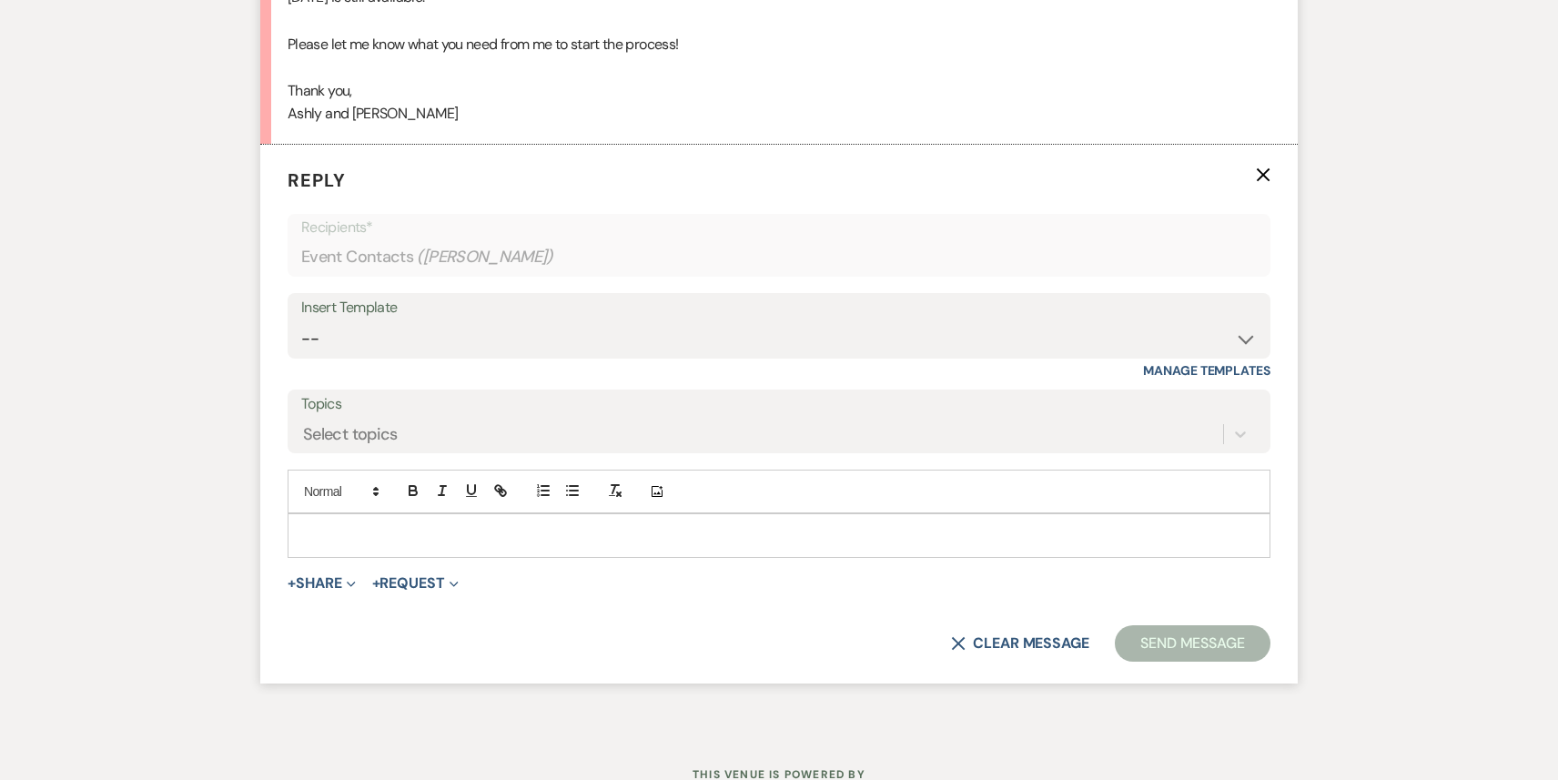
scroll to position [3747, 0]
click at [524, 324] on select "-- Weven Planning Portal Introduction (Booked Events) 1st planning email ([PERS…" at bounding box center [779, 337] width 956 height 35
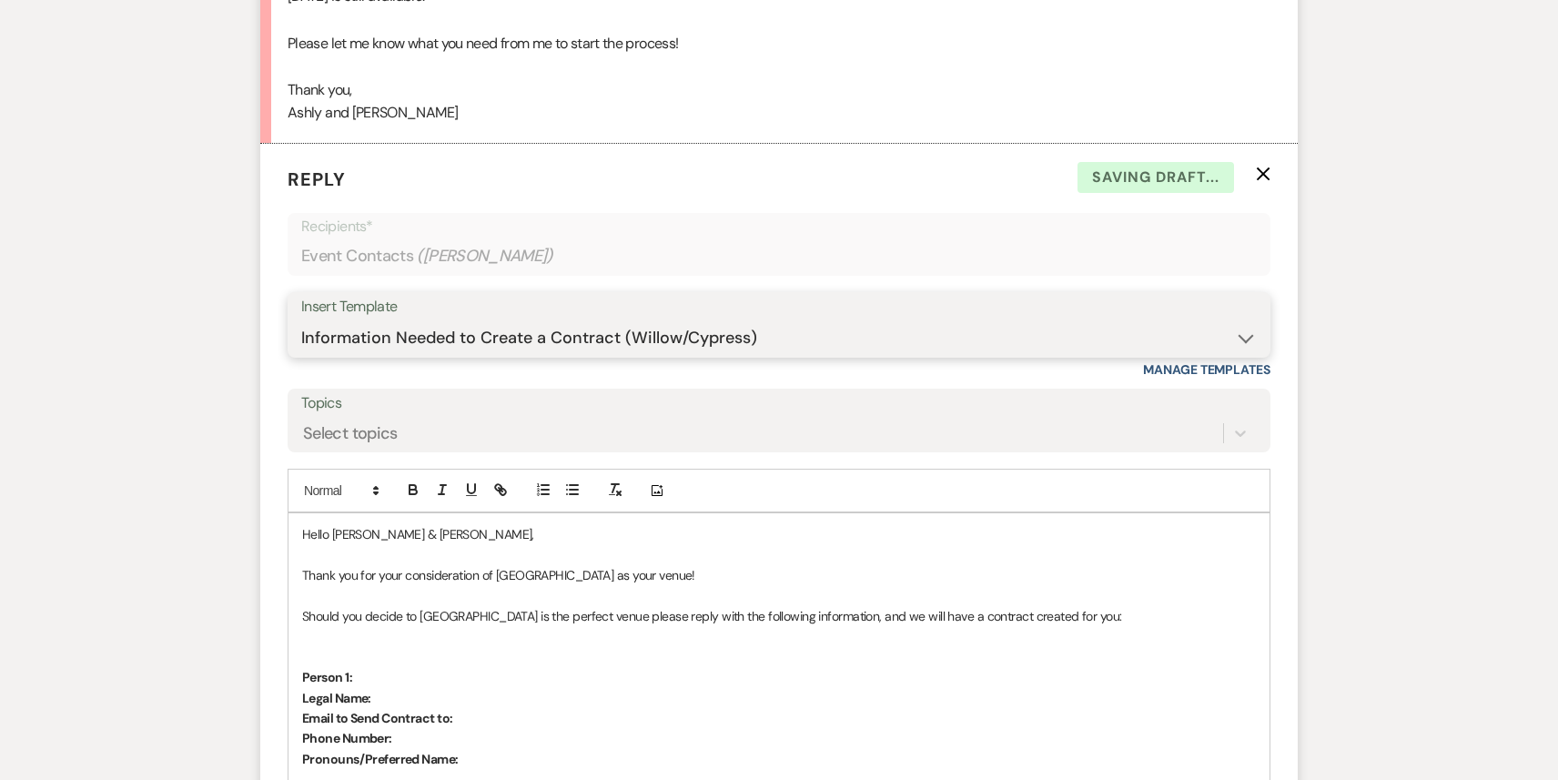
click at [602, 320] on select "-- Weven Planning Portal Introduction (Booked Events) 1st planning email ([PERS…" at bounding box center [779, 337] width 956 height 35
select select "886"
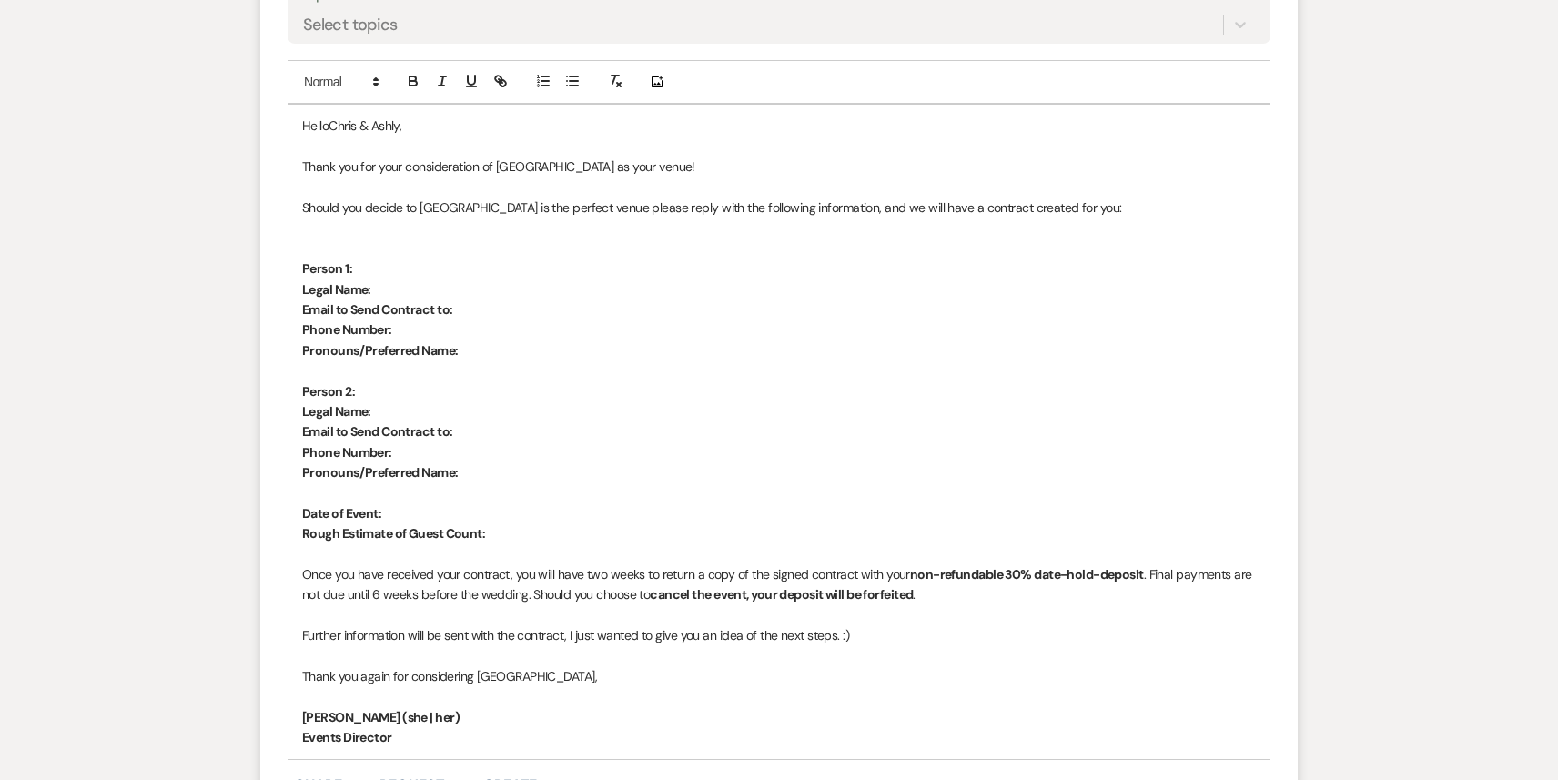
scroll to position [4158, 0]
click at [721, 154] on p "Thank you for your consideration of [GEOGRAPHIC_DATA] as your venue!" at bounding box center [779, 164] width 954 height 20
click at [716, 154] on p "Thank you for your consideration of [GEOGRAPHIC_DATA] as your venue! [DATE] is …" at bounding box center [779, 164] width 954 height 20
click at [1079, 154] on p "Thank you for your consideration of [GEOGRAPHIC_DATA] as your venue! [DATE] is …" at bounding box center [779, 164] width 954 height 20
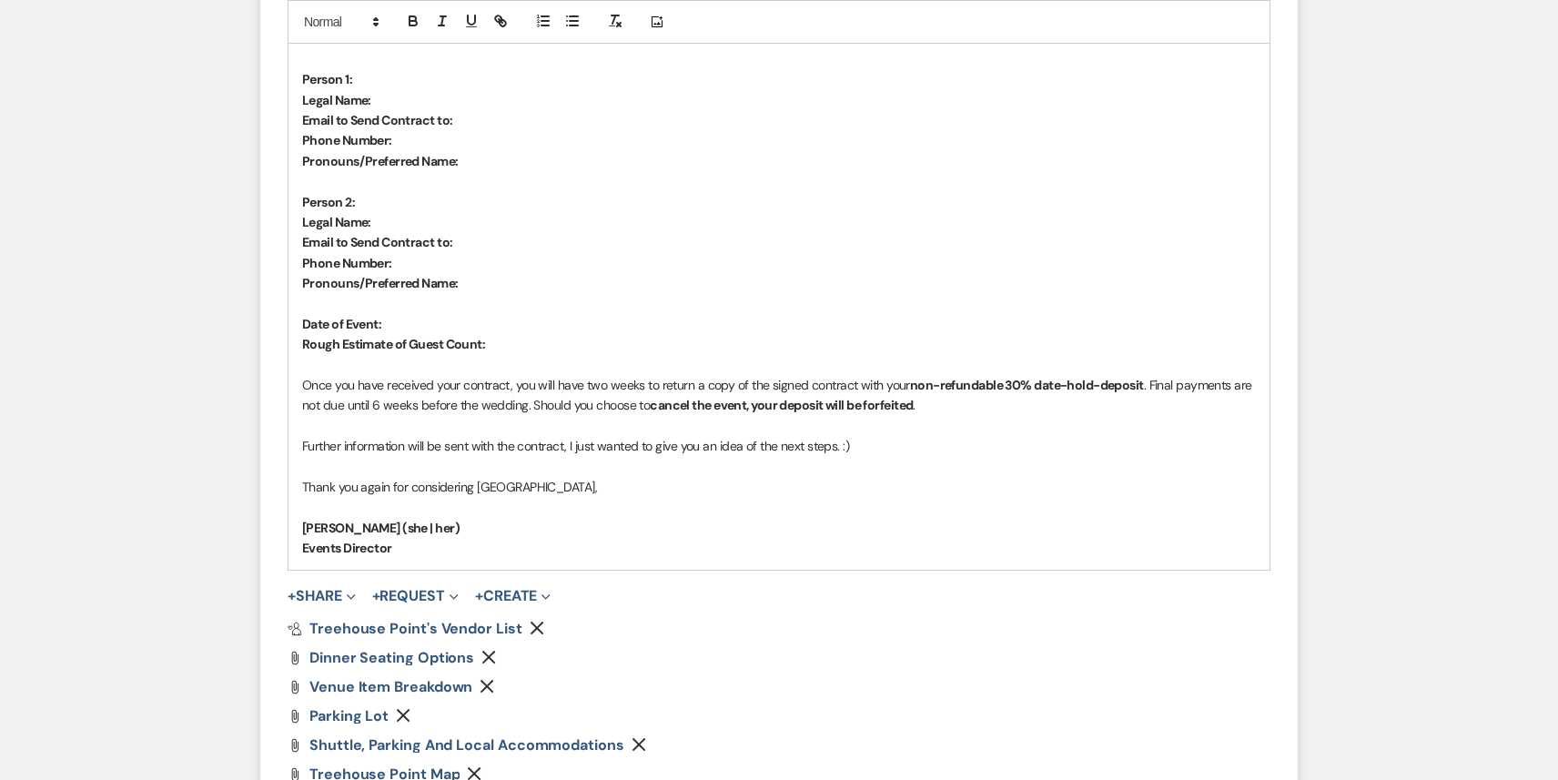
scroll to position [4415, 0]
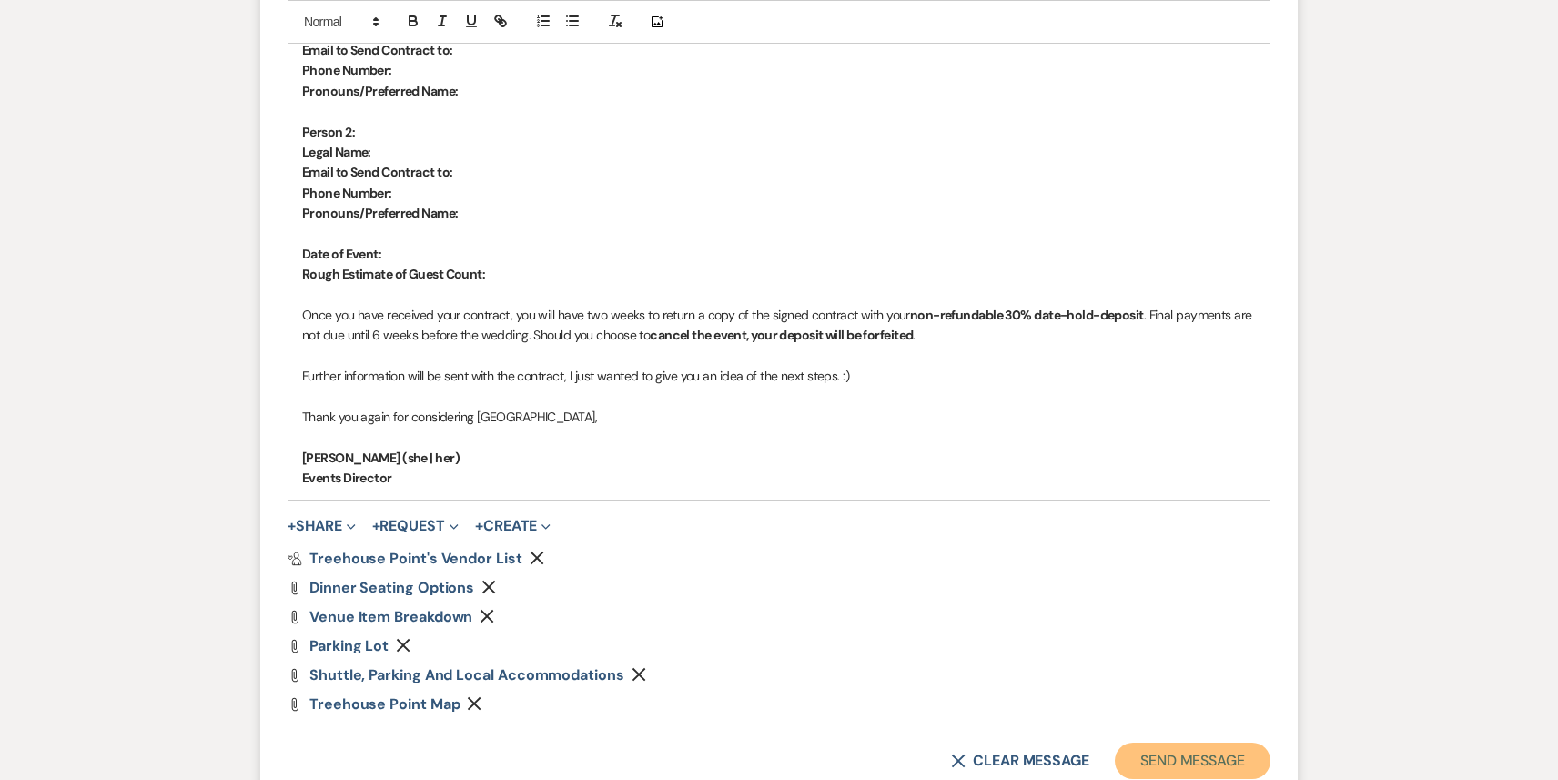
click at [1171, 755] on button "Send Message" at bounding box center [1193, 761] width 156 height 36
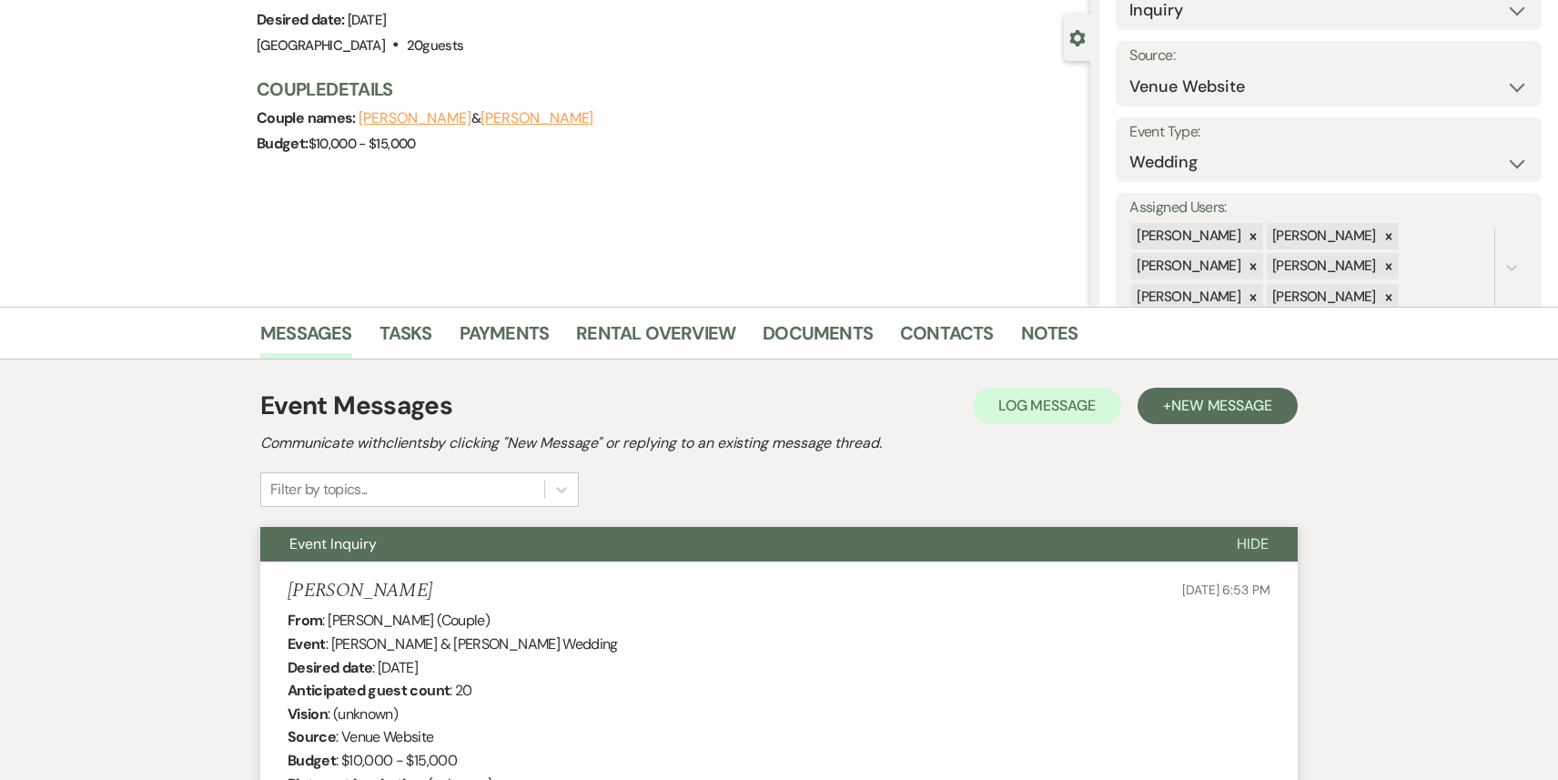
scroll to position [0, 0]
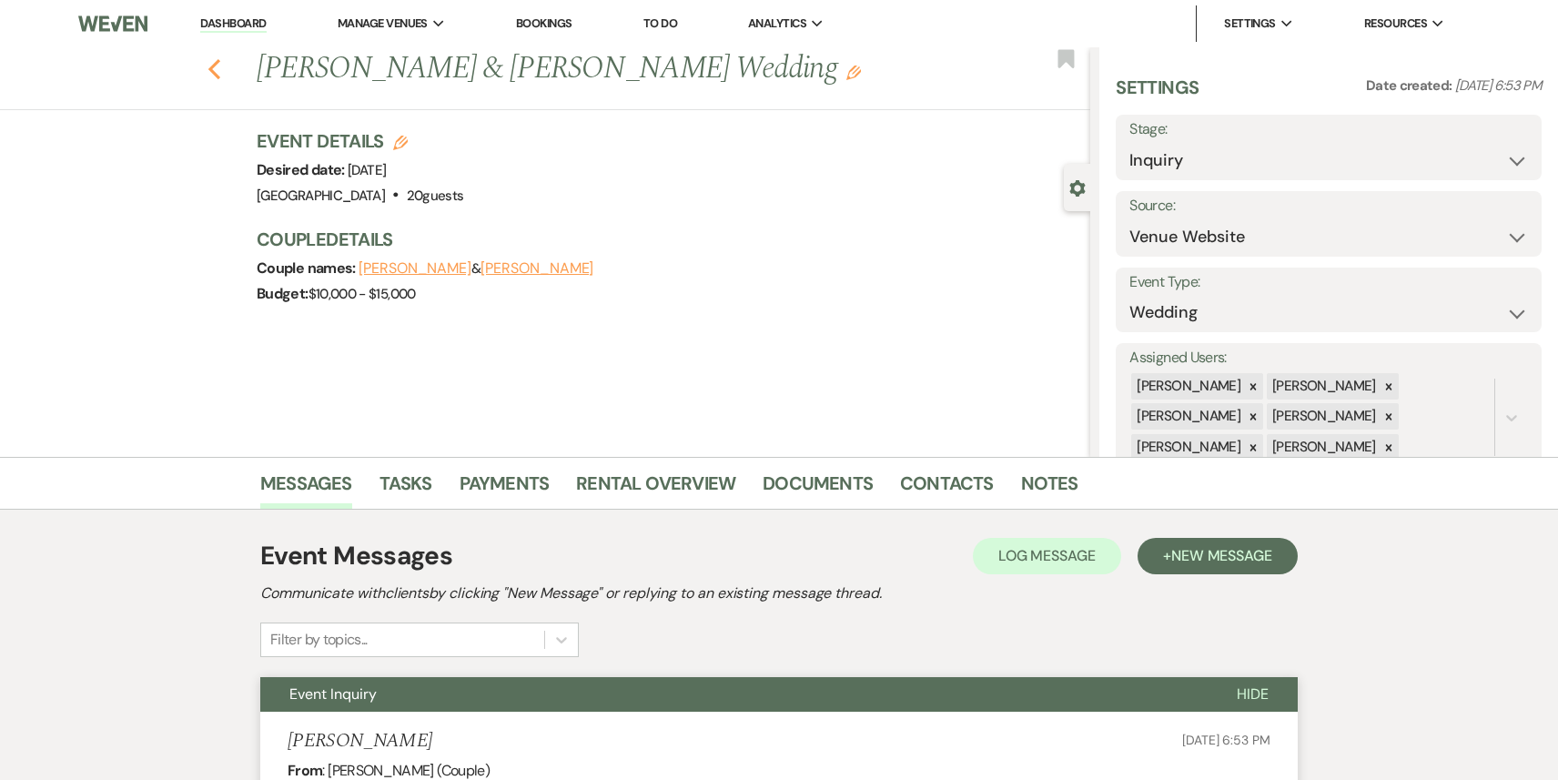
click at [211, 67] on use "button" at bounding box center [214, 69] width 12 height 20
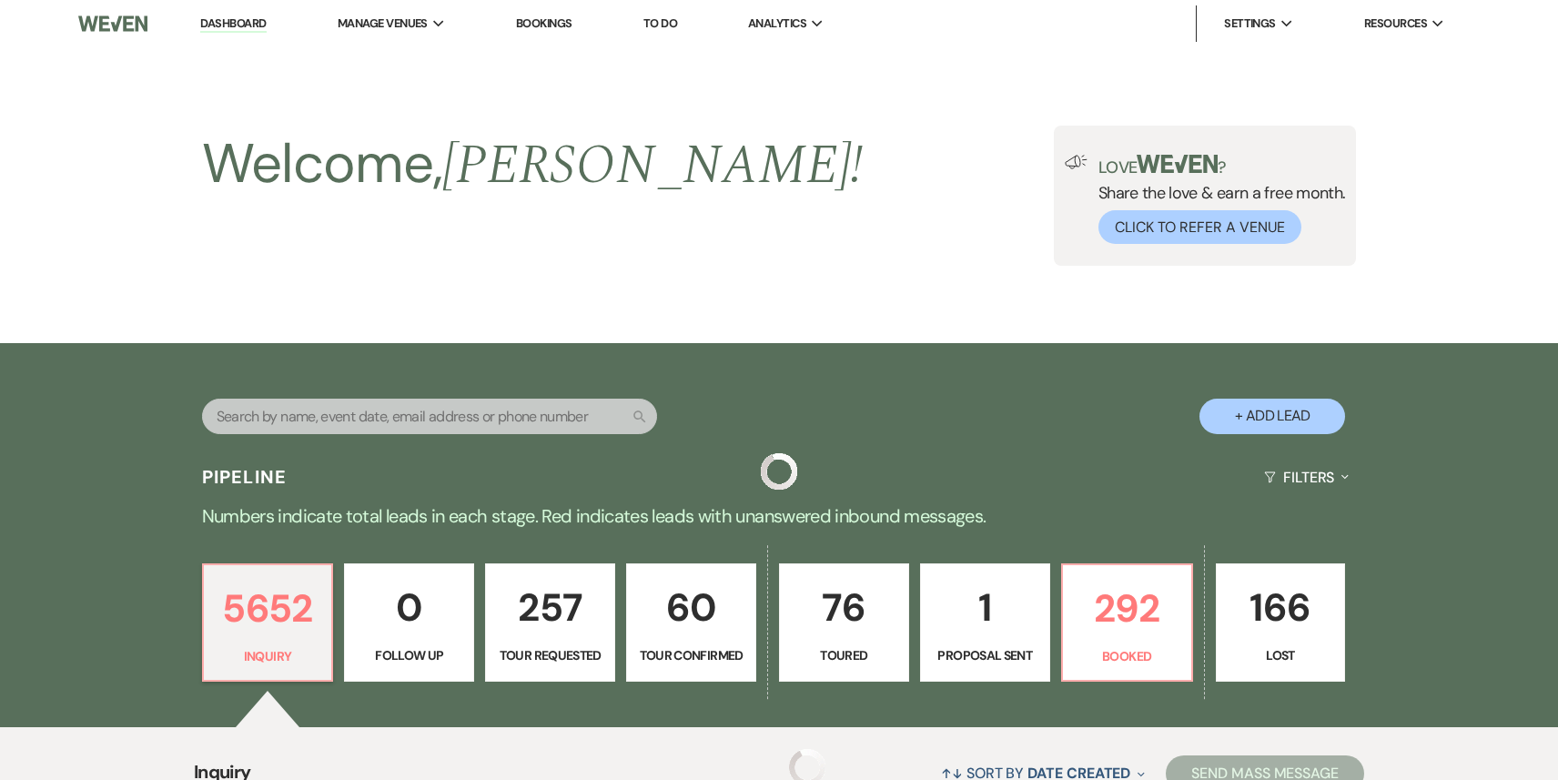
scroll to position [555, 0]
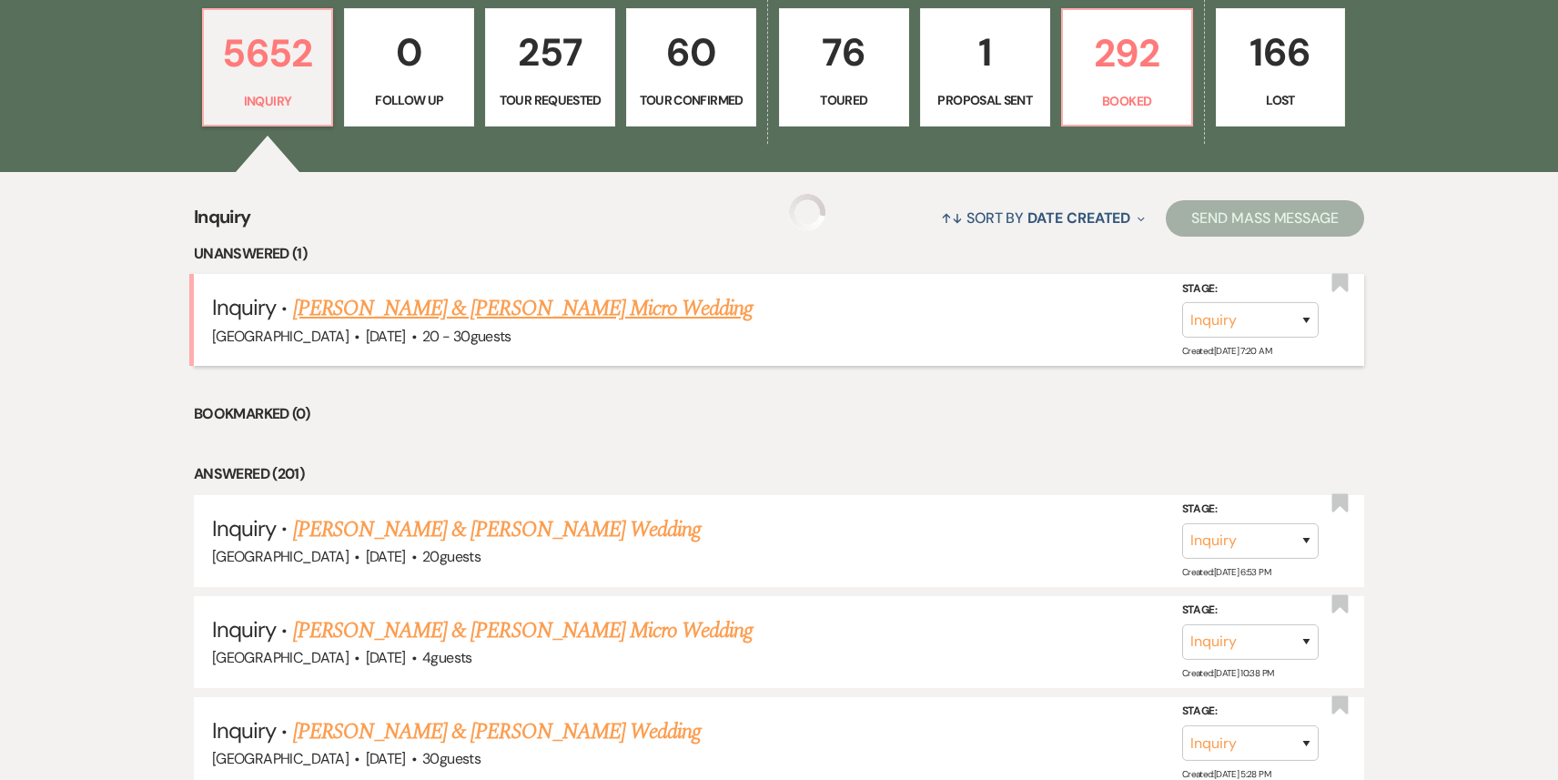
click at [495, 313] on link "[PERSON_NAME] & [PERSON_NAME] Micro Wedding" at bounding box center [523, 308] width 461 height 33
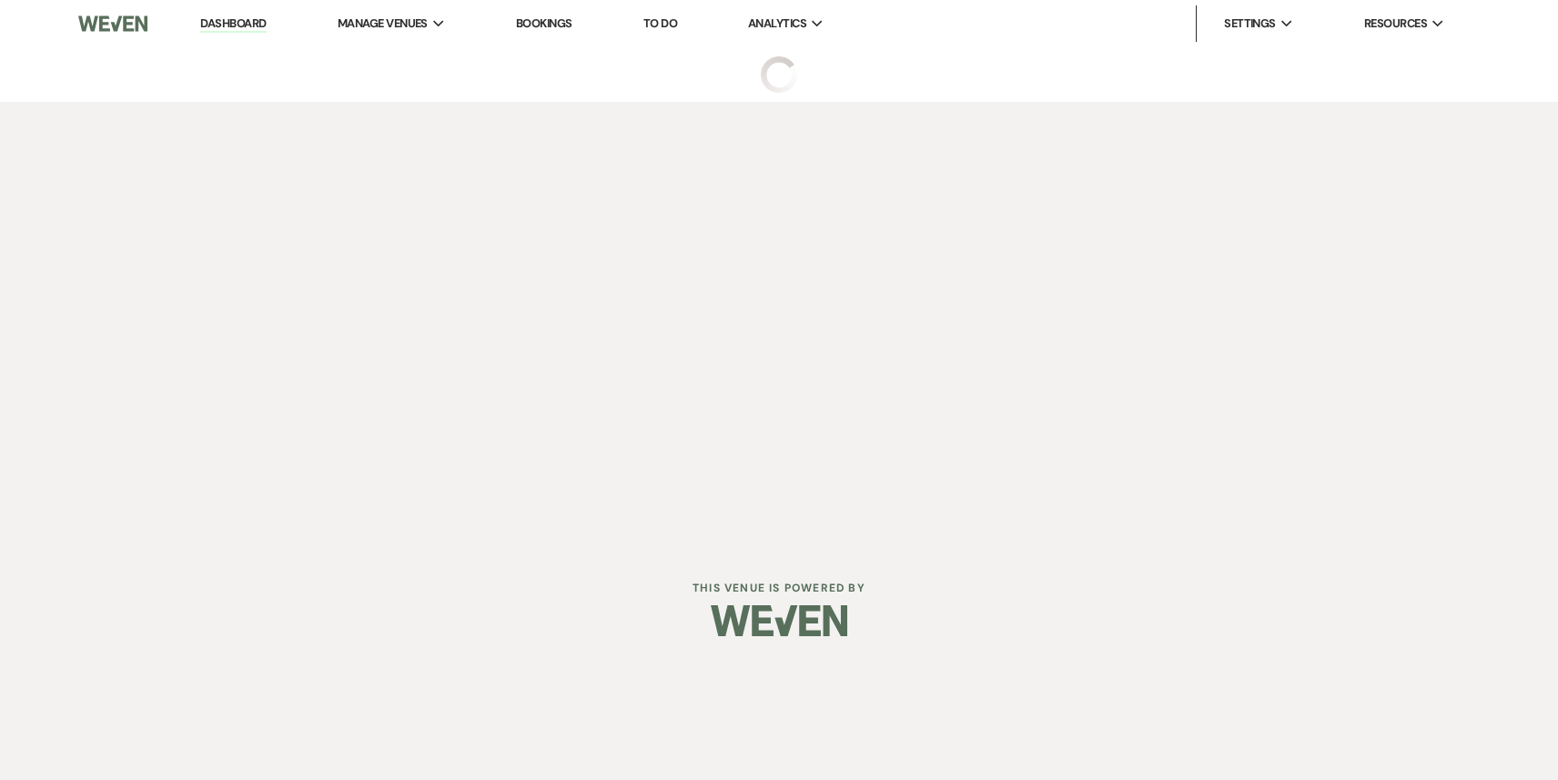
select select "5"
select select "16"
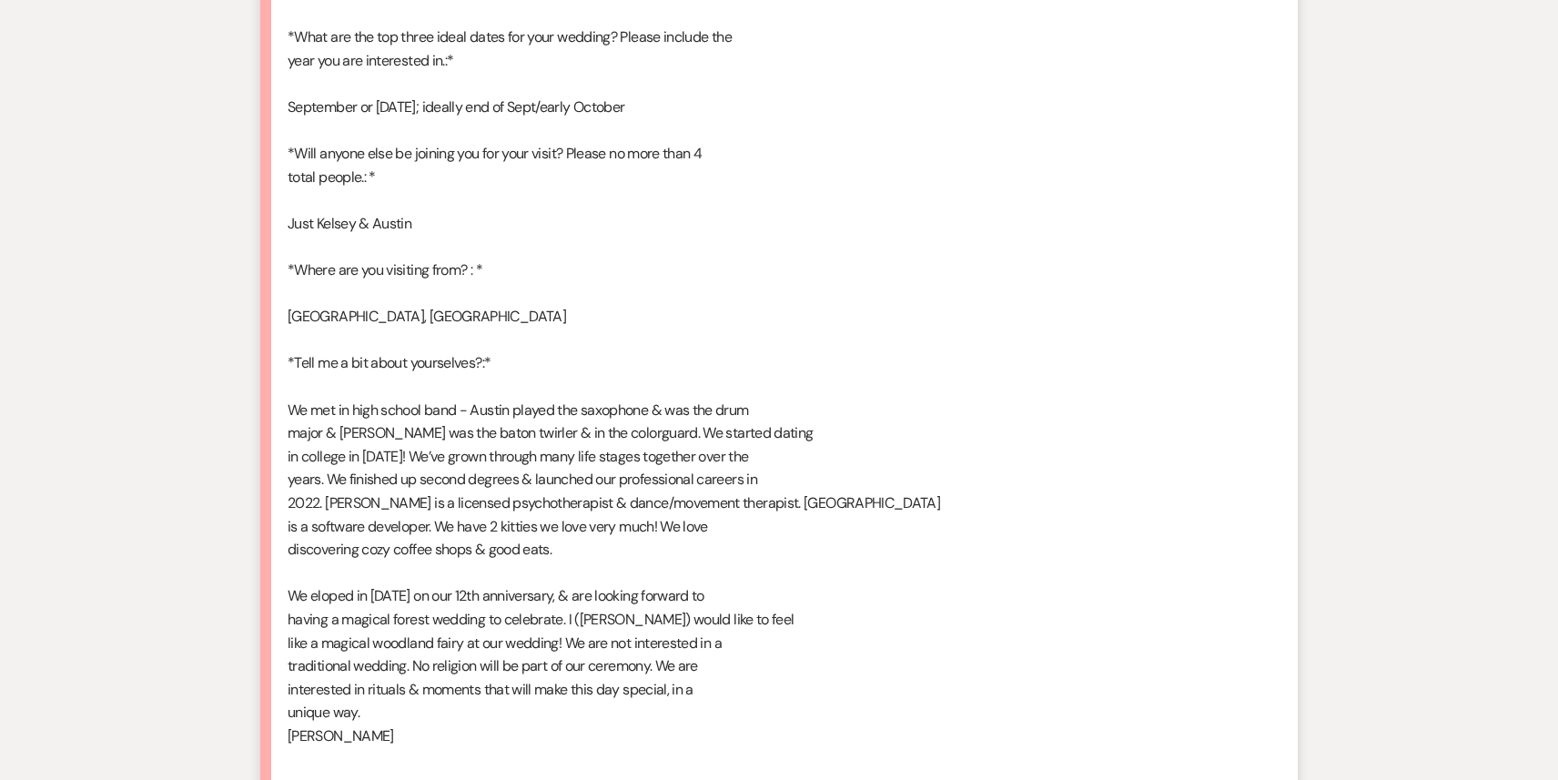
scroll to position [4176, 0]
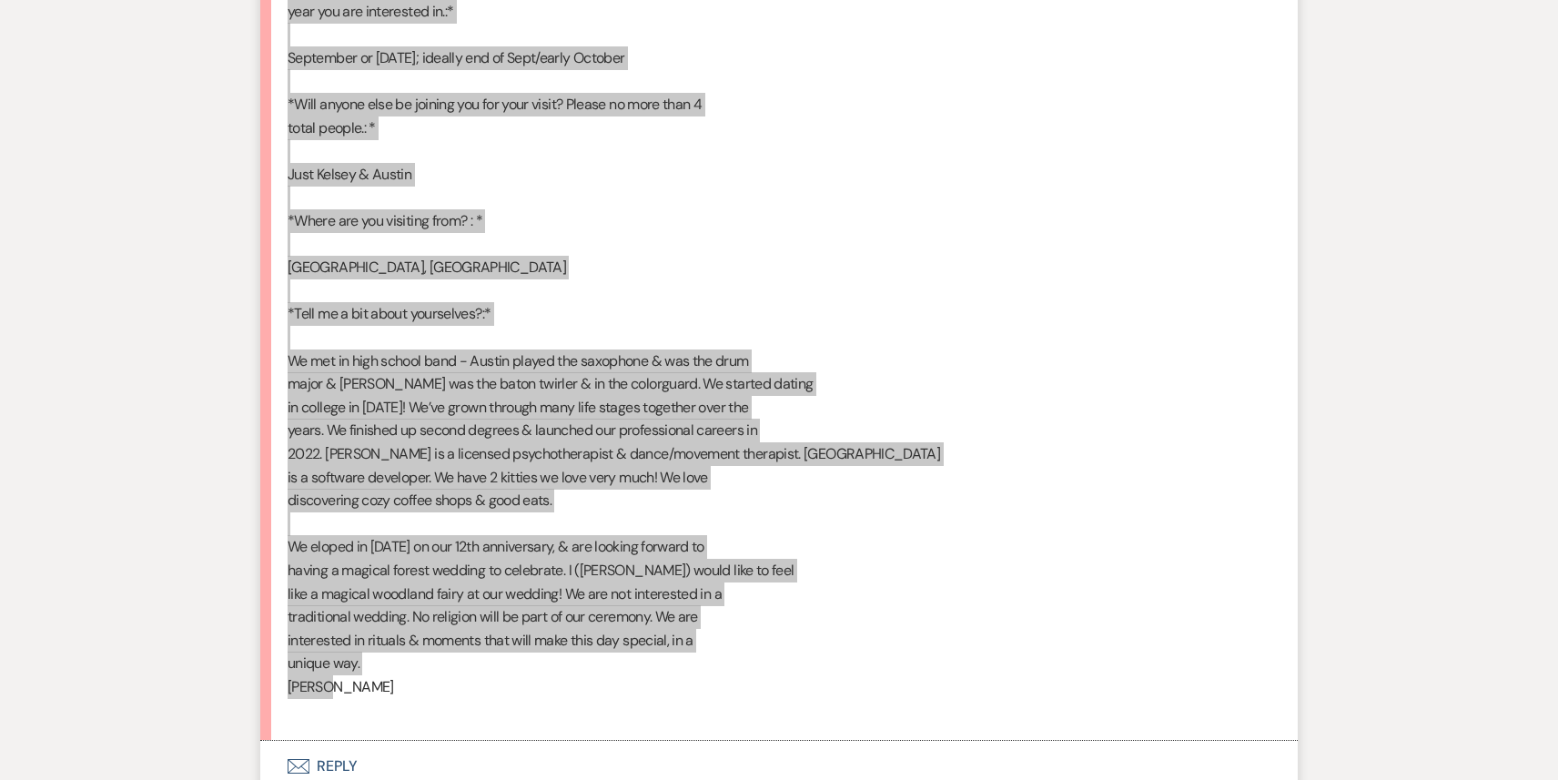
drag, startPoint x: 346, startPoint y: 671, endPoint x: 358, endPoint y: -80, distance: 750.9
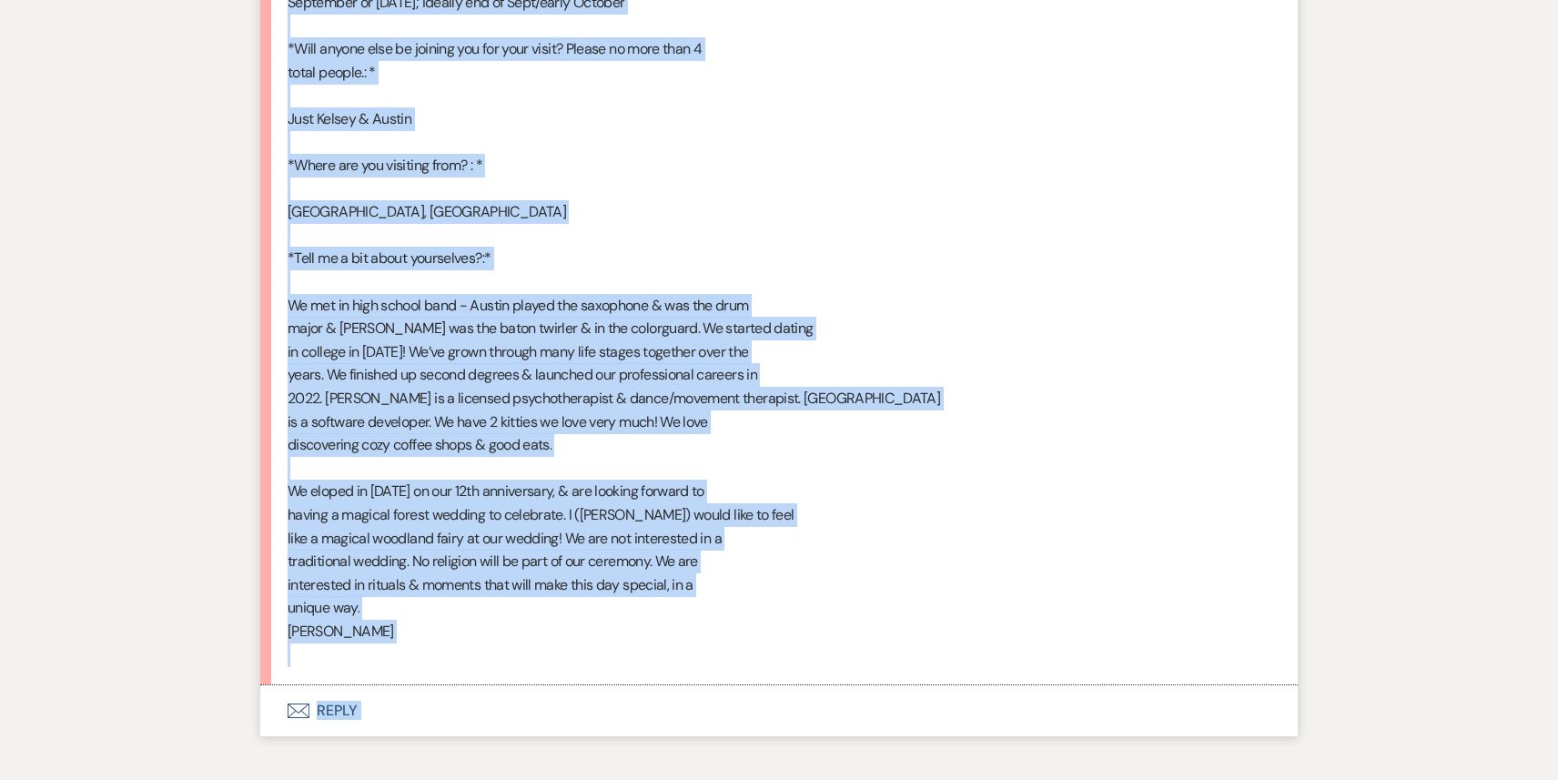
scroll to position [4308, 0]
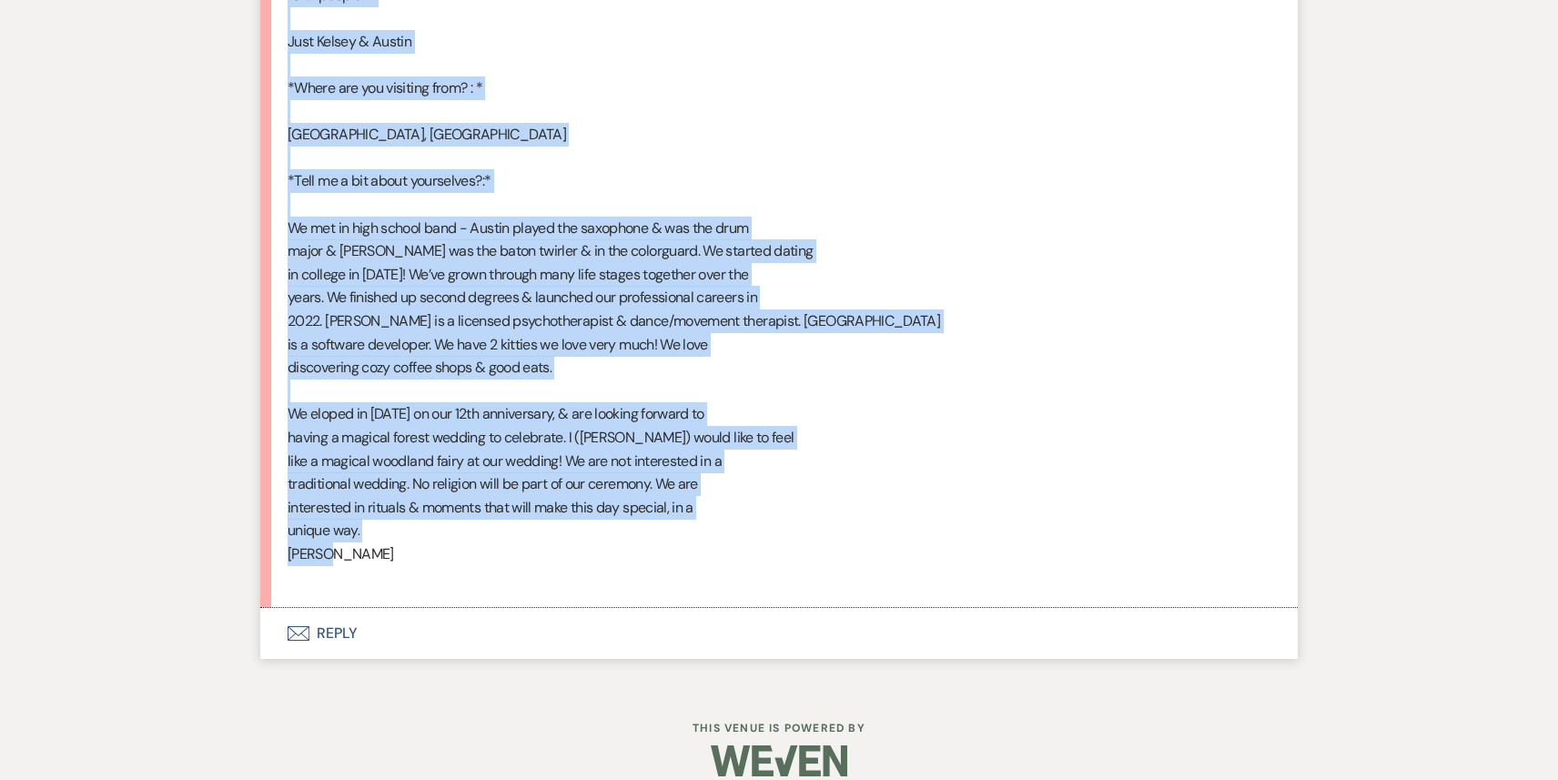
drag, startPoint x: 289, startPoint y: 142, endPoint x: 396, endPoint y: 528, distance: 400.3
click at [396, 528] on div "*Best Contact Number: * [PHONE_NUMBER] *Couples Names and Pronouns:* [PERSON_NA…" at bounding box center [779, 53] width 983 height 1071
copy div "*Lore Ipsumdo Sitame: * 323-676-4596 *Consect Adipi eli Seddoeiu:* Tempor Incid…"
click at [461, 608] on button "Envelope Reply" at bounding box center [779, 633] width 1038 height 51
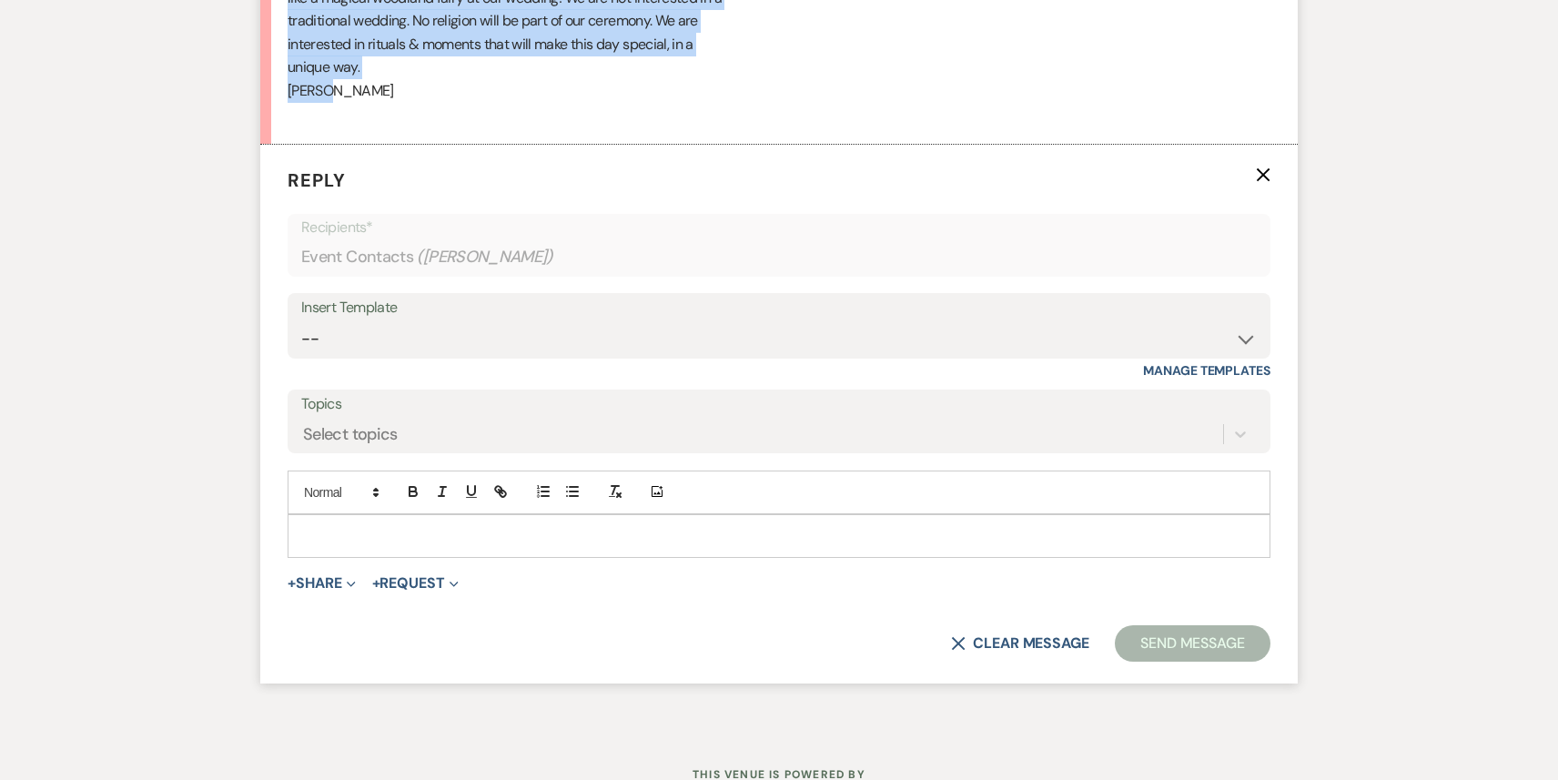
scroll to position [4773, 0]
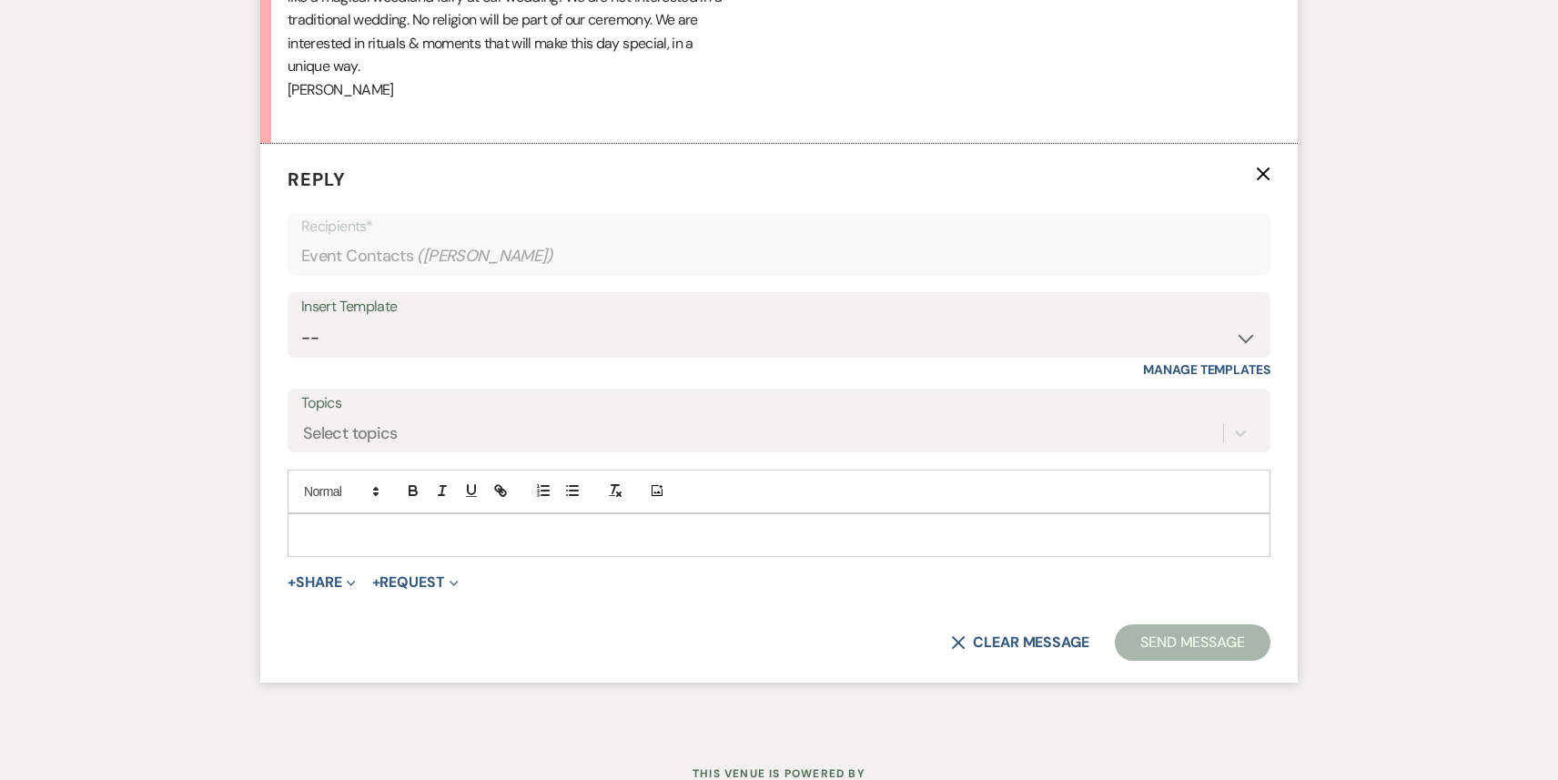
click at [366, 525] on p at bounding box center [779, 535] width 954 height 20
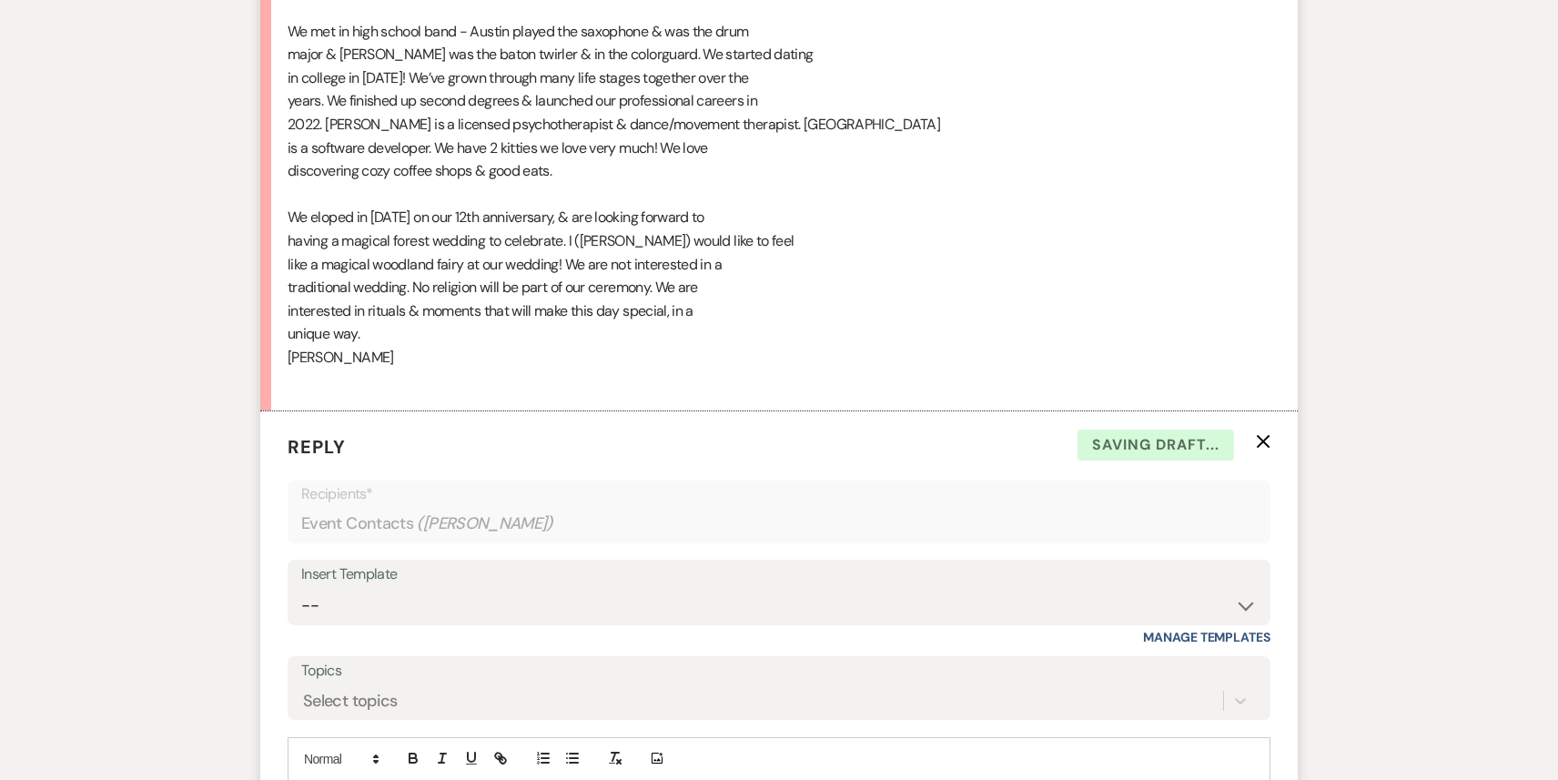
scroll to position [4817, 0]
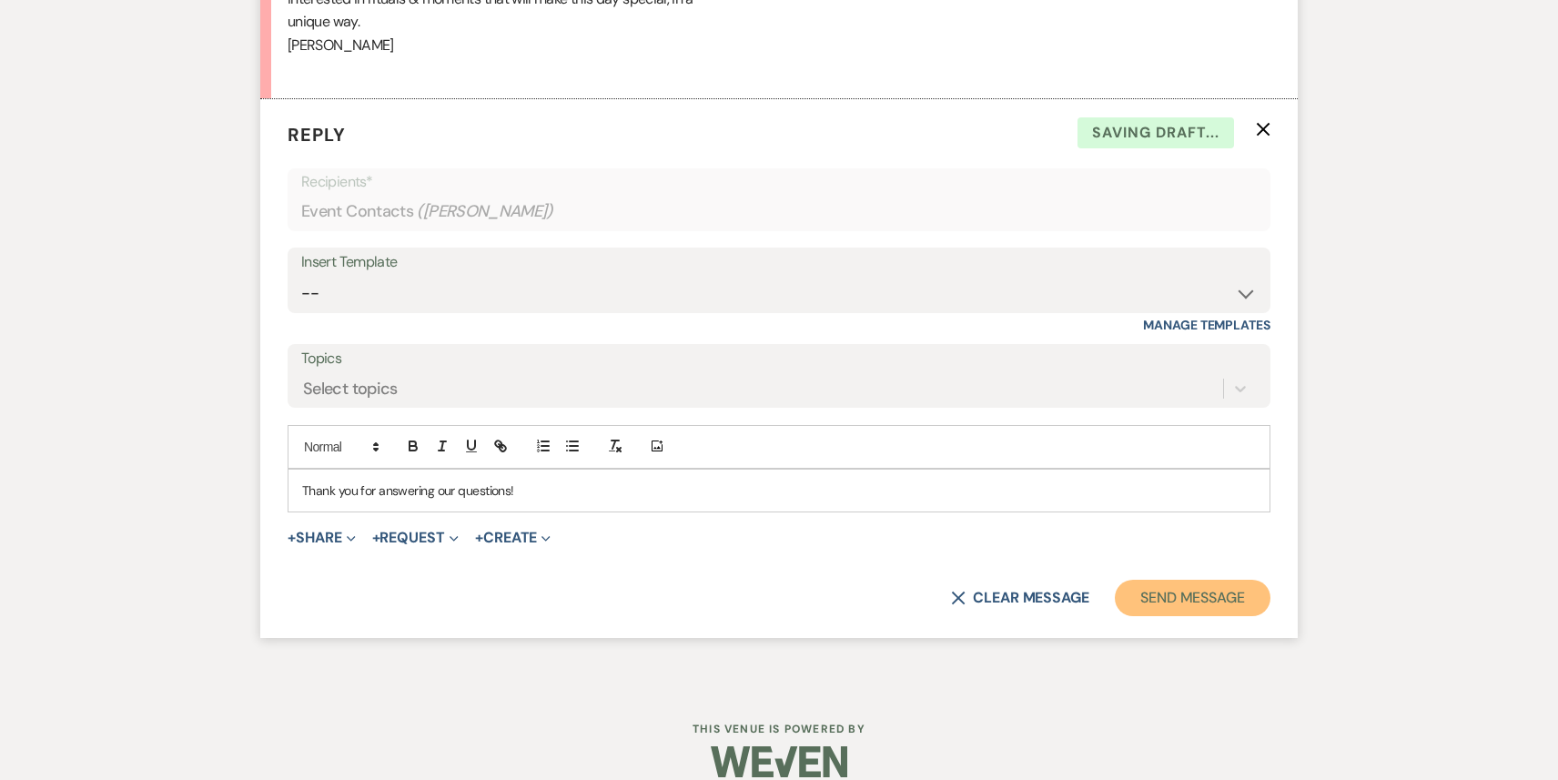
click at [1230, 580] on button "Send Message" at bounding box center [1193, 598] width 156 height 36
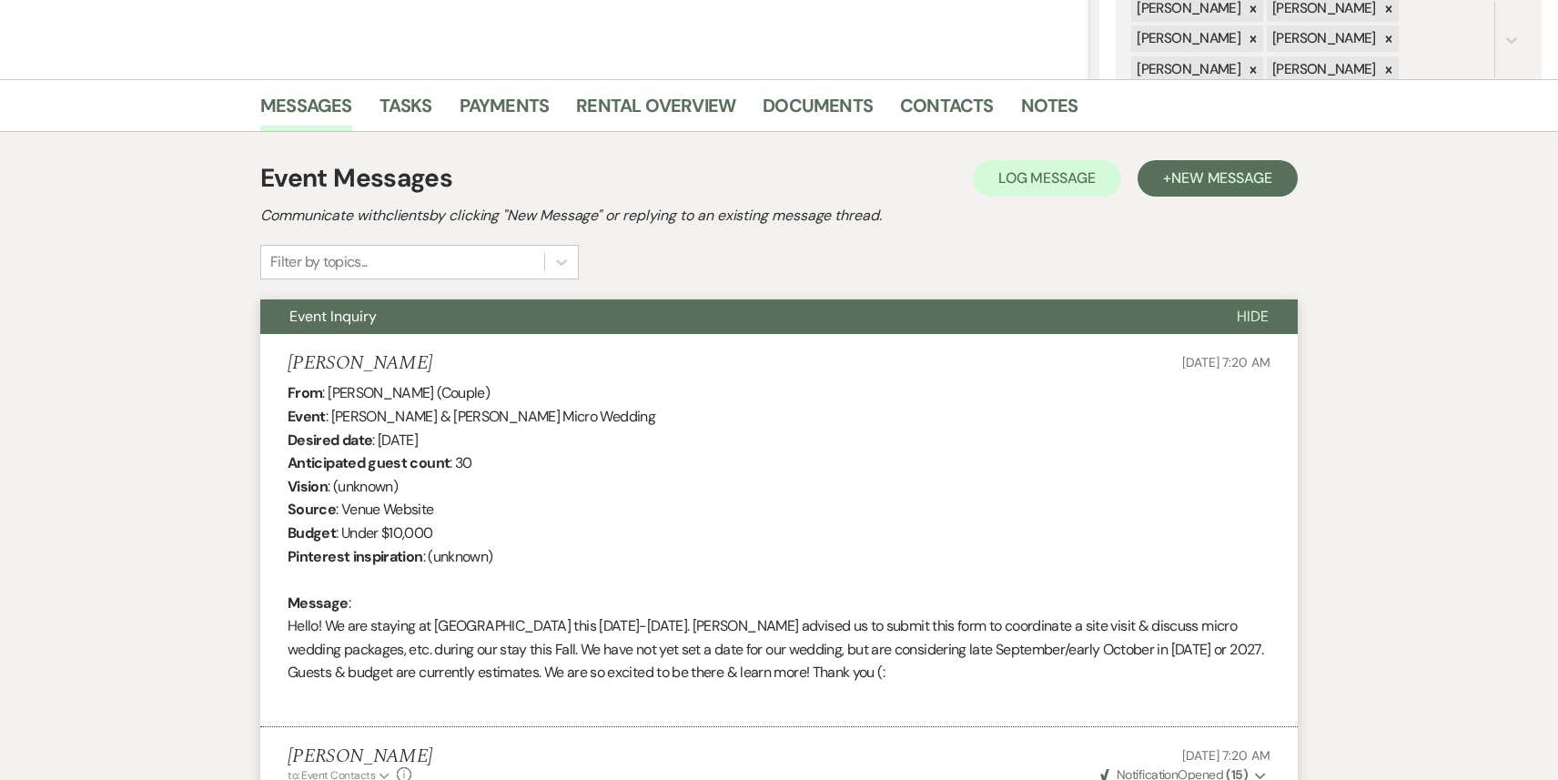
scroll to position [0, 0]
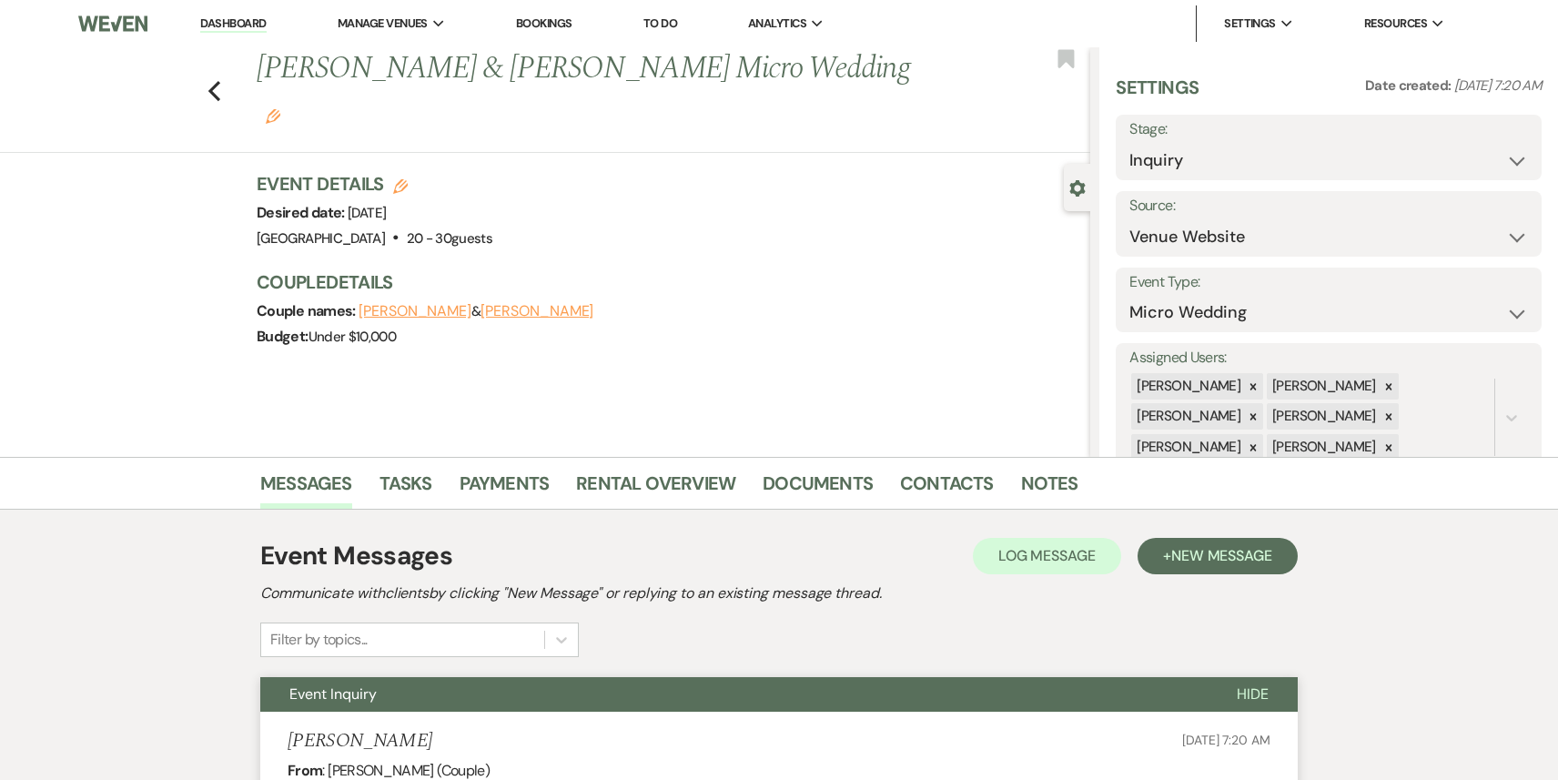
click at [239, 22] on link "Dashboard" at bounding box center [233, 23] width 66 height 17
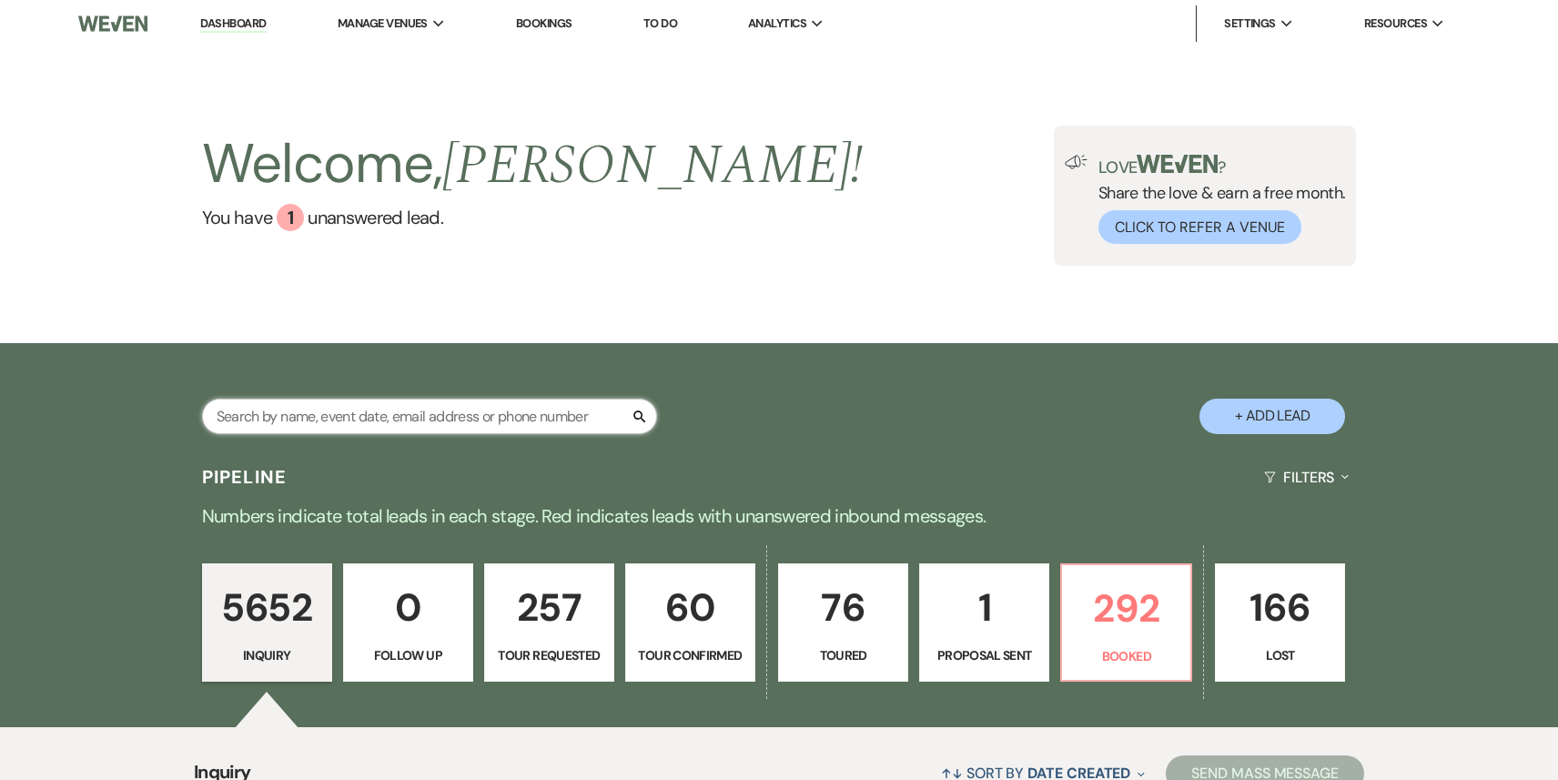
click at [421, 407] on input "text" at bounding box center [429, 416] width 455 height 35
paste input "[EMAIL_ADDRESS][DOMAIN_NAME]"
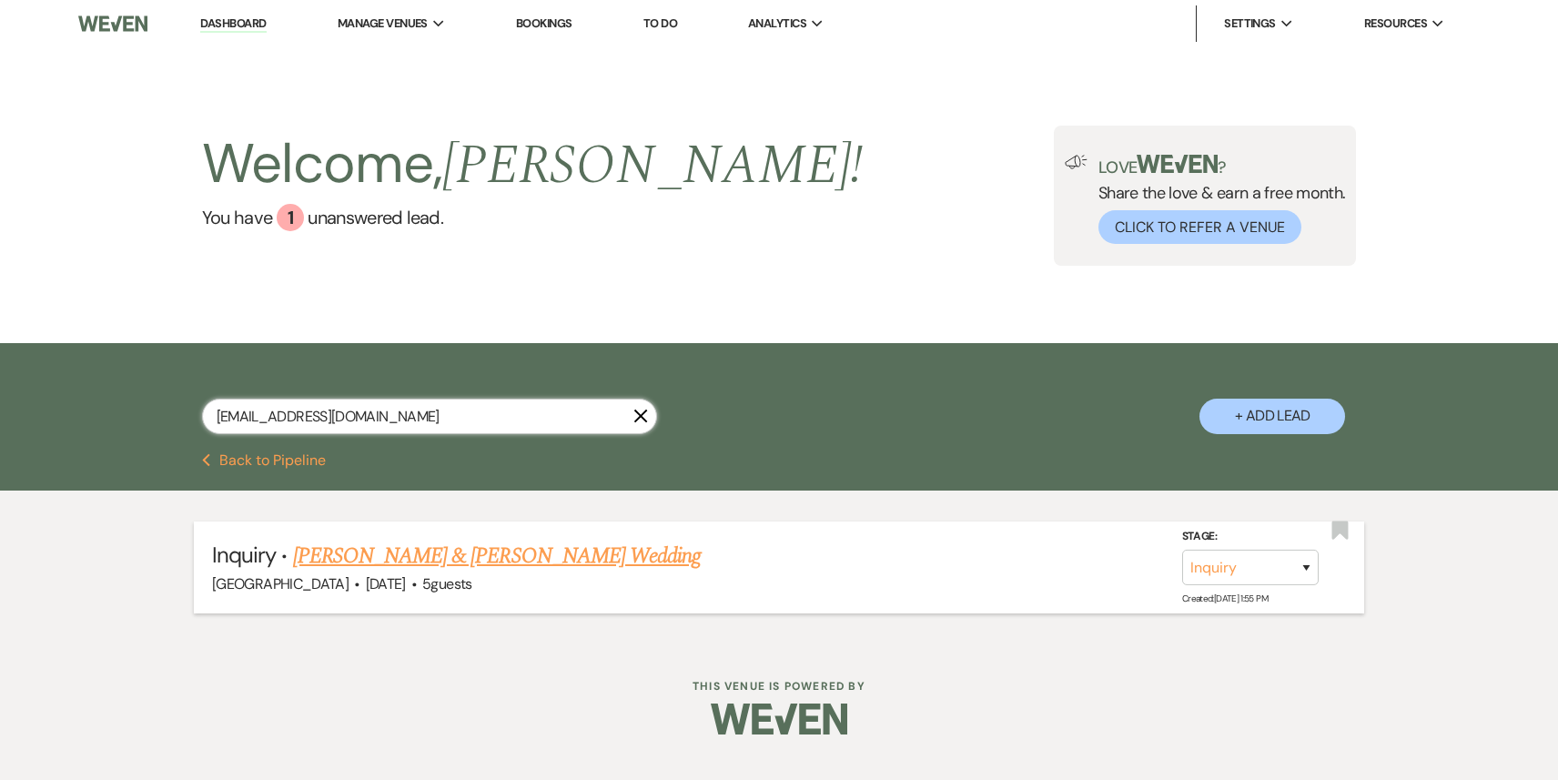
type input "[EMAIL_ADDRESS][DOMAIN_NAME]"
click at [1272, 565] on select "Inquiry Follow Up Tour Requested Tour Confirmed Toured Proposal Sent Booked Lost" at bounding box center [1250, 567] width 137 height 35
select select "4"
click at [1271, 577] on button "Save" at bounding box center [1282, 567] width 91 height 36
click at [231, 13] on li "Dashboard" at bounding box center [233, 23] width 84 height 36
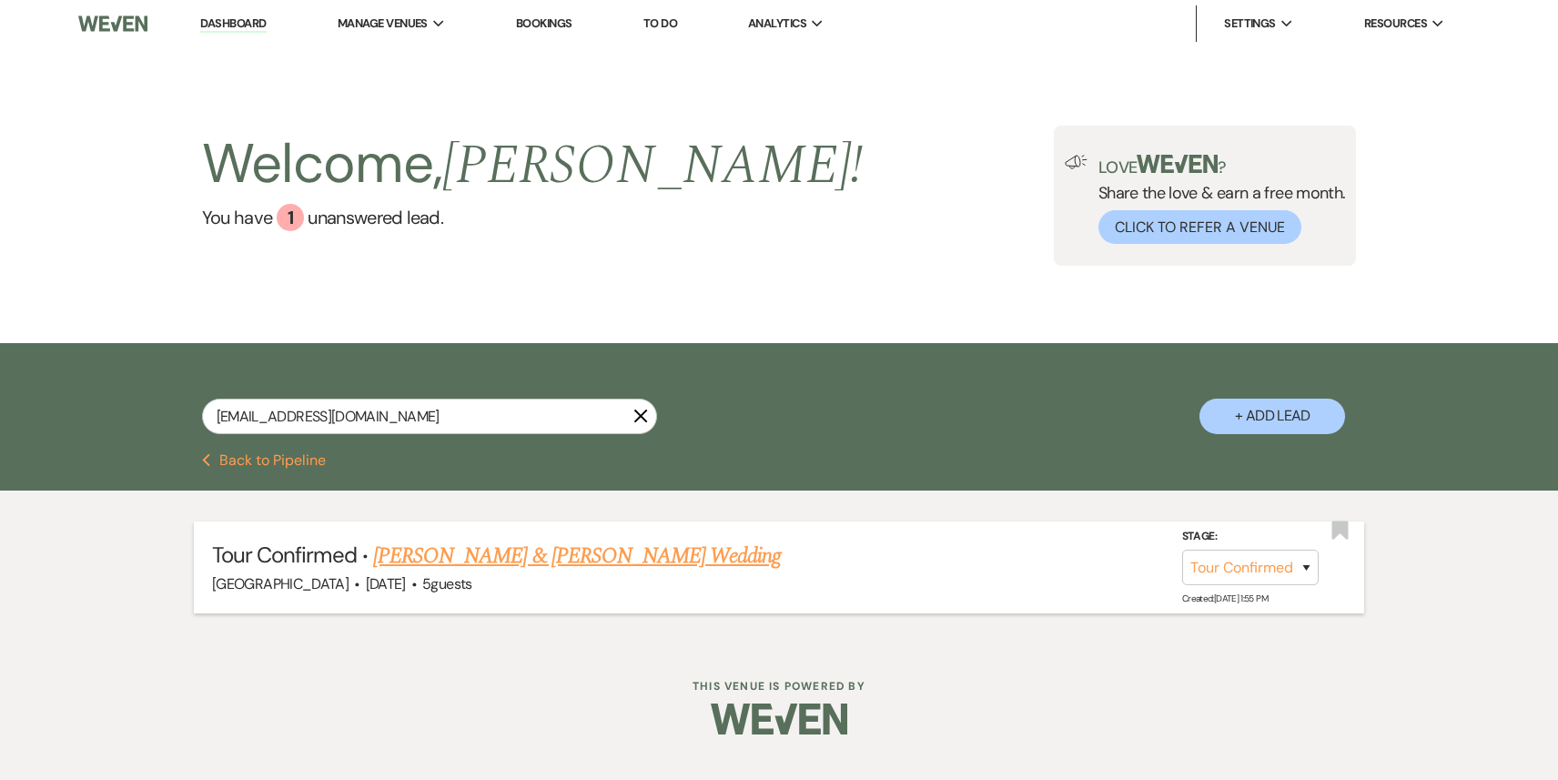
click at [232, 33] on li "Dashboard" at bounding box center [233, 23] width 84 height 36
click at [232, 31] on link "Dashboard" at bounding box center [233, 23] width 66 height 17
select select "4"
